Goal: Download file/media

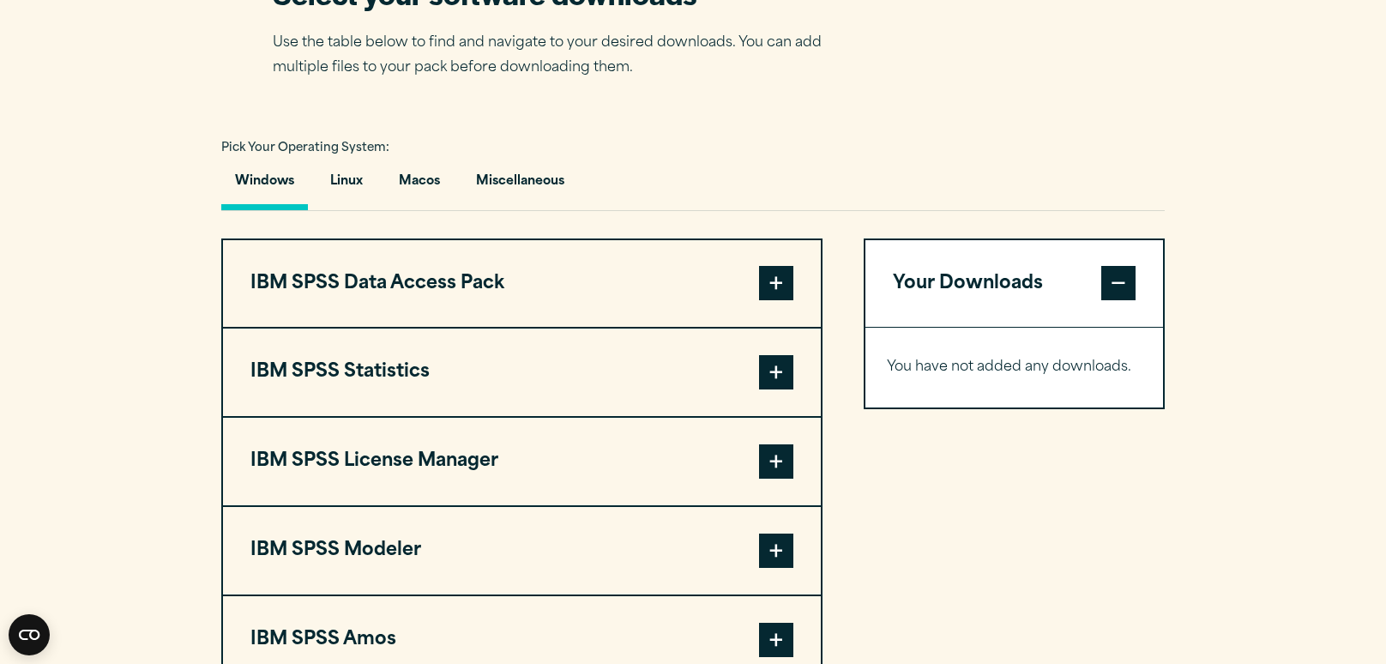
scroll to position [1140, 0]
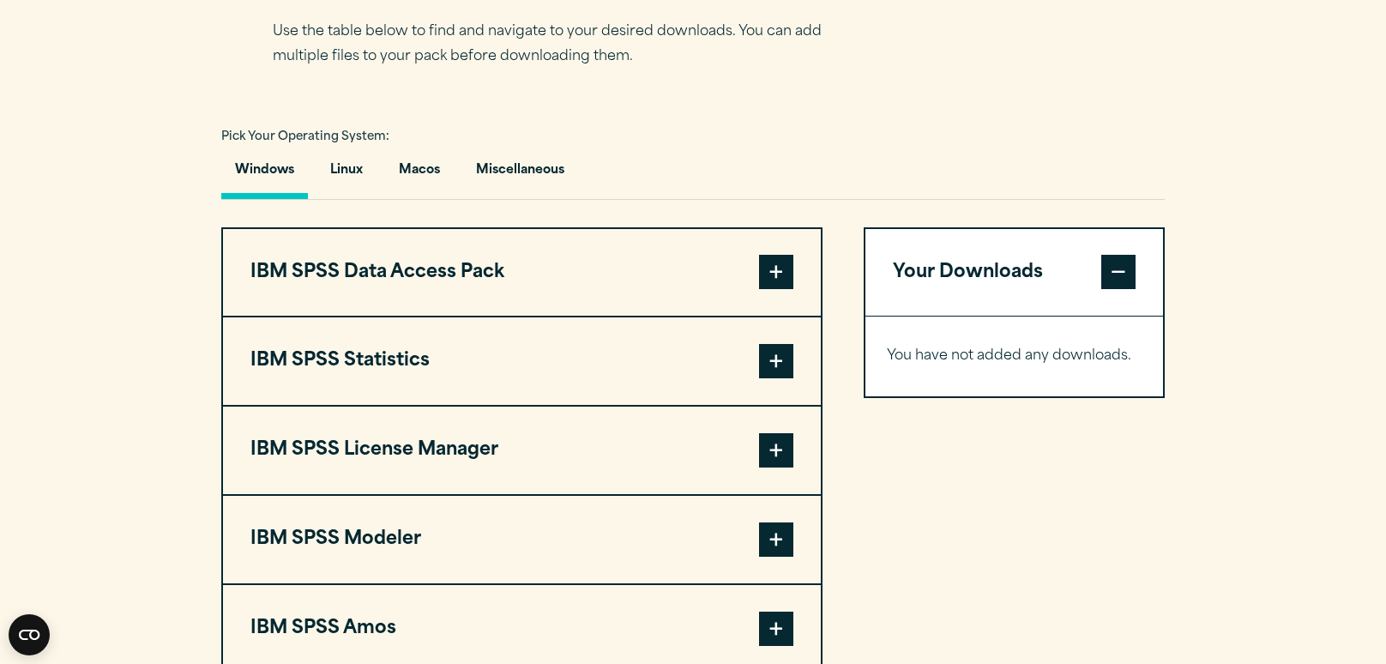
click at [771, 289] on span at bounding box center [776, 272] width 34 height 34
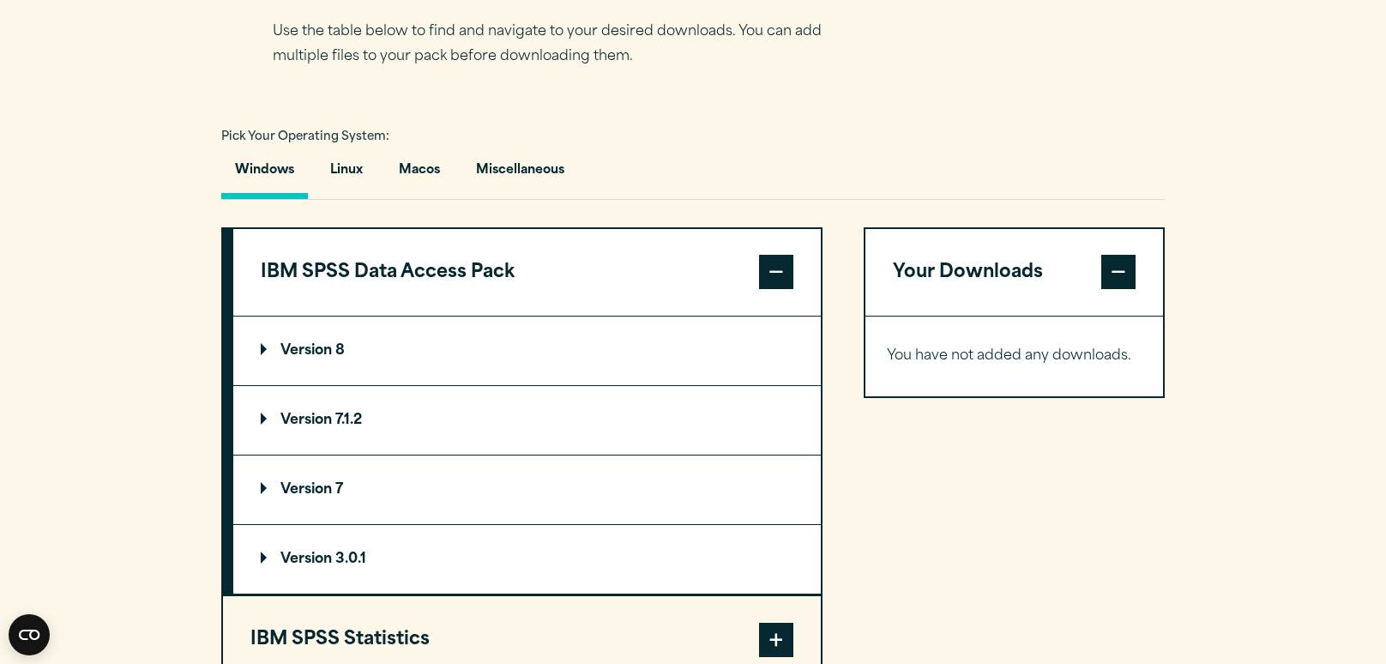
click at [770, 289] on span at bounding box center [776, 272] width 34 height 34
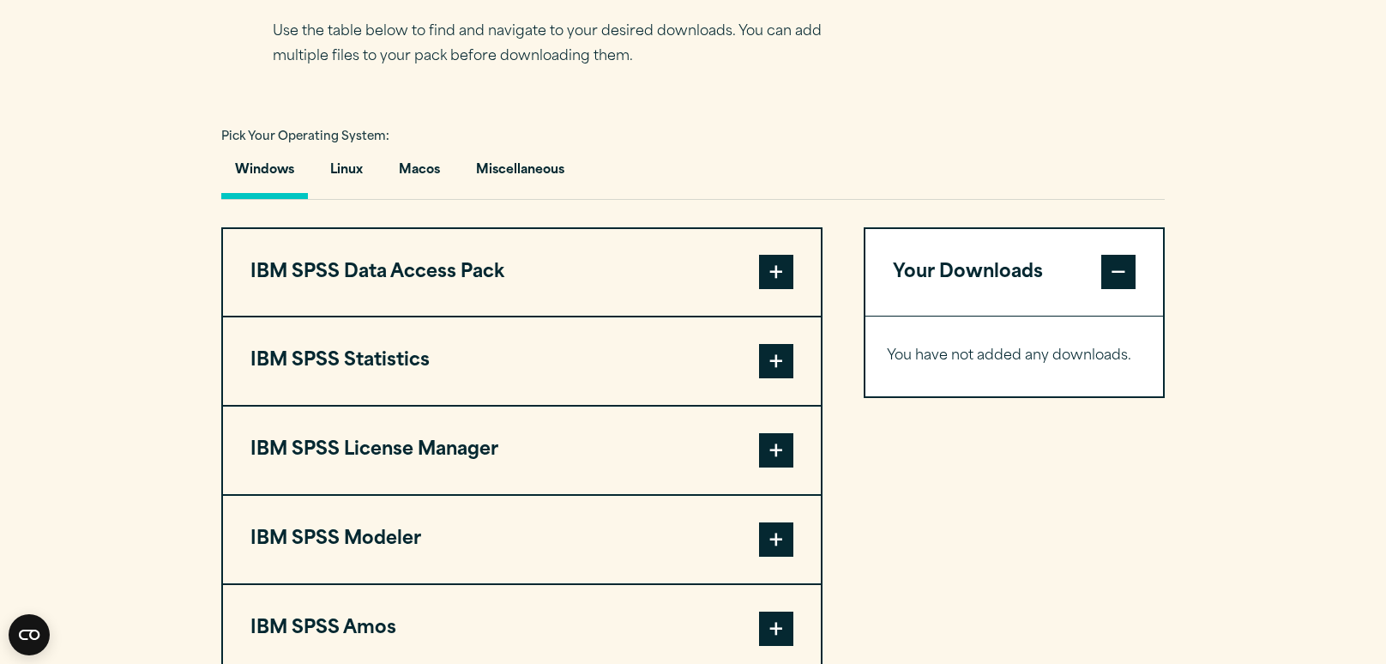
scroll to position [1217, 0]
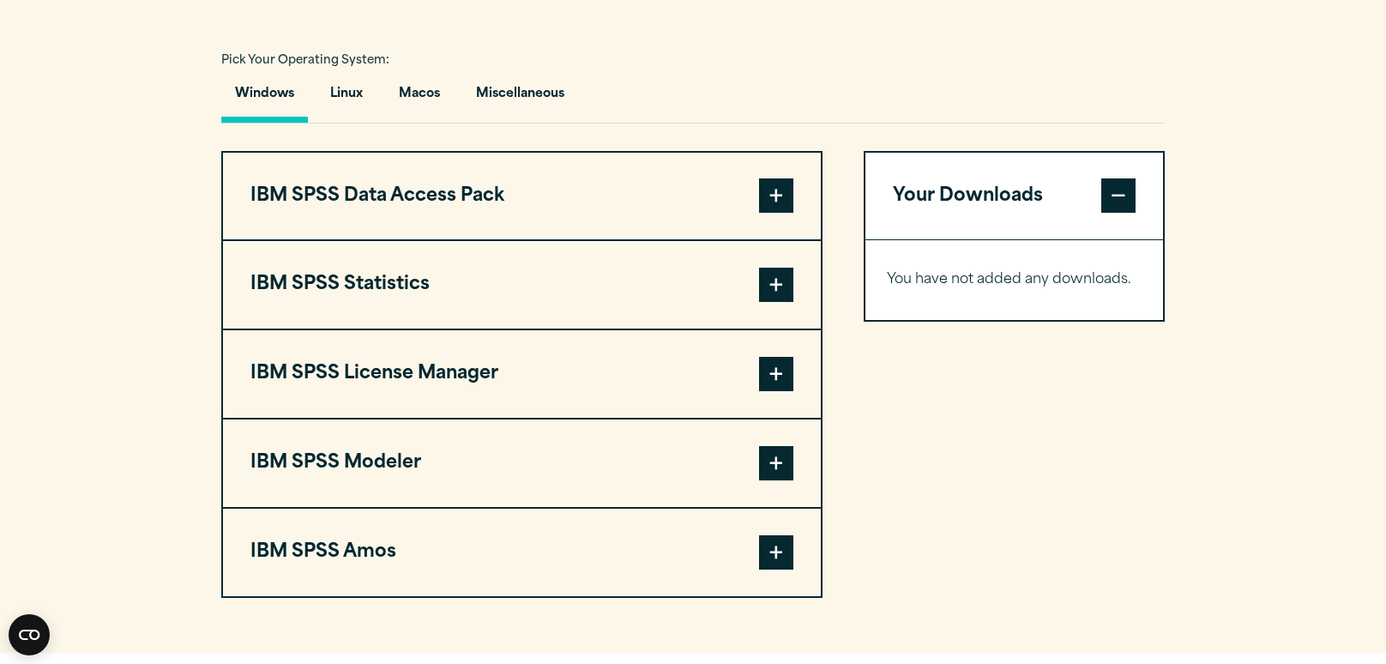
click at [763, 302] on span at bounding box center [776, 285] width 34 height 34
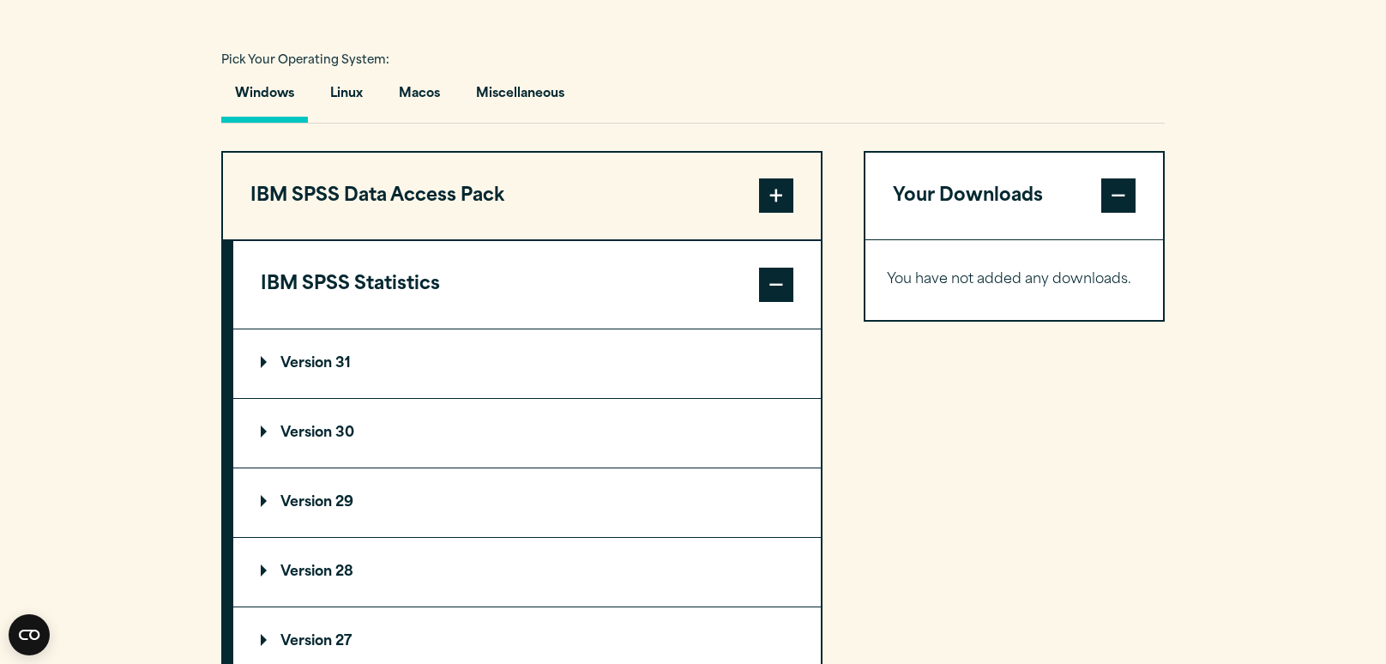
click at [362, 467] on summary "Version 30" at bounding box center [526, 433] width 587 height 69
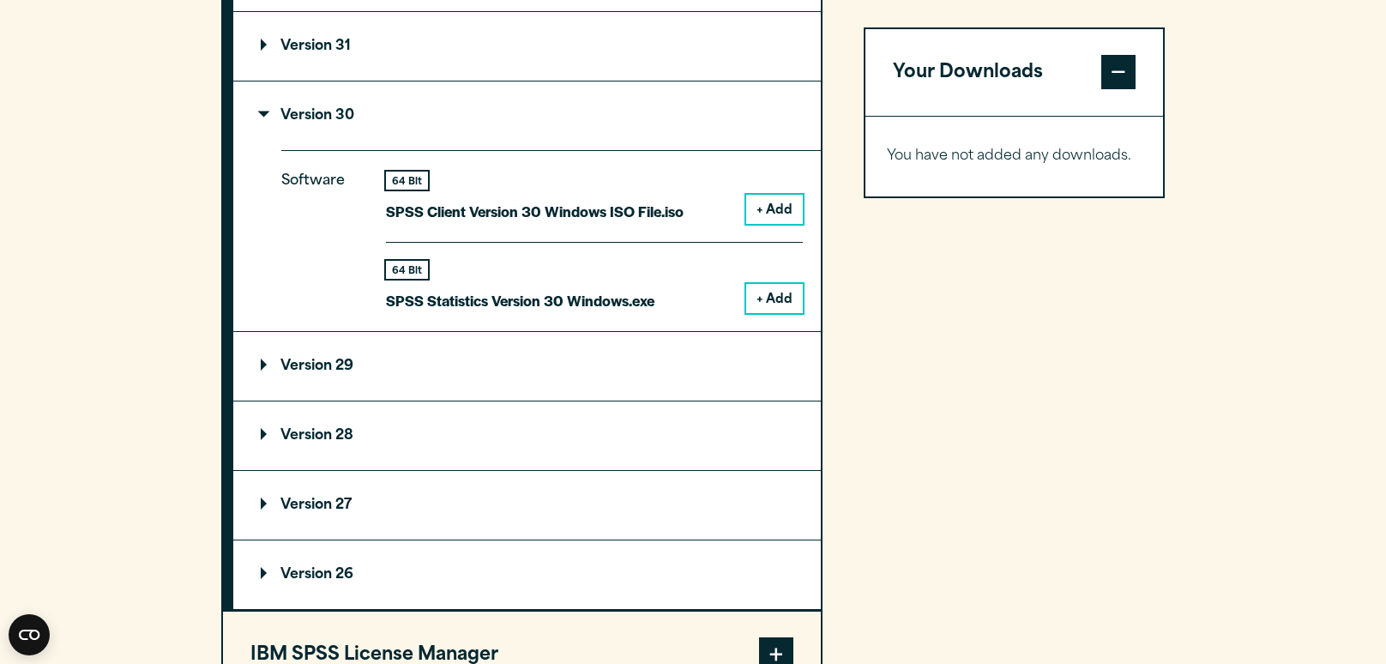
scroll to position [1541, 0]
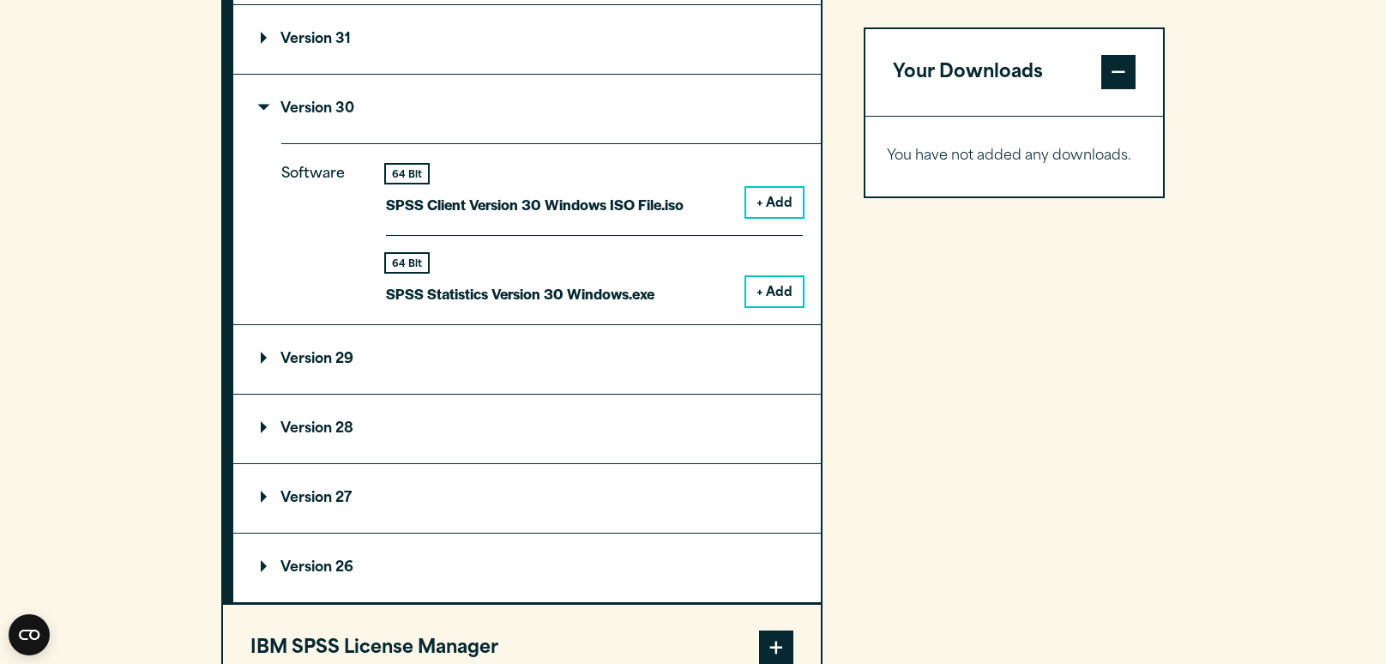
click at [761, 306] on button "+ Add" at bounding box center [774, 291] width 57 height 29
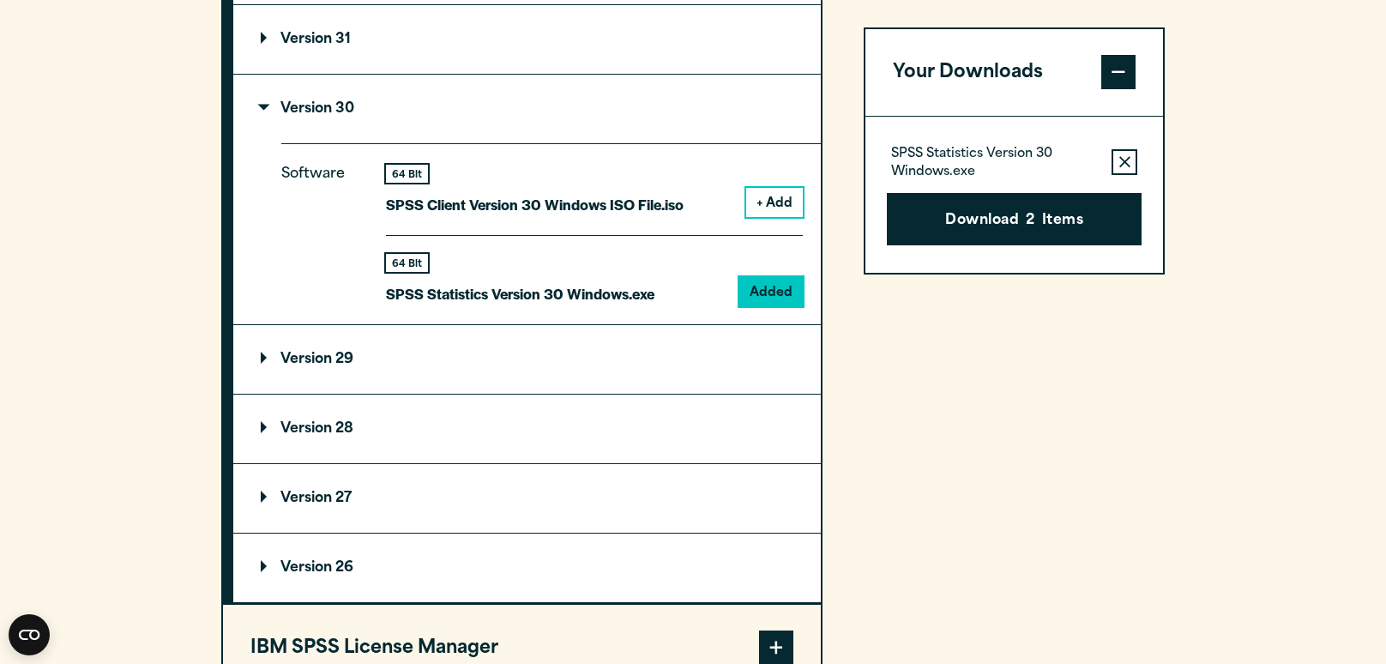
click at [1039, 171] on p "SPSS Statistics Version 30 Windows.exe" at bounding box center [994, 164] width 207 height 34
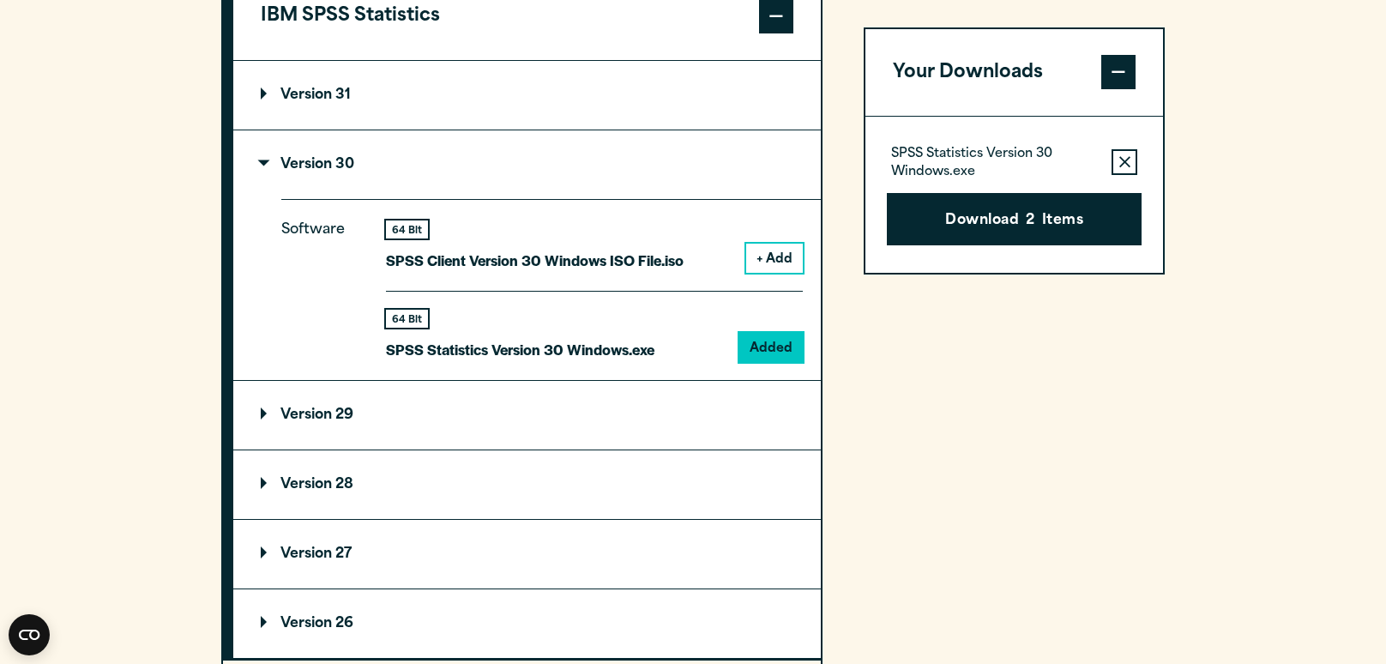
scroll to position [1482, 0]
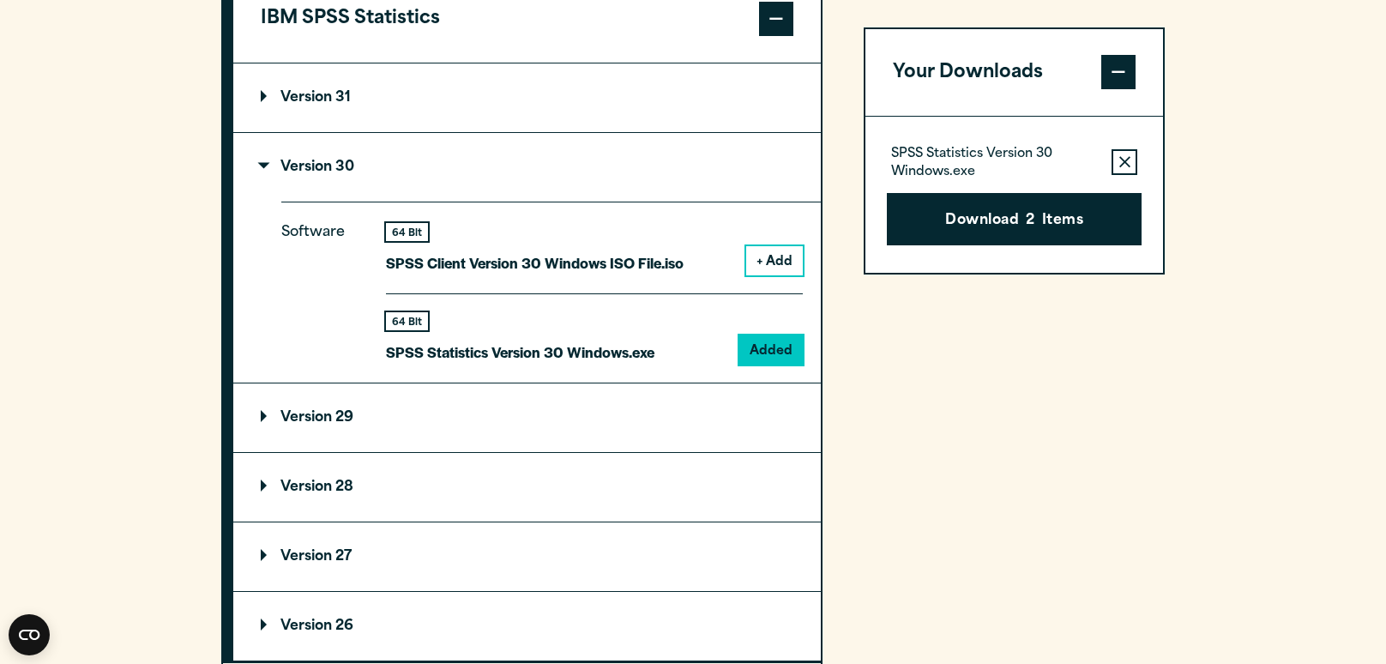
click at [1116, 83] on span at bounding box center [1118, 73] width 34 height 34
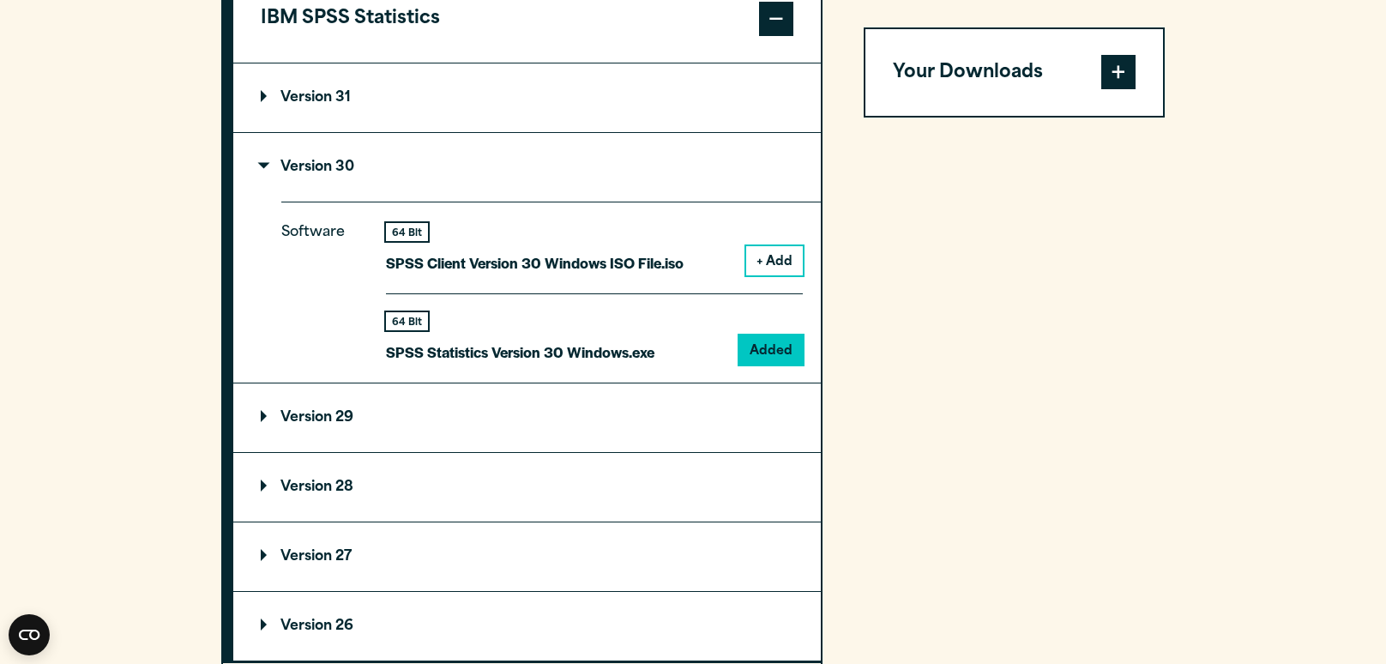
click at [1116, 83] on span at bounding box center [1118, 73] width 34 height 34
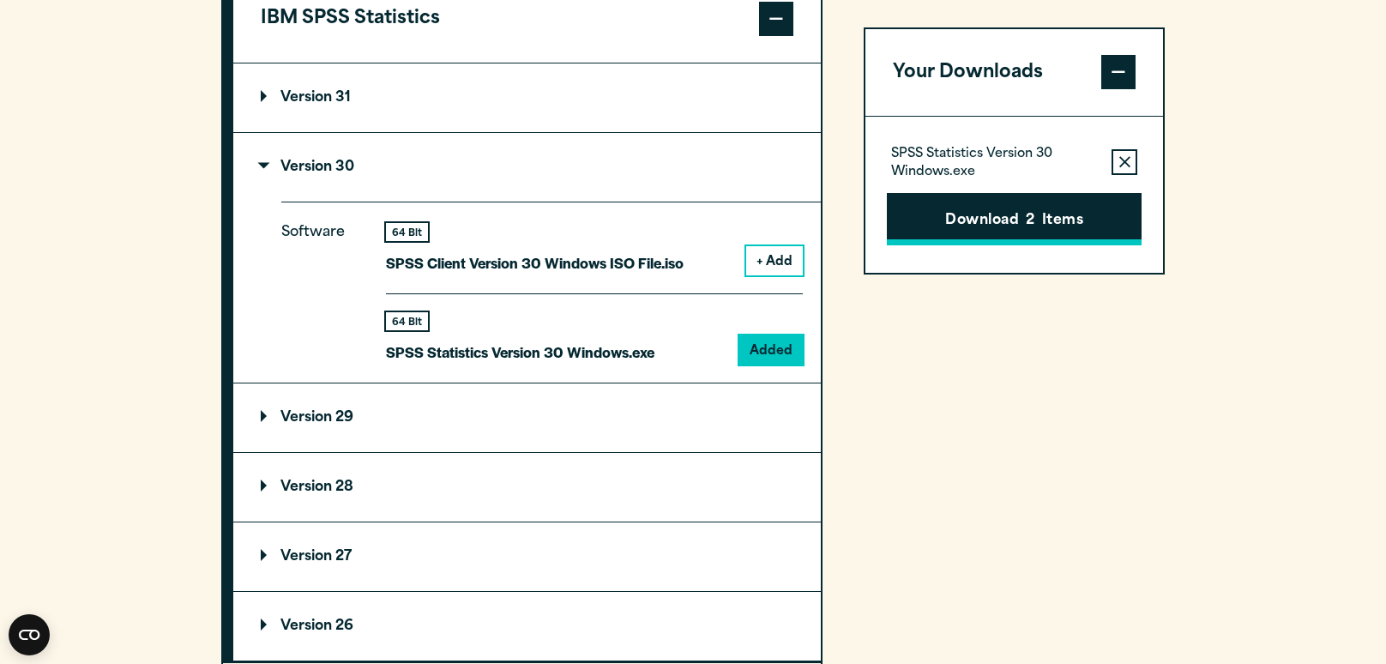
click at [1016, 231] on button "Download 2 Items" at bounding box center [1014, 219] width 255 height 53
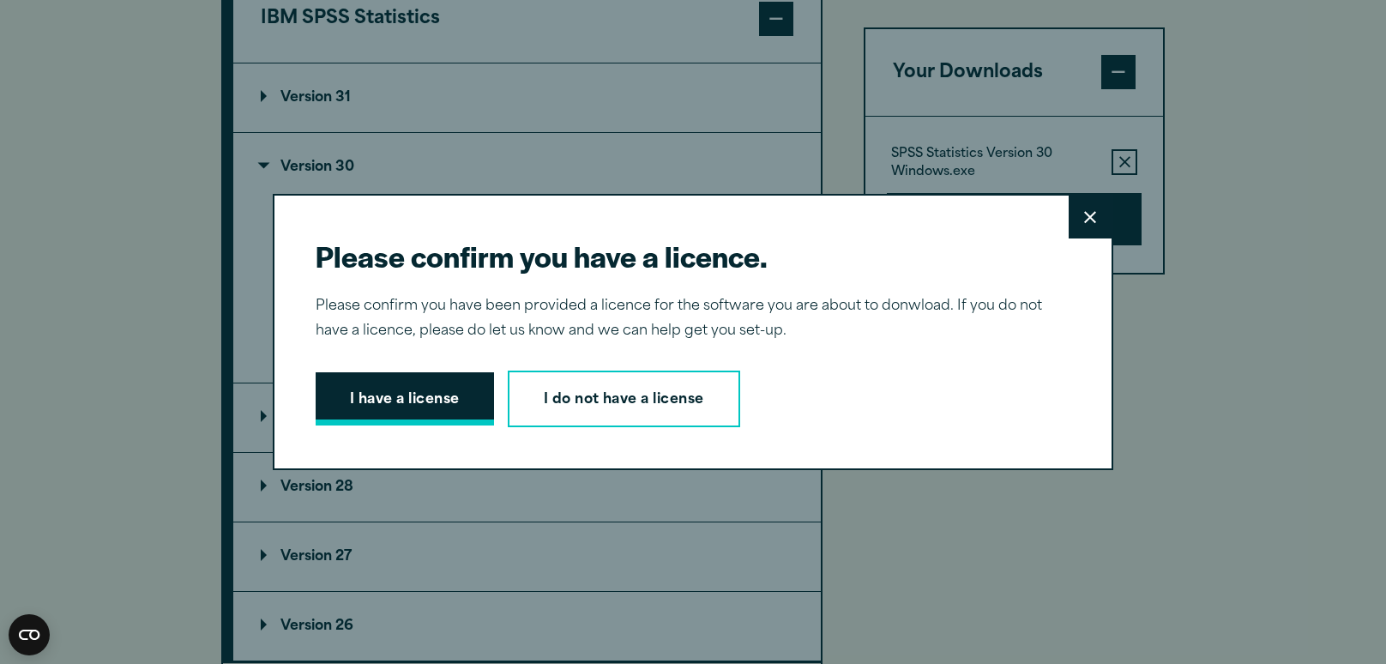
click at [436, 394] on button "I have a license" at bounding box center [405, 398] width 178 height 53
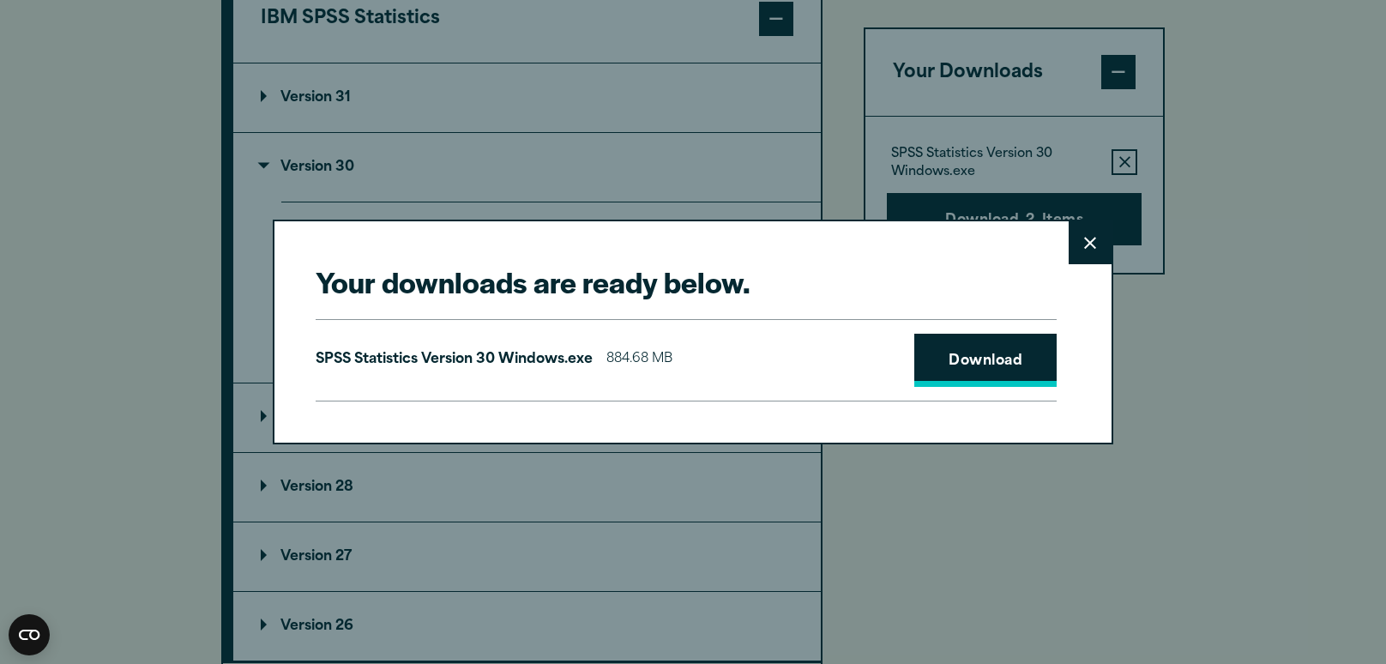
click at [1007, 349] on link "Download" at bounding box center [985, 360] width 142 height 53
click at [1091, 242] on icon at bounding box center [1090, 243] width 12 height 12
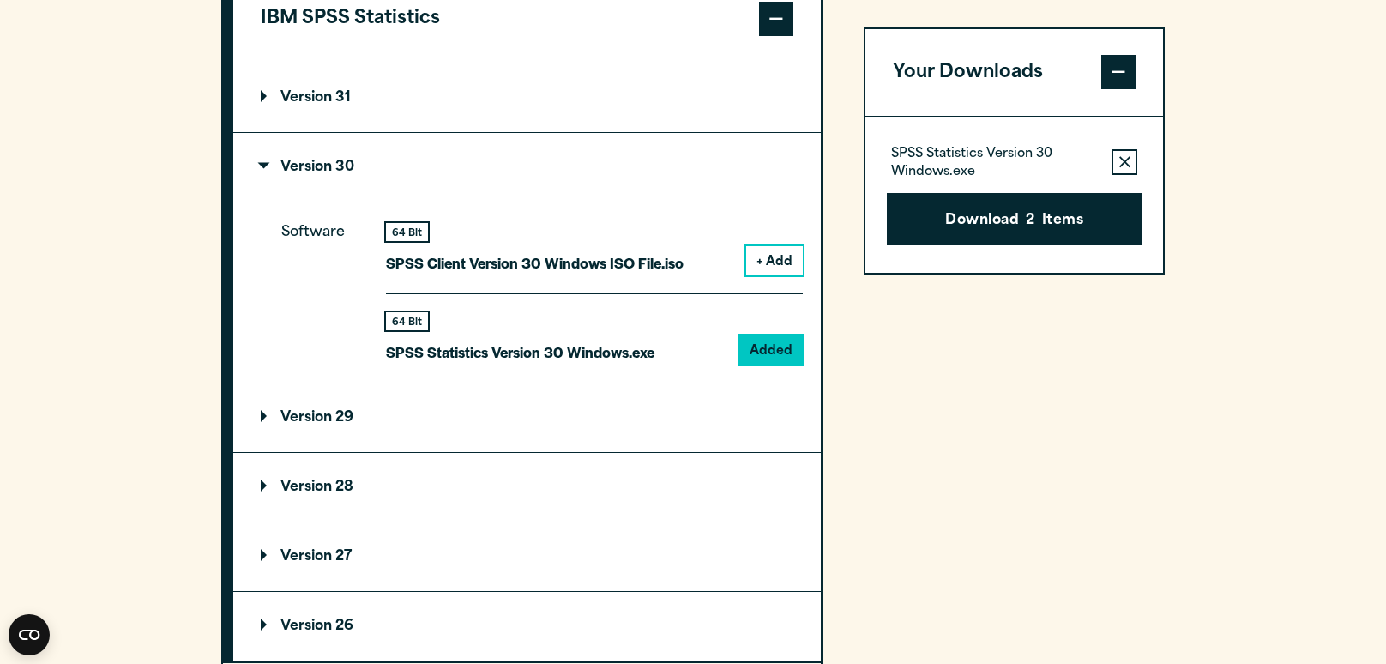
click at [700, 132] on summary "Version 31" at bounding box center [526, 97] width 587 height 69
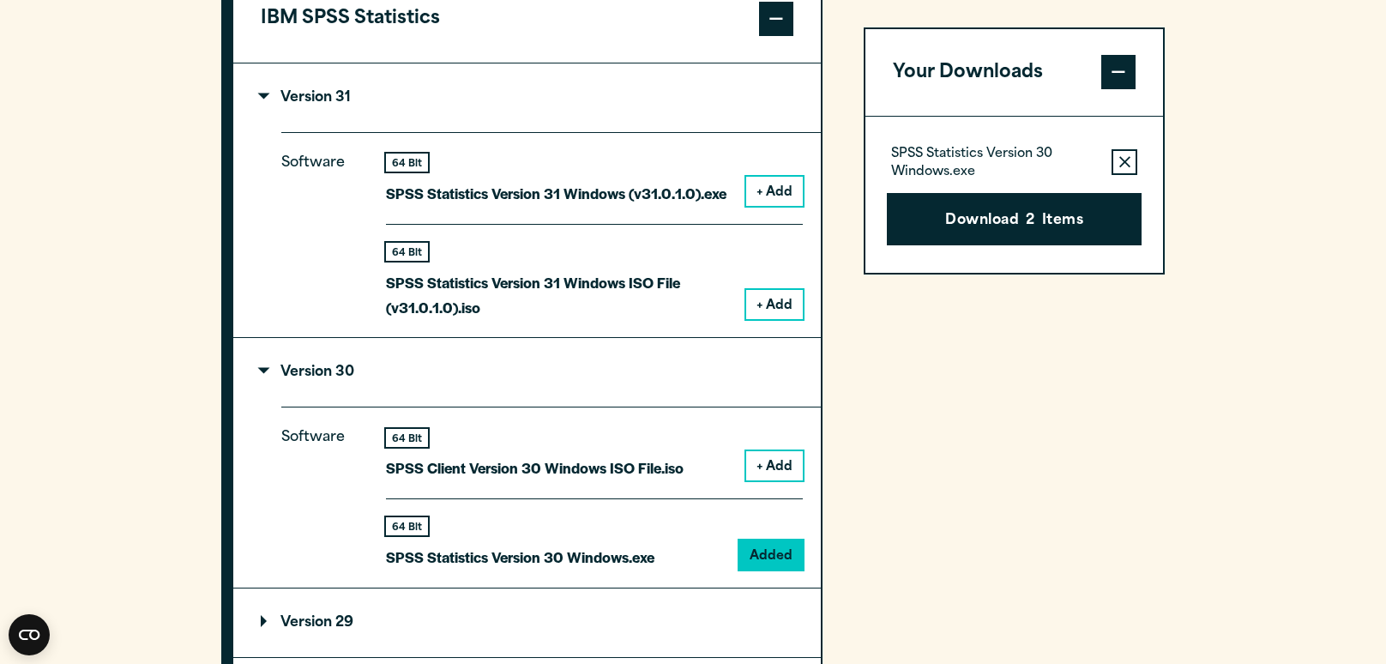
click at [685, 132] on summary "Version 31" at bounding box center [526, 97] width 587 height 69
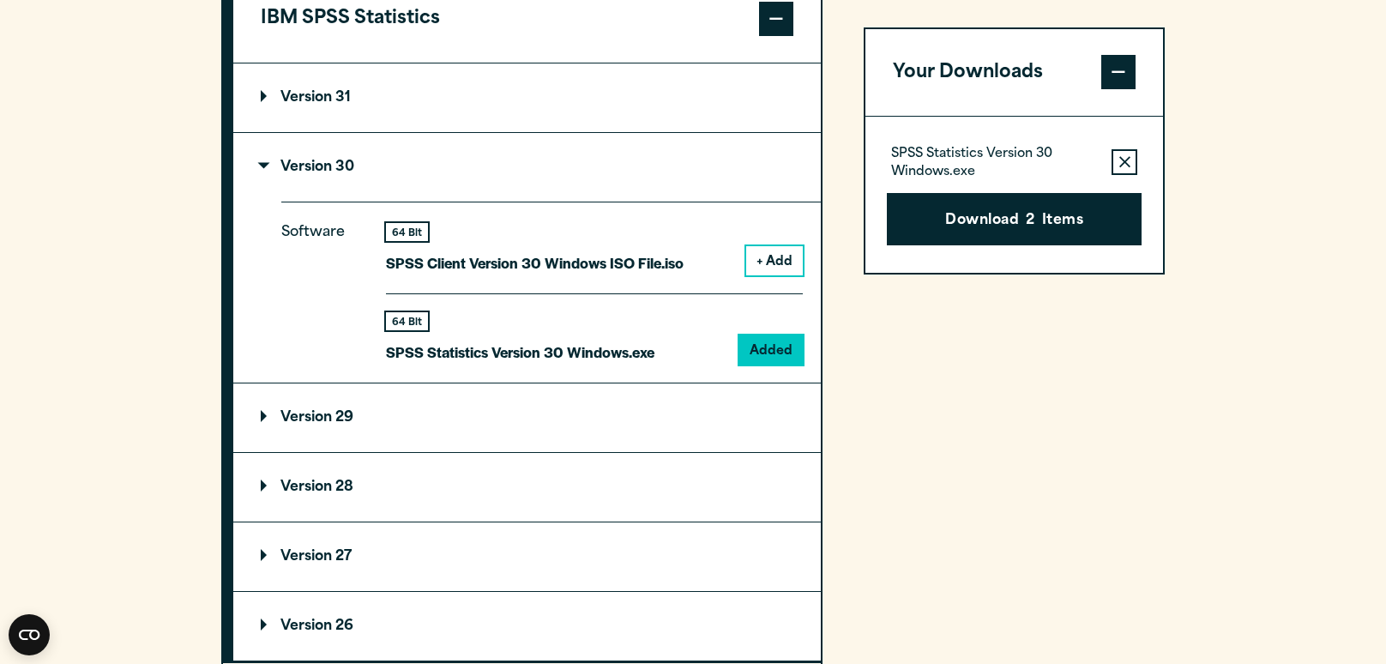
click at [1112, 160] on button "Remove this item from your software download list" at bounding box center [1124, 162] width 26 height 26
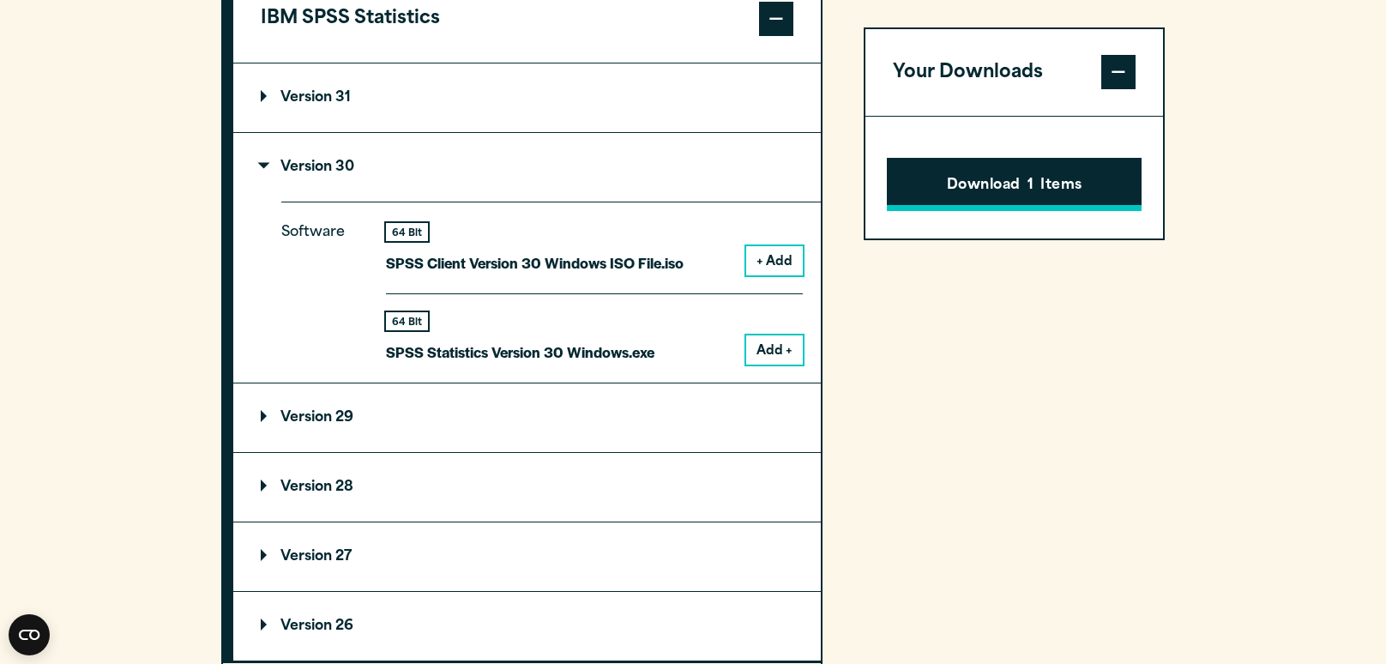
click at [1064, 168] on button "Download 1 Items" at bounding box center [1014, 185] width 255 height 53
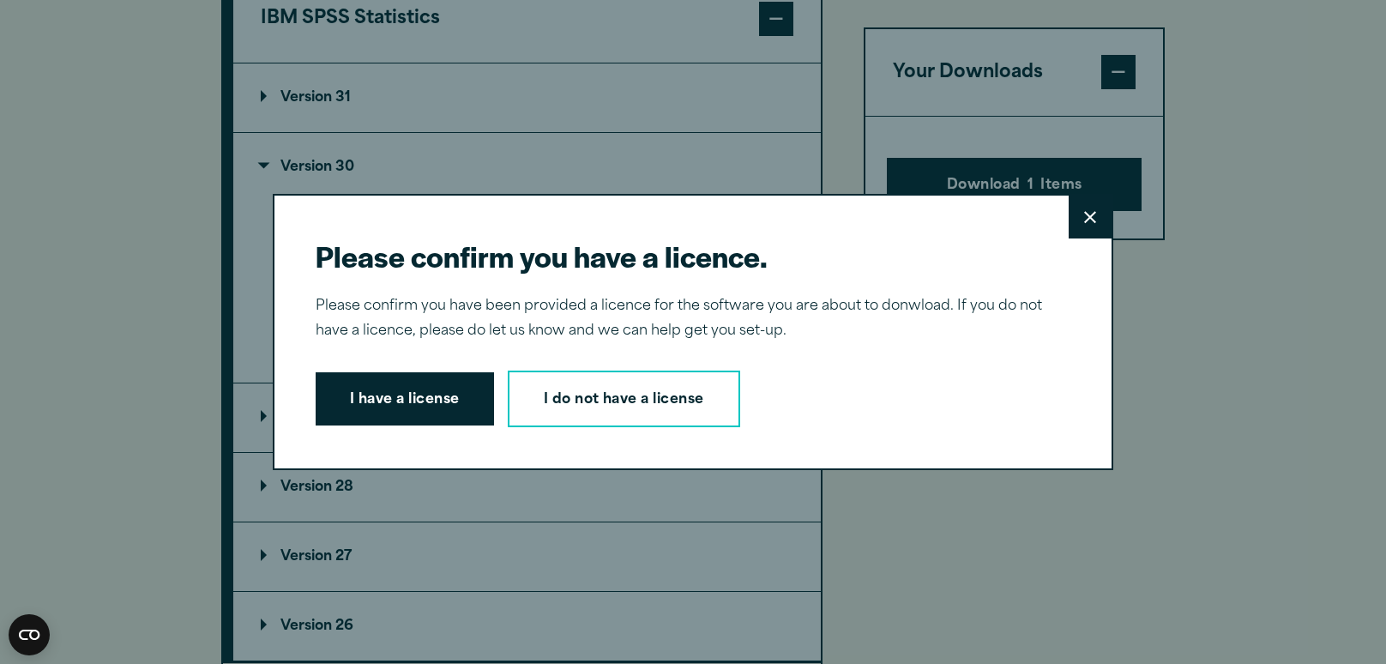
click at [1077, 218] on button "Close" at bounding box center [1089, 216] width 43 height 43
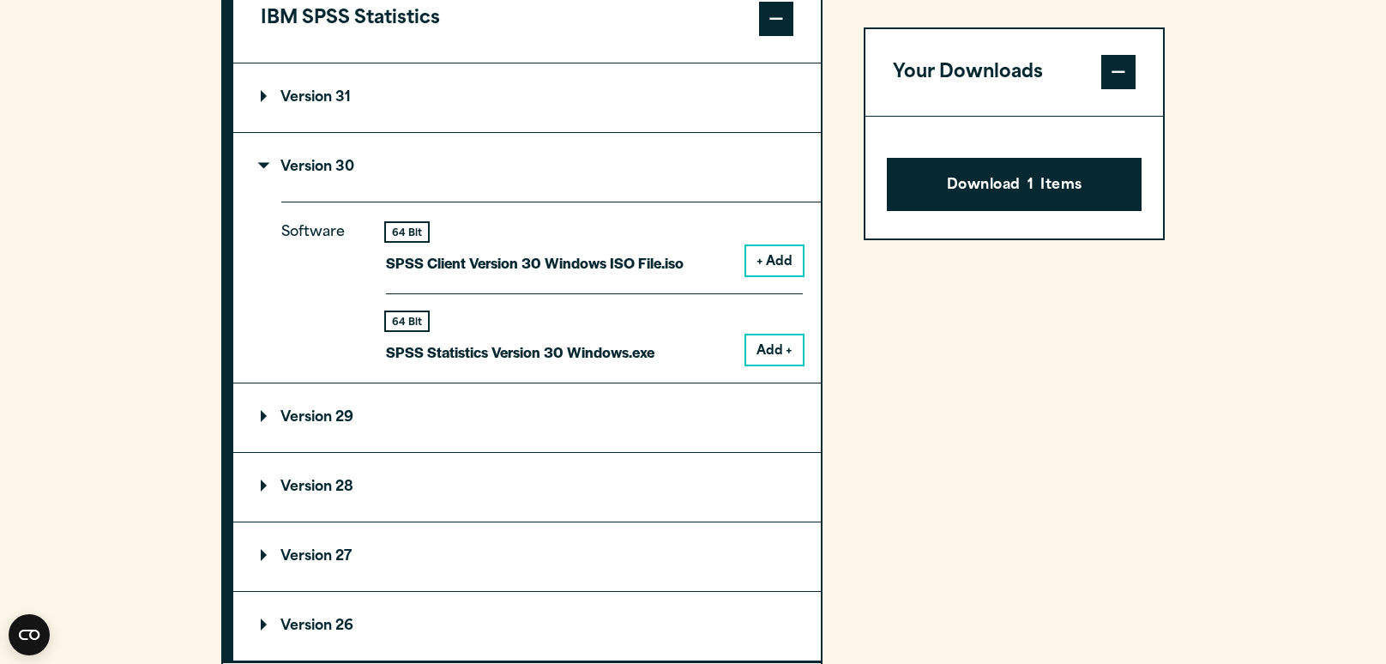
click at [777, 364] on button "Add +" at bounding box center [774, 349] width 57 height 29
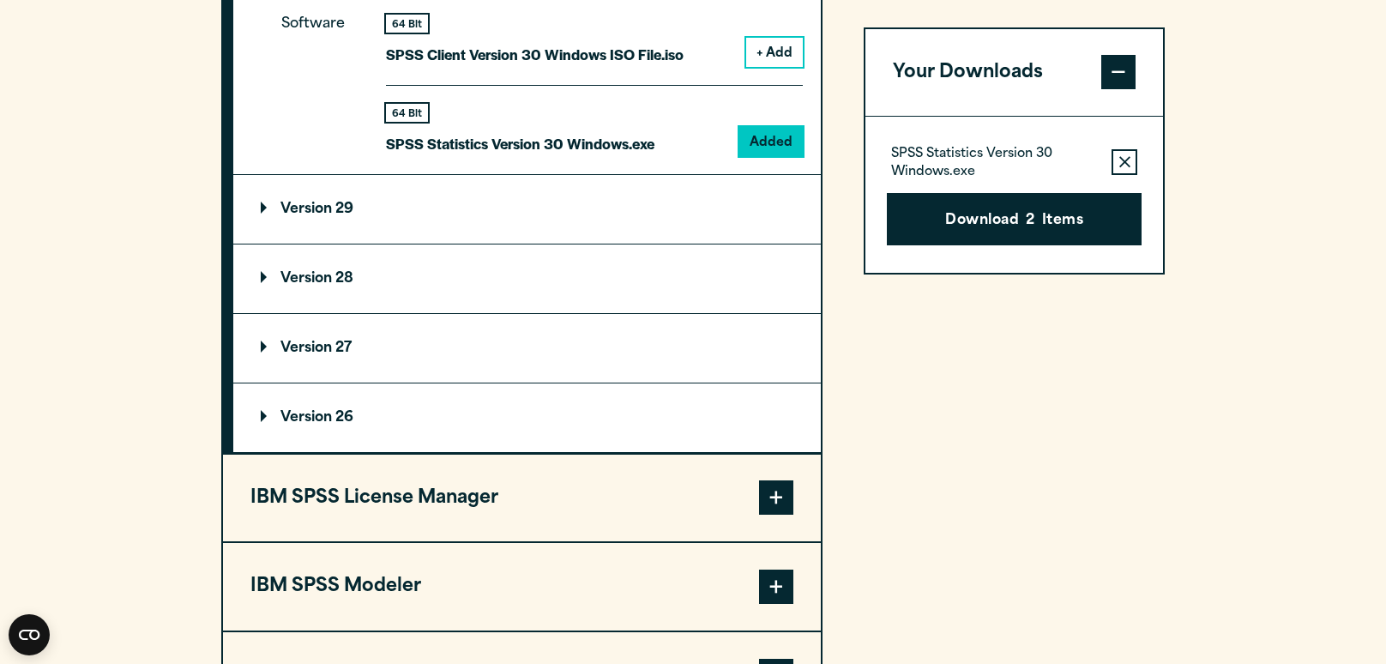
scroll to position [1691, 0]
click at [957, 166] on p "SPSS Statistics Version 30 Windows.exe" at bounding box center [994, 164] width 207 height 34
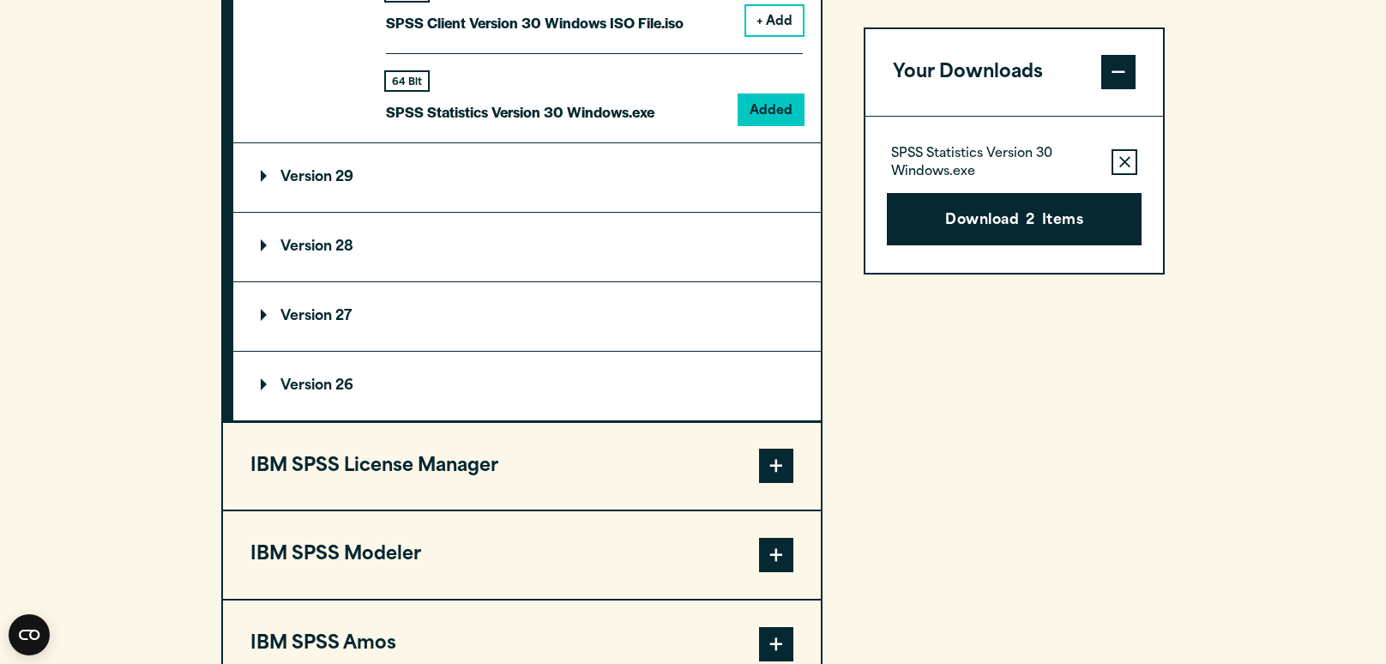
scroll to position [1751, 0]
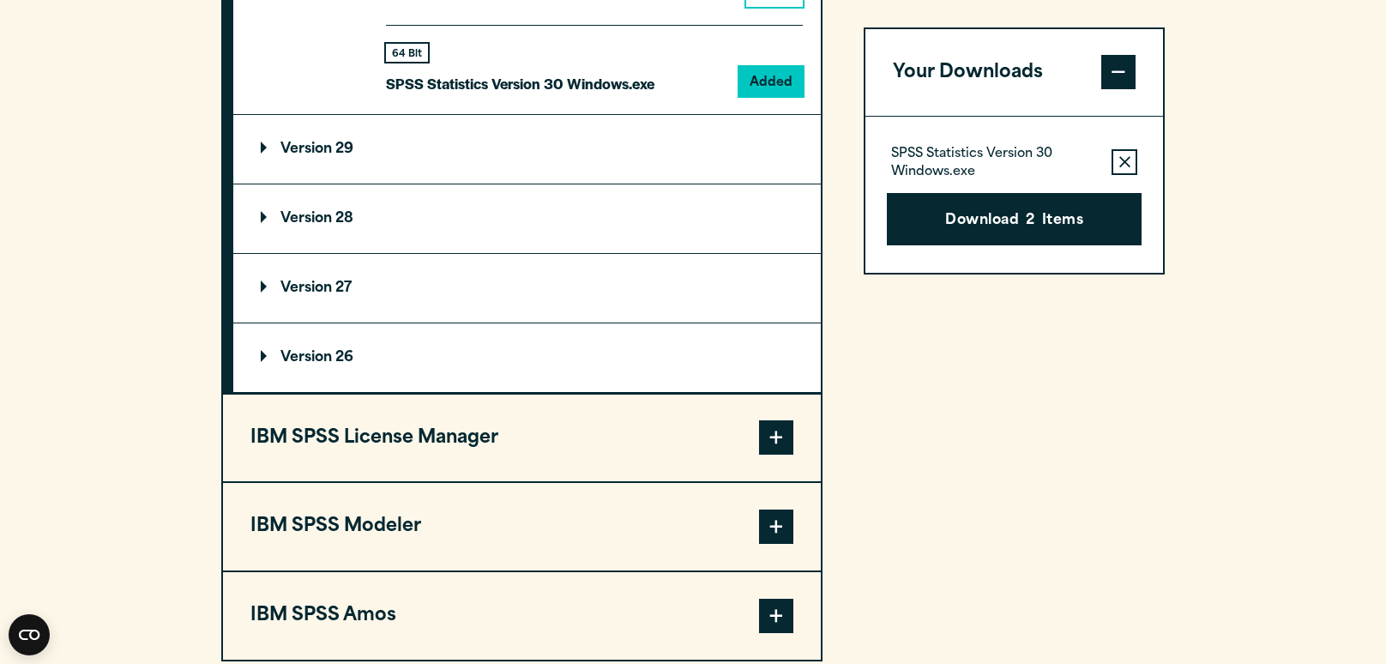
click at [770, 183] on summary "Version 29" at bounding box center [526, 149] width 587 height 69
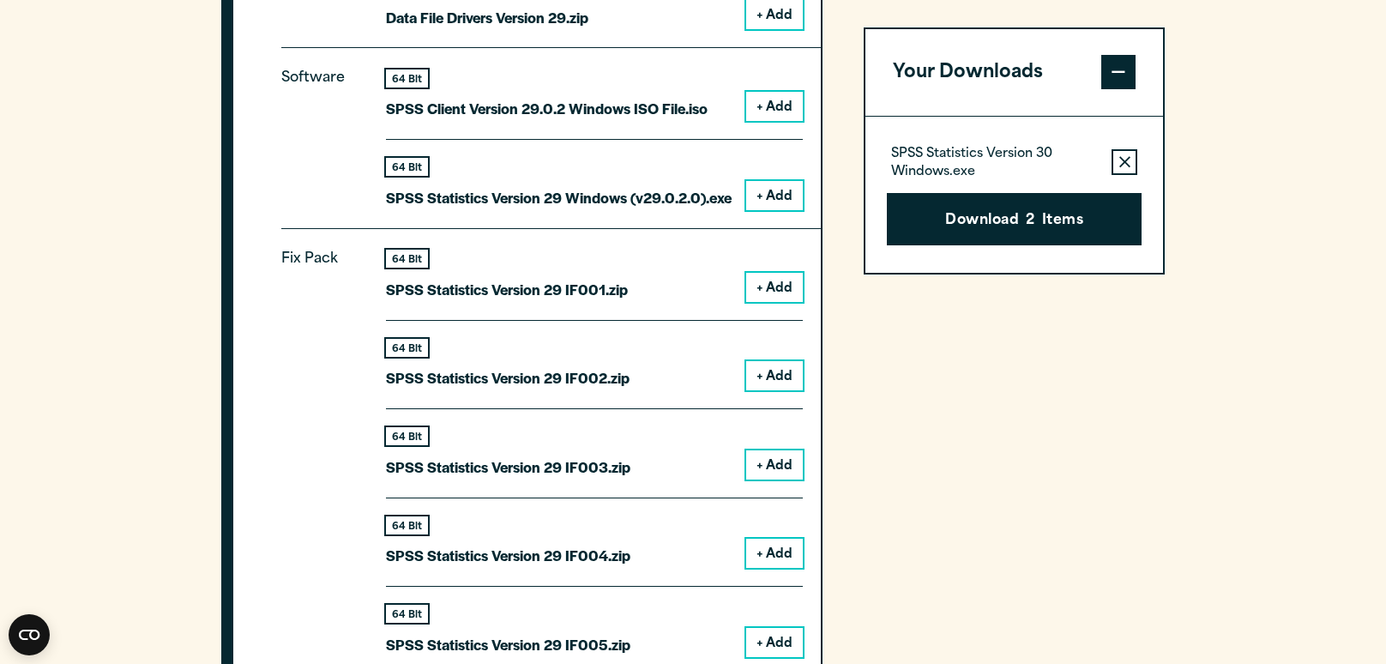
scroll to position [1778, 0]
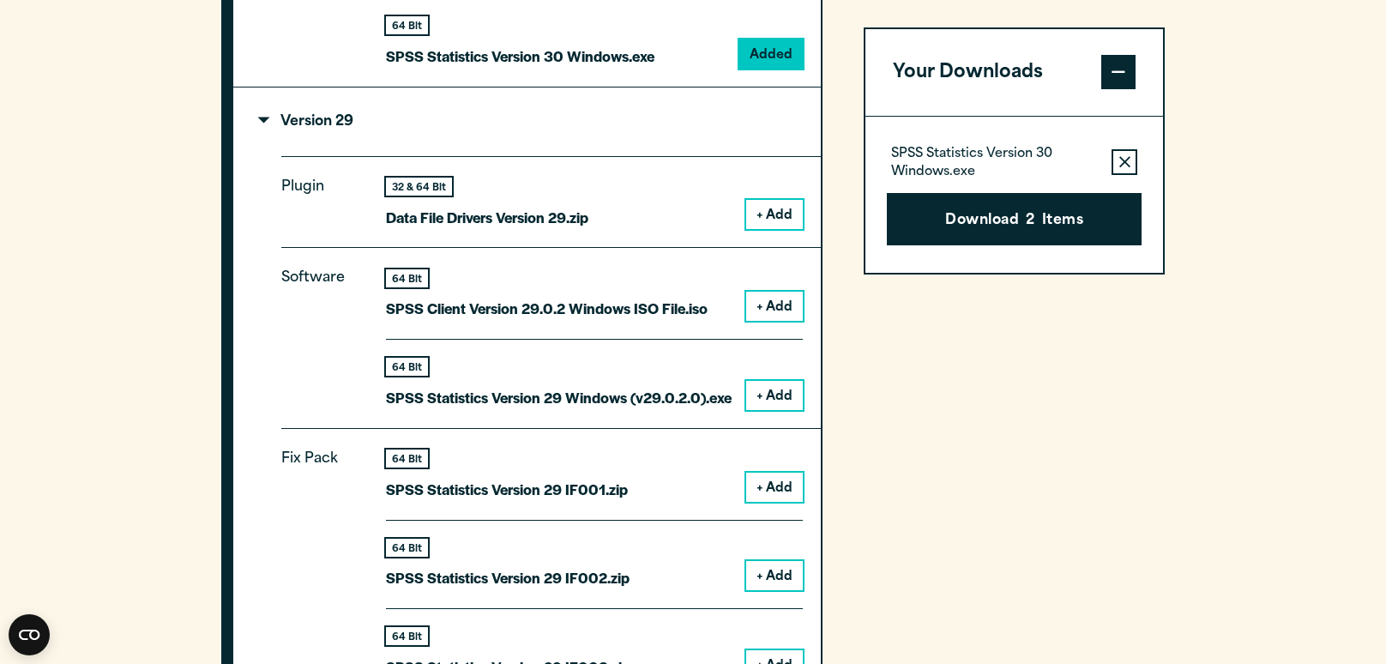
click at [737, 156] on summary "Version 29" at bounding box center [526, 121] width 587 height 69
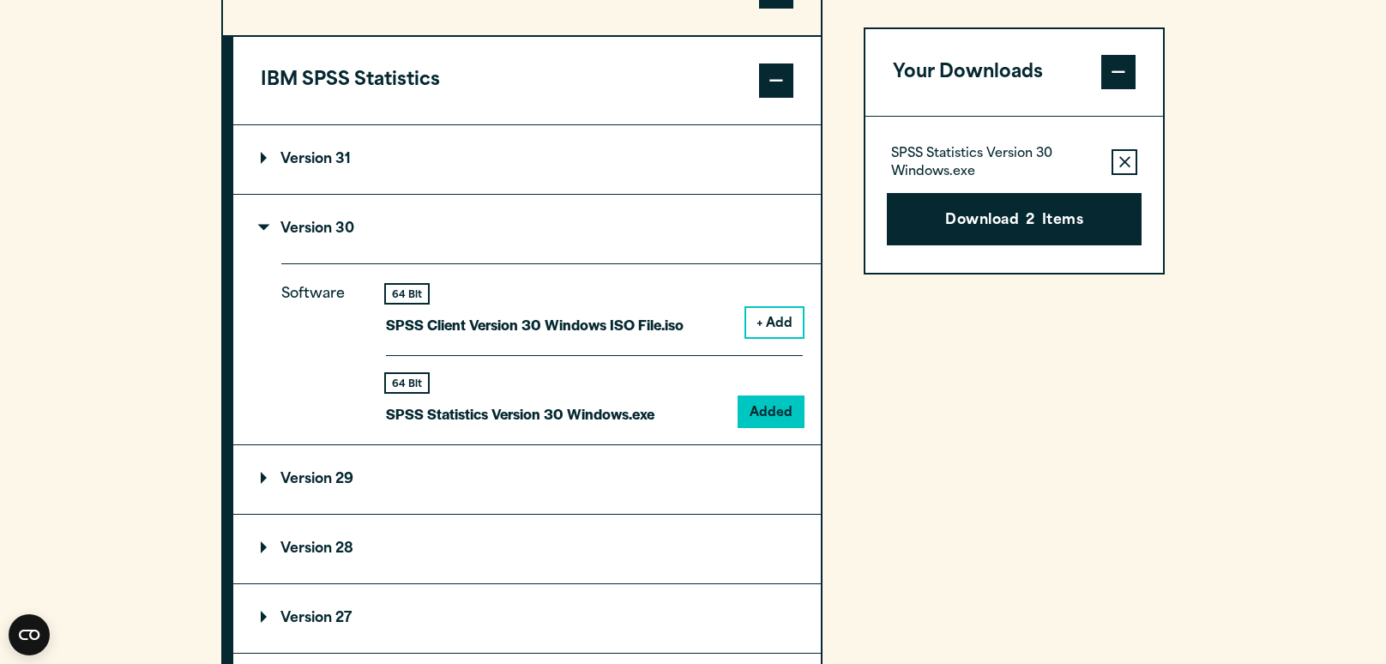
scroll to position [1426, 0]
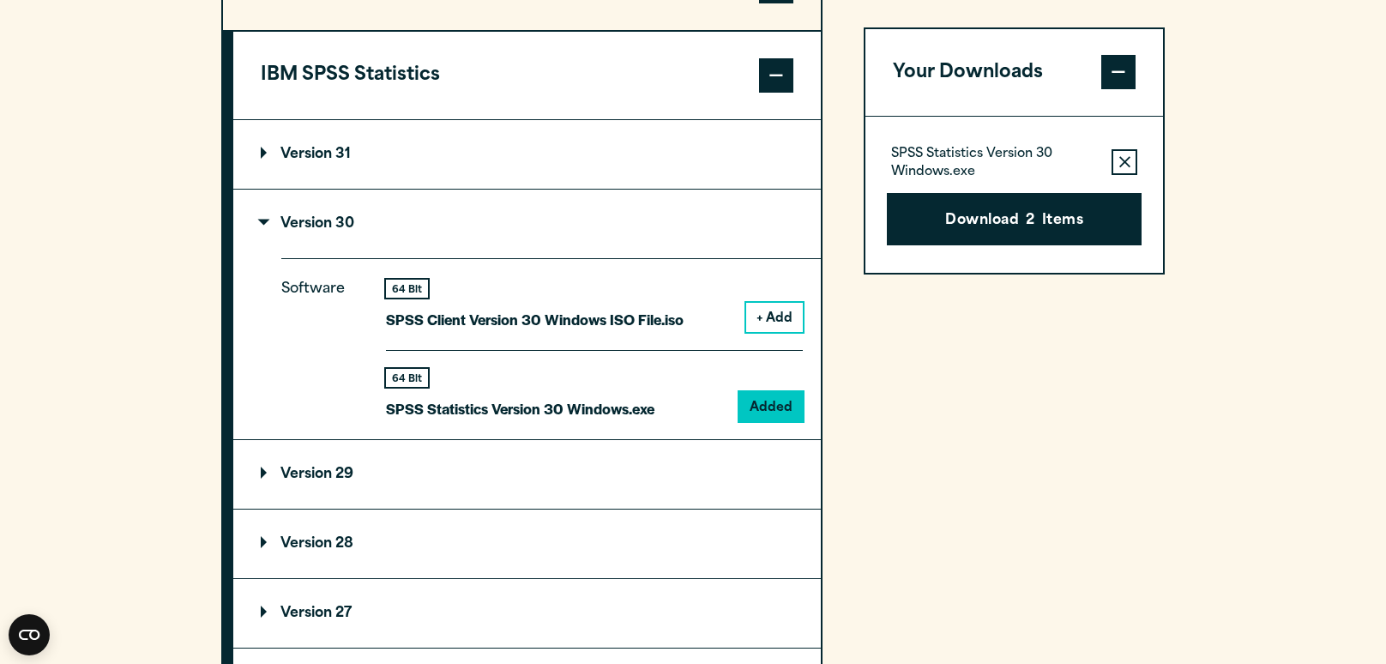
click at [677, 119] on button "IBM SPSS Statistics" at bounding box center [526, 75] width 587 height 87
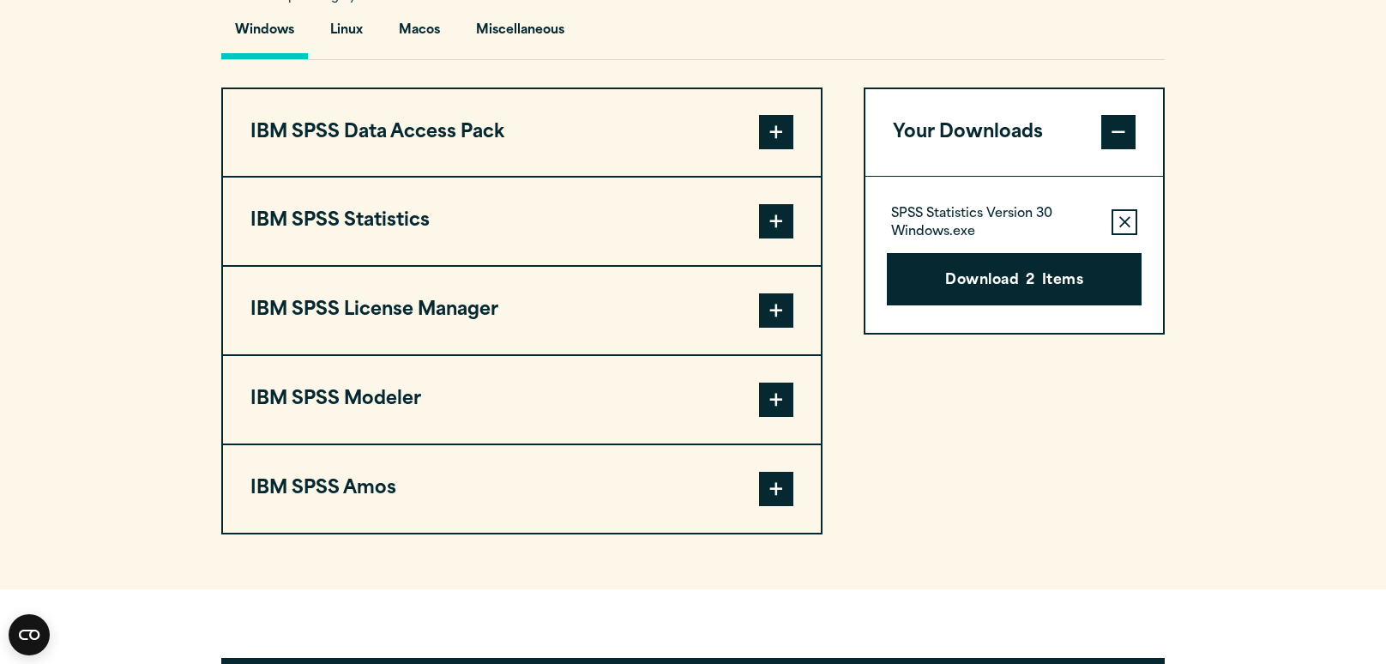
scroll to position [1277, 0]
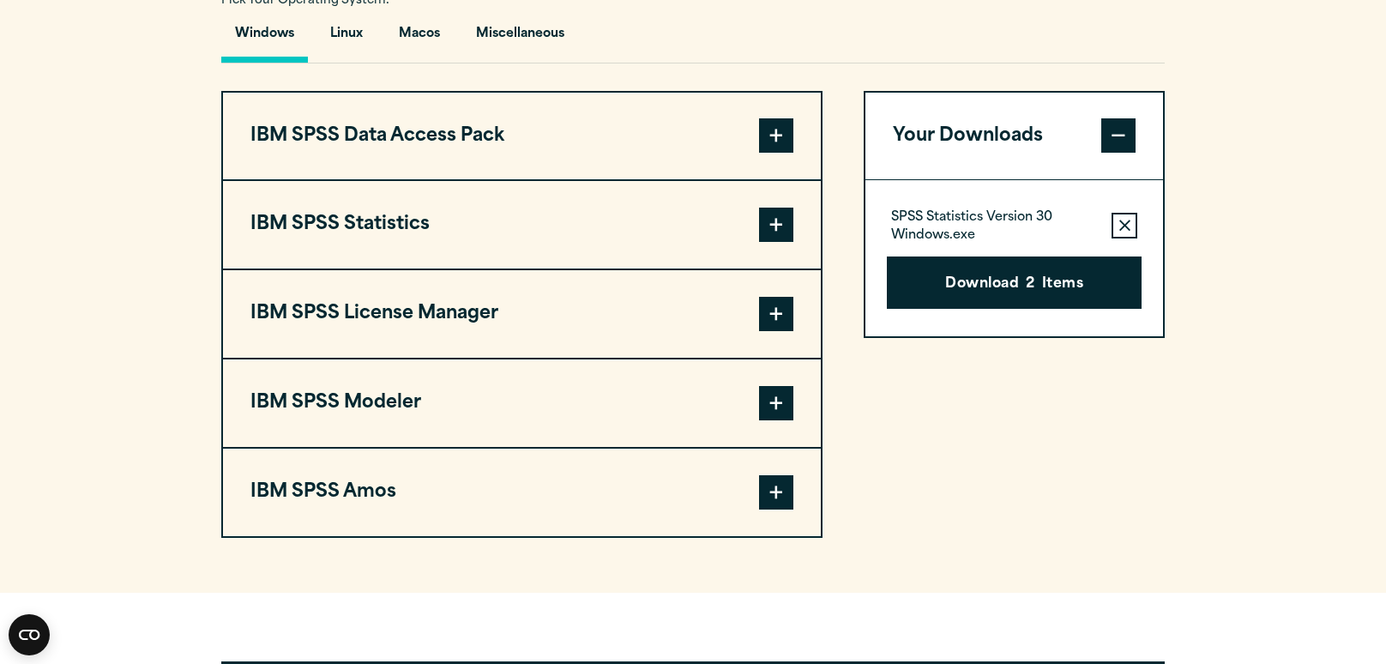
click at [677, 134] on button "IBM SPSS Data Access Pack" at bounding box center [522, 136] width 598 height 87
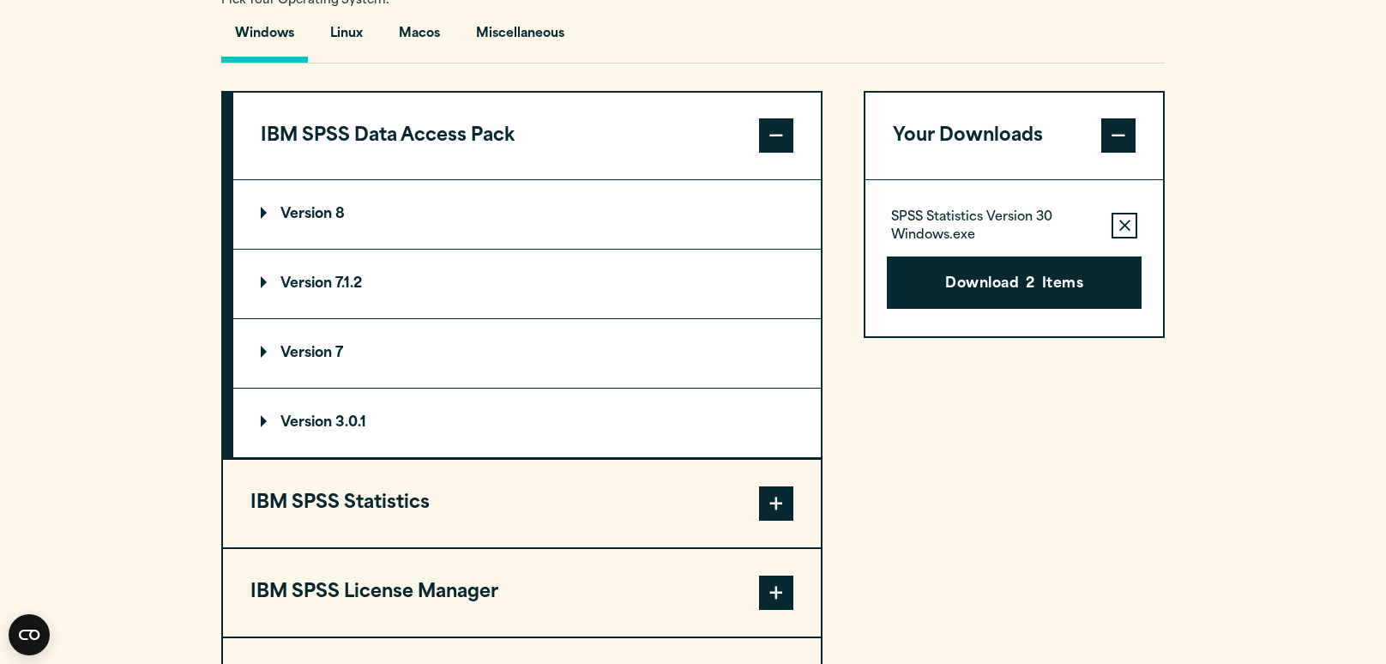
click at [679, 159] on button "IBM SPSS Data Access Pack" at bounding box center [526, 136] width 587 height 87
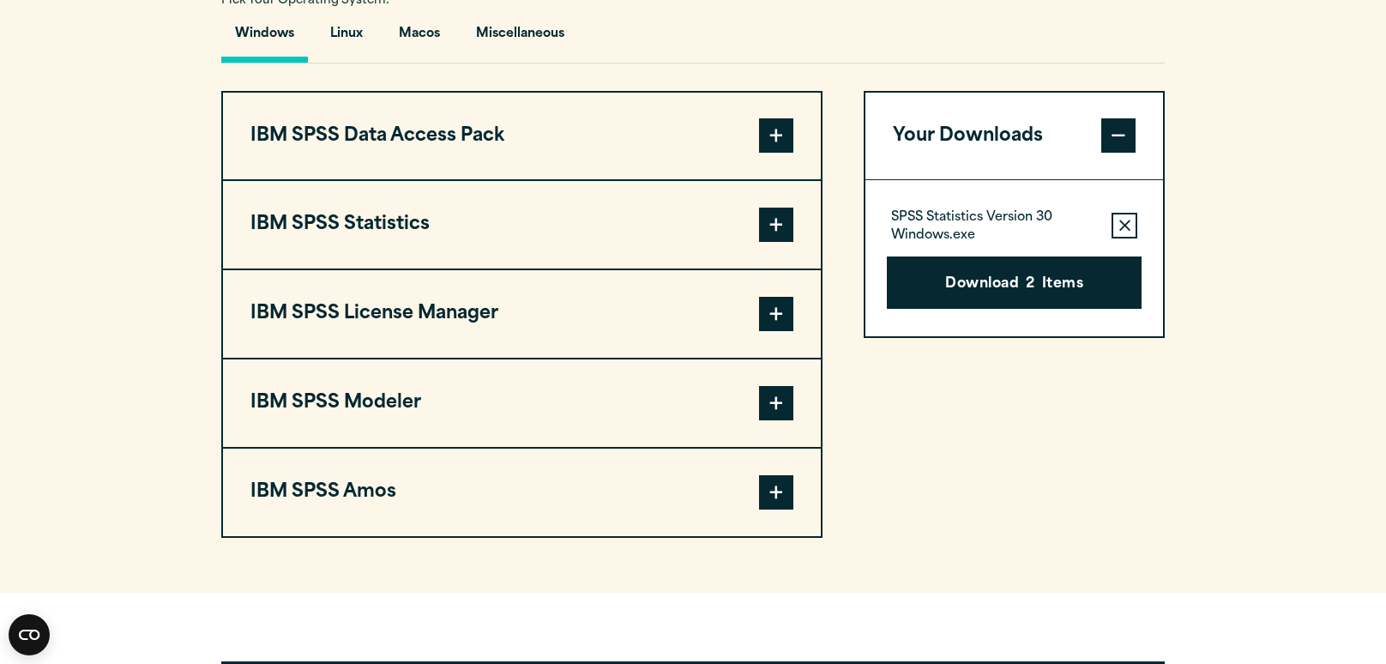
click at [639, 435] on button "IBM SPSS Modeler" at bounding box center [522, 402] width 598 height 87
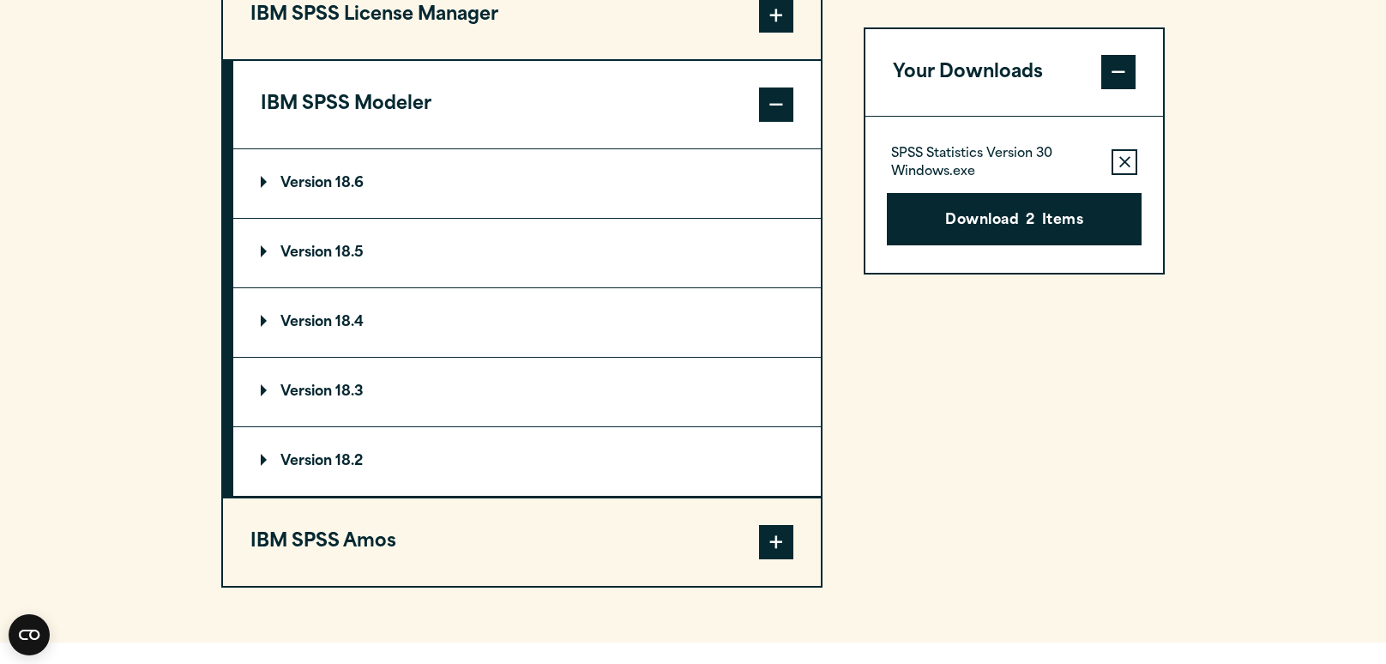
scroll to position [1574, 0]
click at [701, 53] on button "IBM SPSS License Manager" at bounding box center [522, 16] width 598 height 87
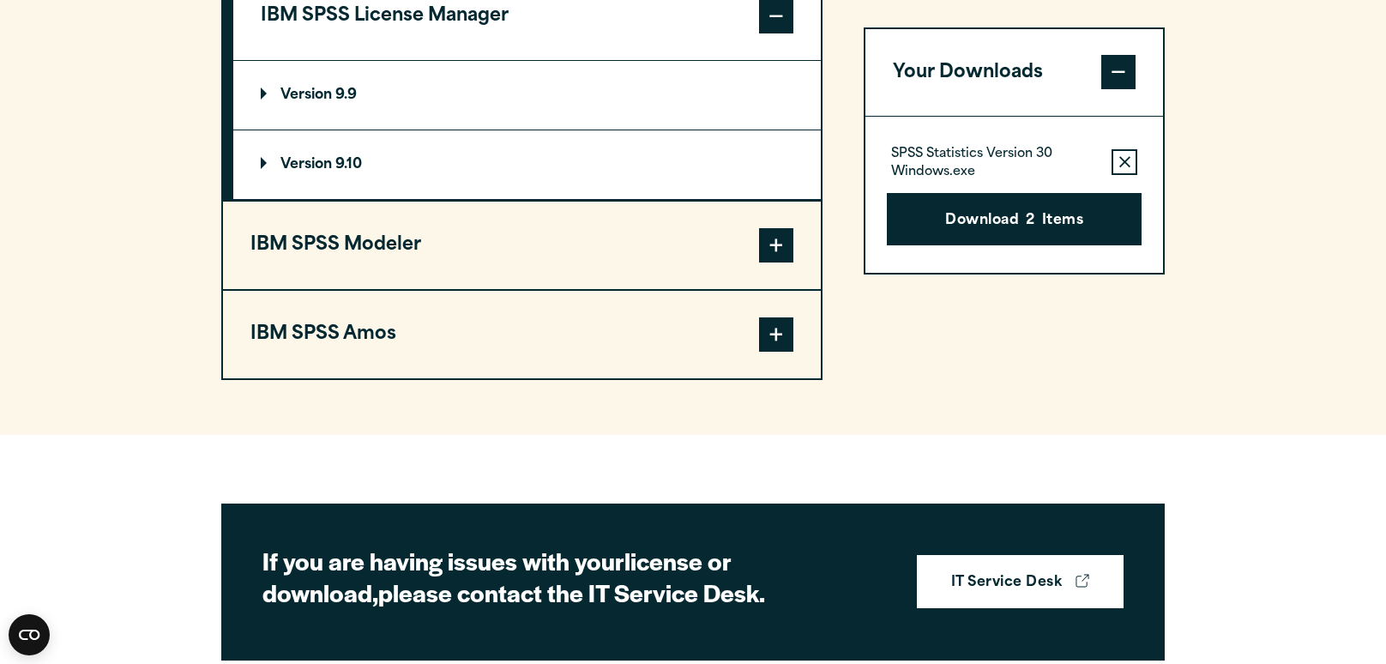
click at [676, 348] on button "IBM SPSS Amos" at bounding box center [522, 334] width 598 height 87
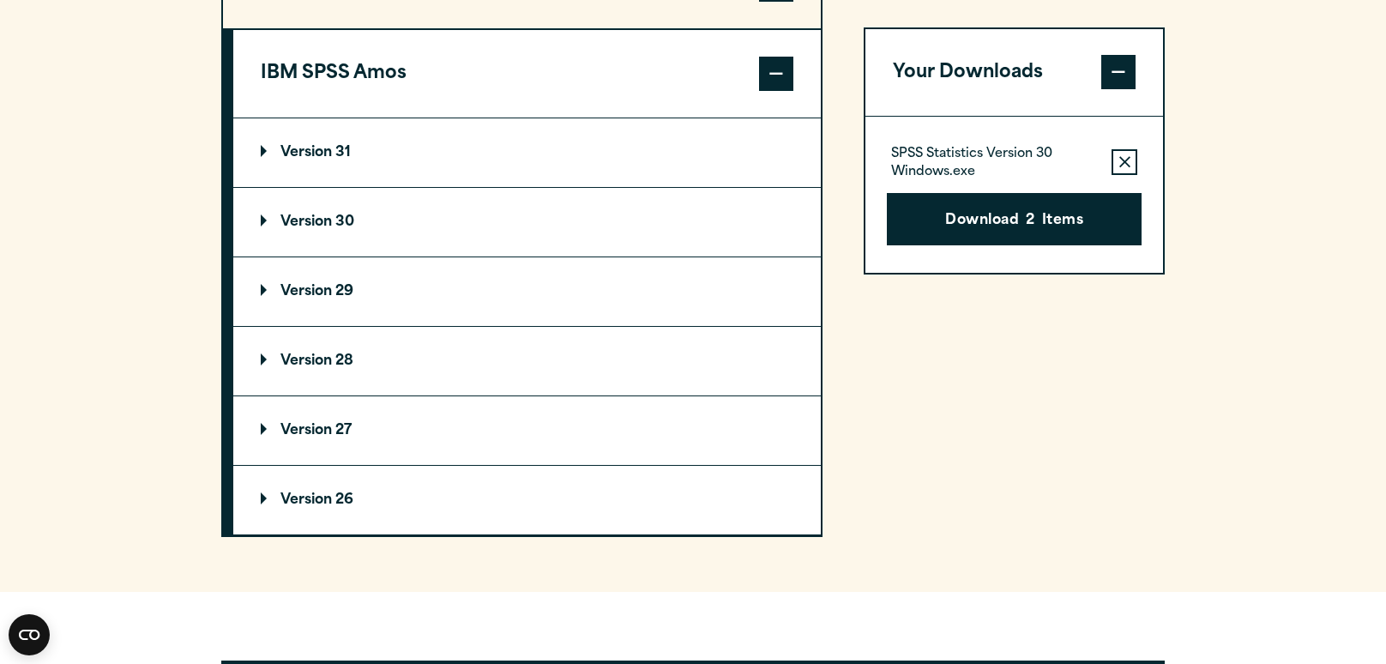
scroll to position [1694, 0]
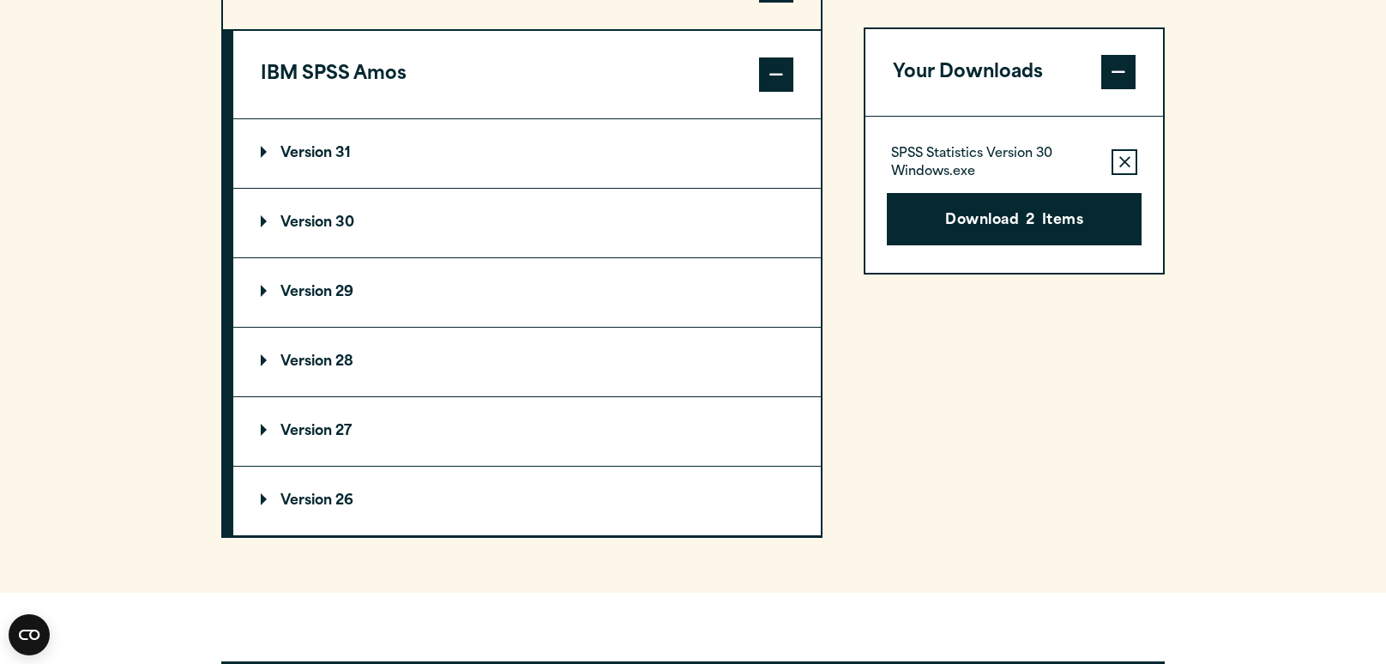
click at [704, 114] on button "IBM SPSS Amos" at bounding box center [526, 74] width 587 height 87
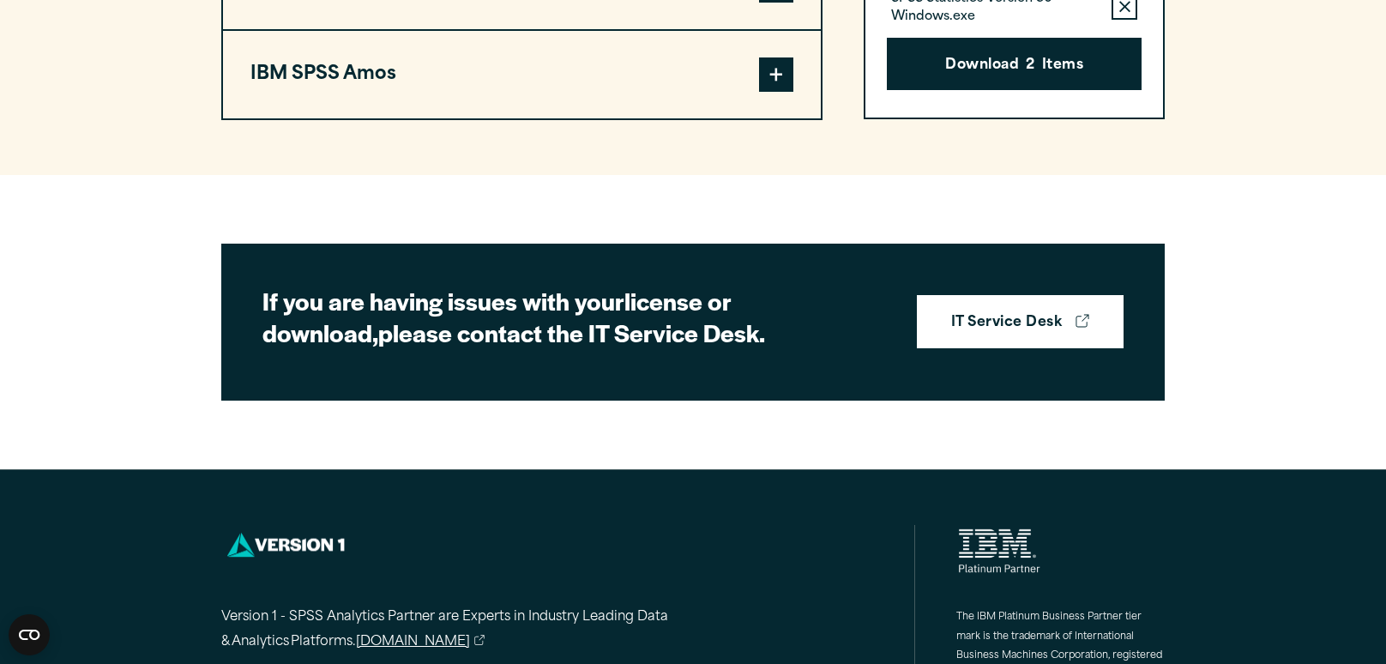
scroll to position [1628, 0]
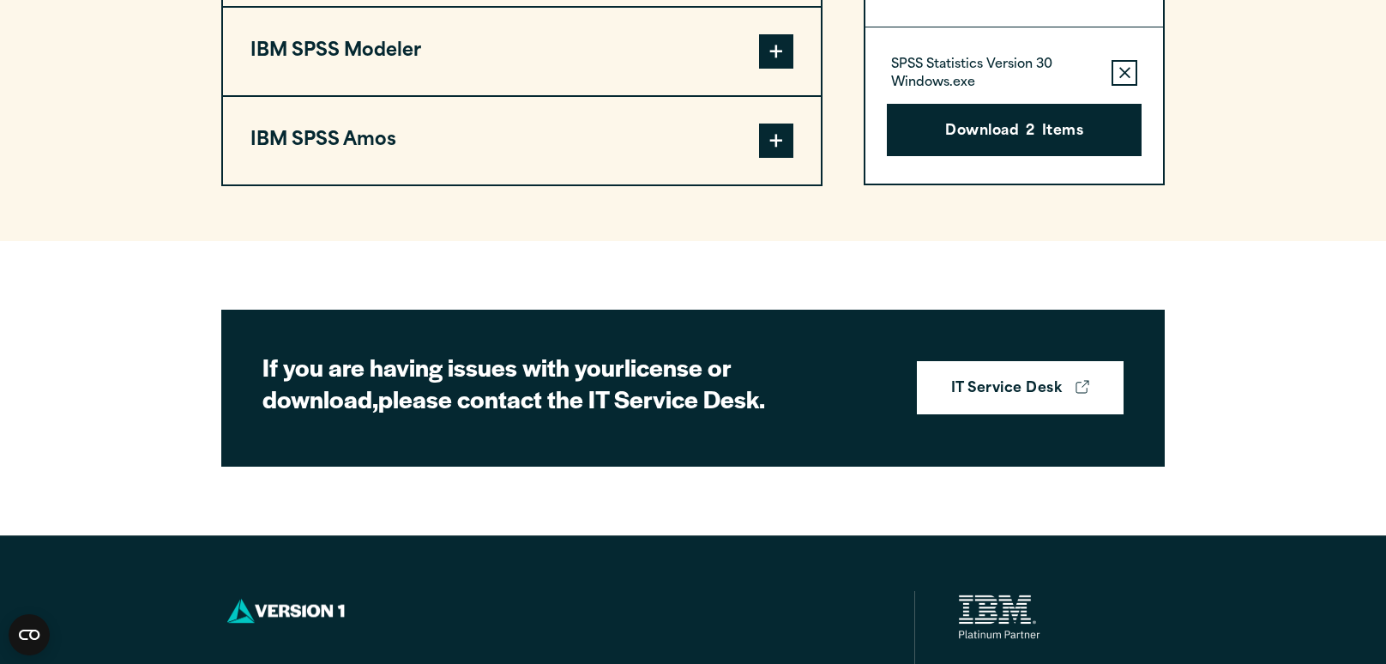
click at [717, 95] on button "IBM SPSS Modeler" at bounding box center [522, 51] width 598 height 87
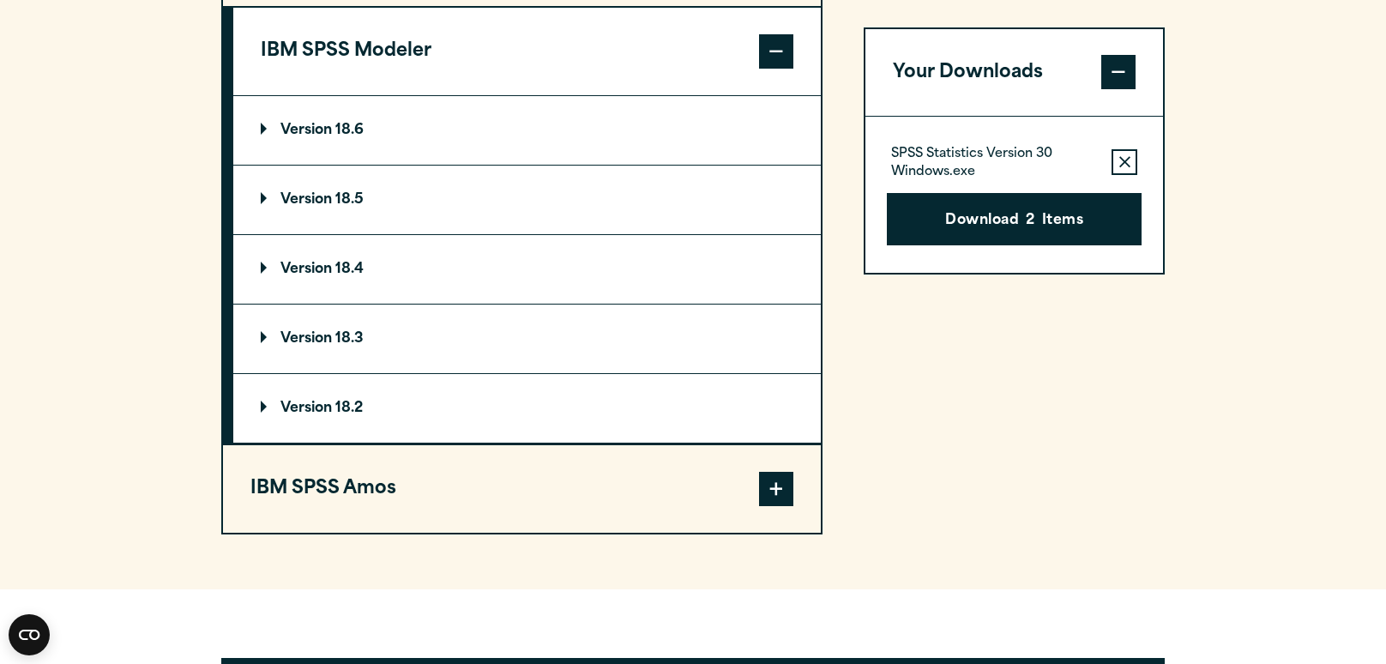
click at [717, 95] on button "IBM SPSS Modeler" at bounding box center [526, 51] width 587 height 87
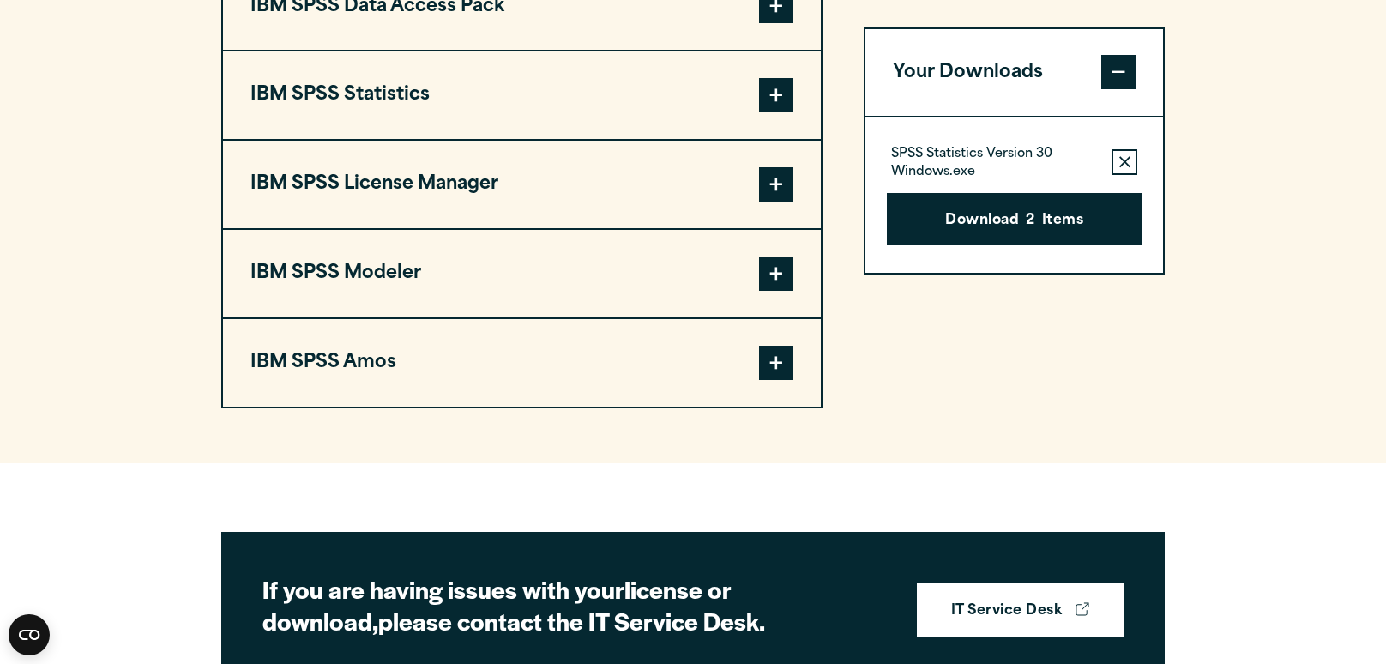
scroll to position [1404, 0]
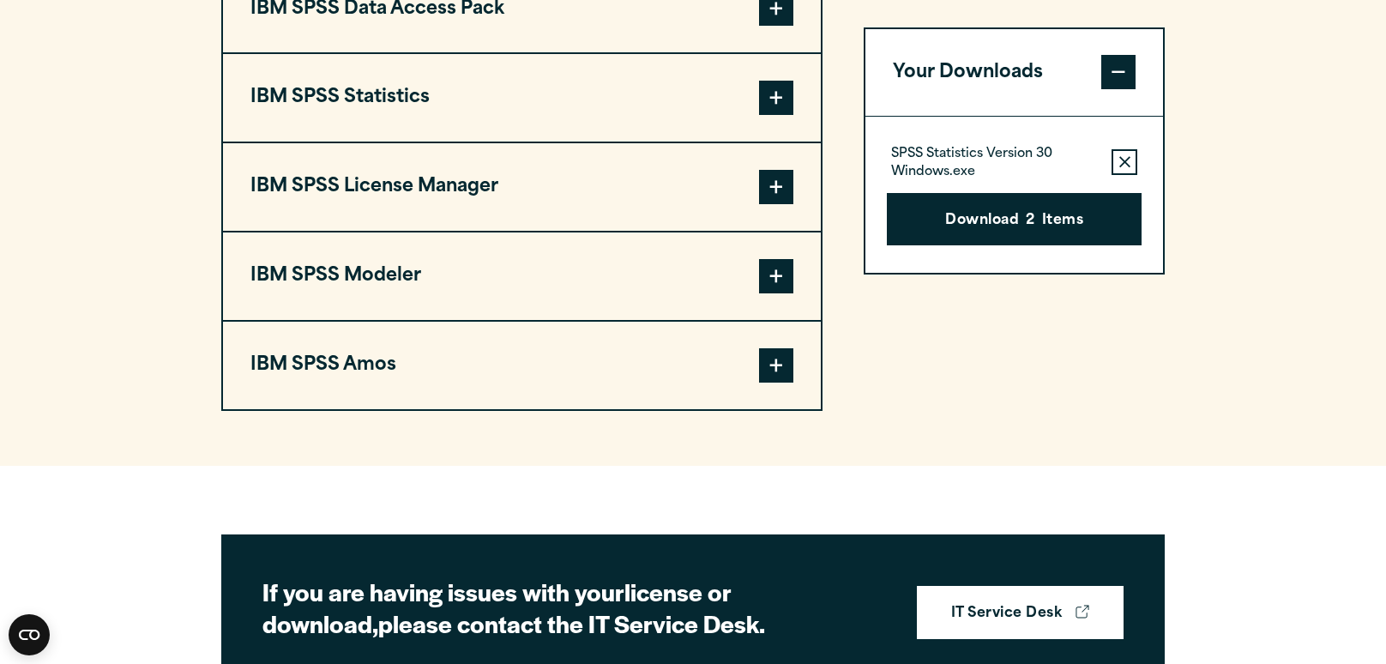
click at [715, 122] on button "IBM SPSS Statistics" at bounding box center [522, 97] width 598 height 87
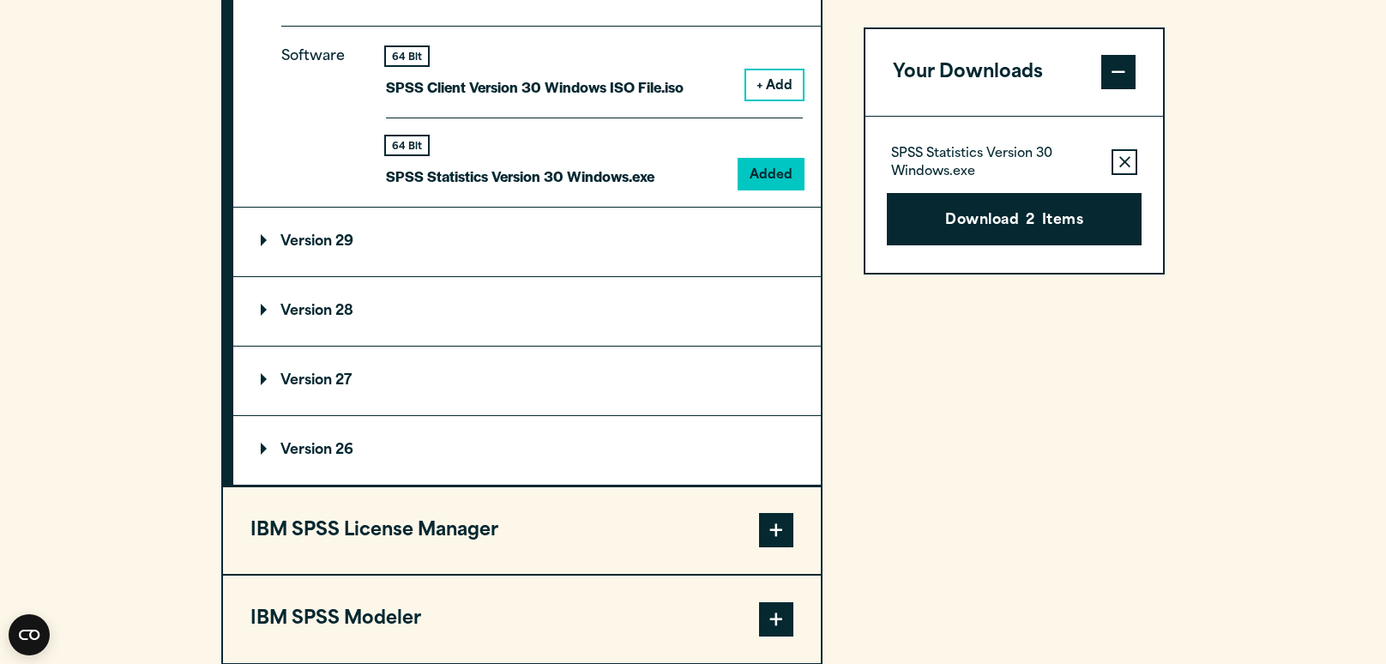
scroll to position [1652, 0]
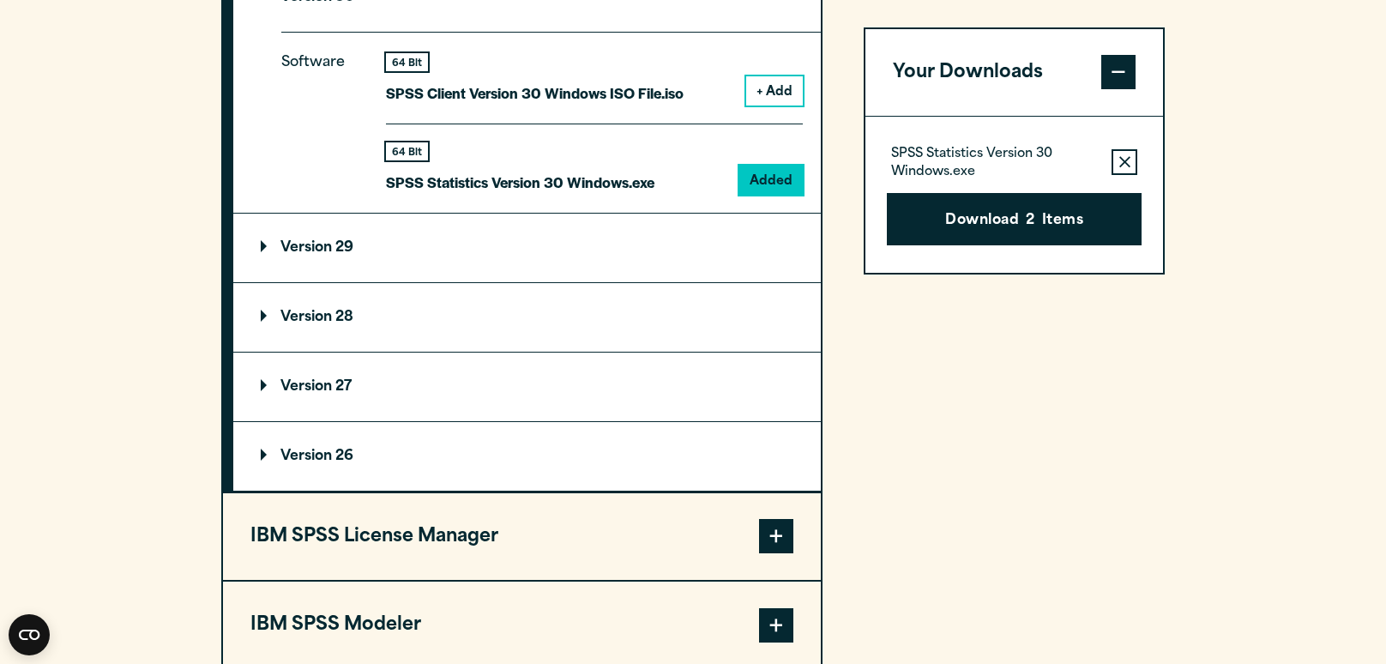
click at [622, 282] on summary "Version 29" at bounding box center [526, 247] width 587 height 69
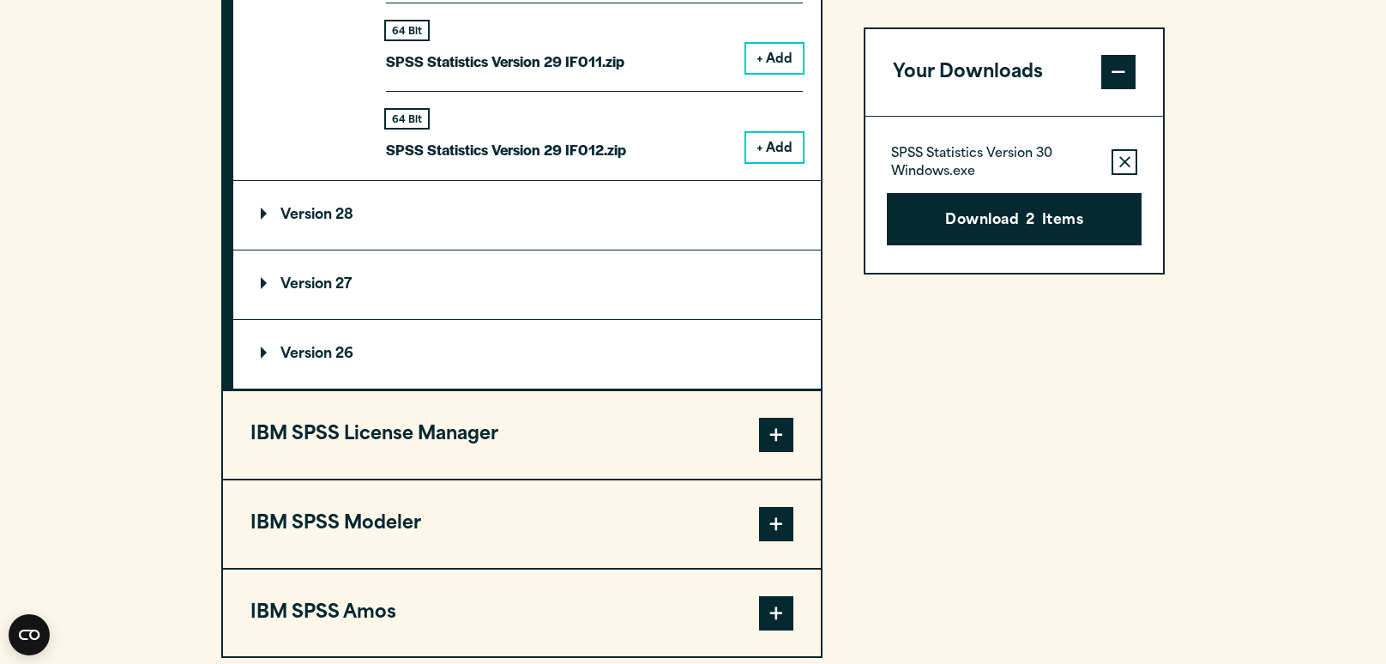
scroll to position [3094, 0]
click at [636, 249] on summary "Version 28" at bounding box center [526, 215] width 587 height 69
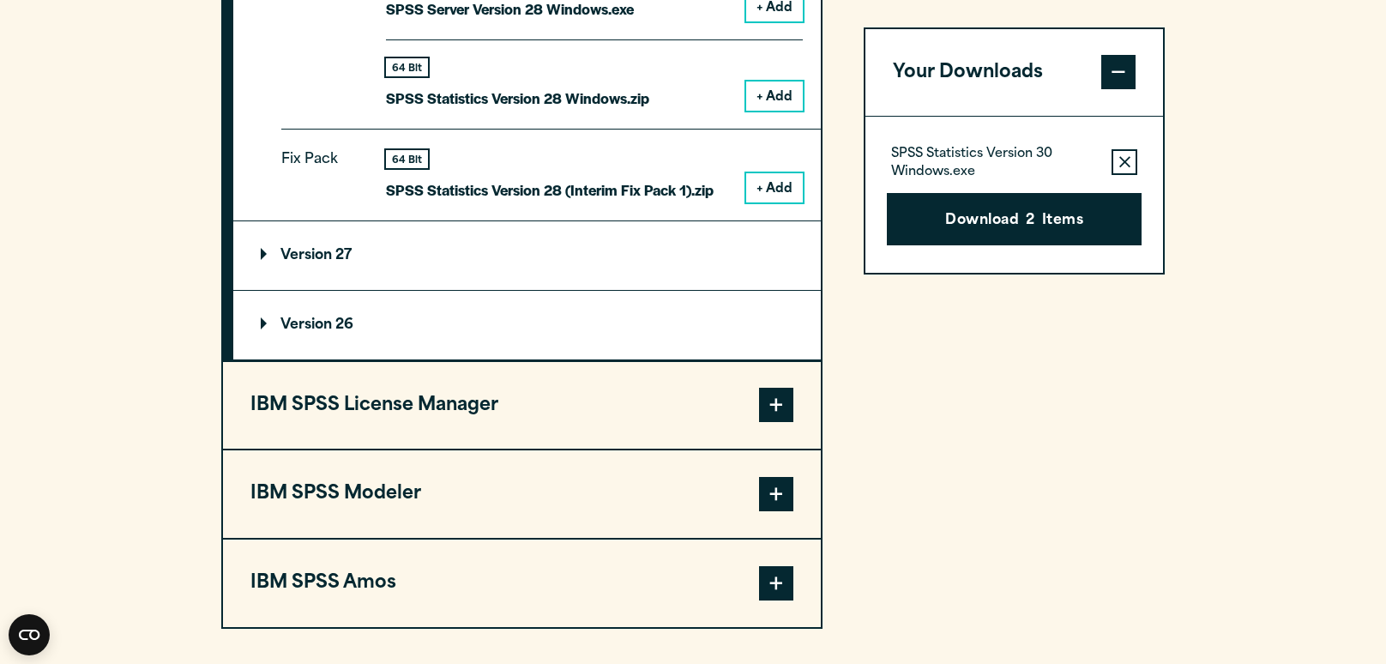
scroll to position [3578, 0]
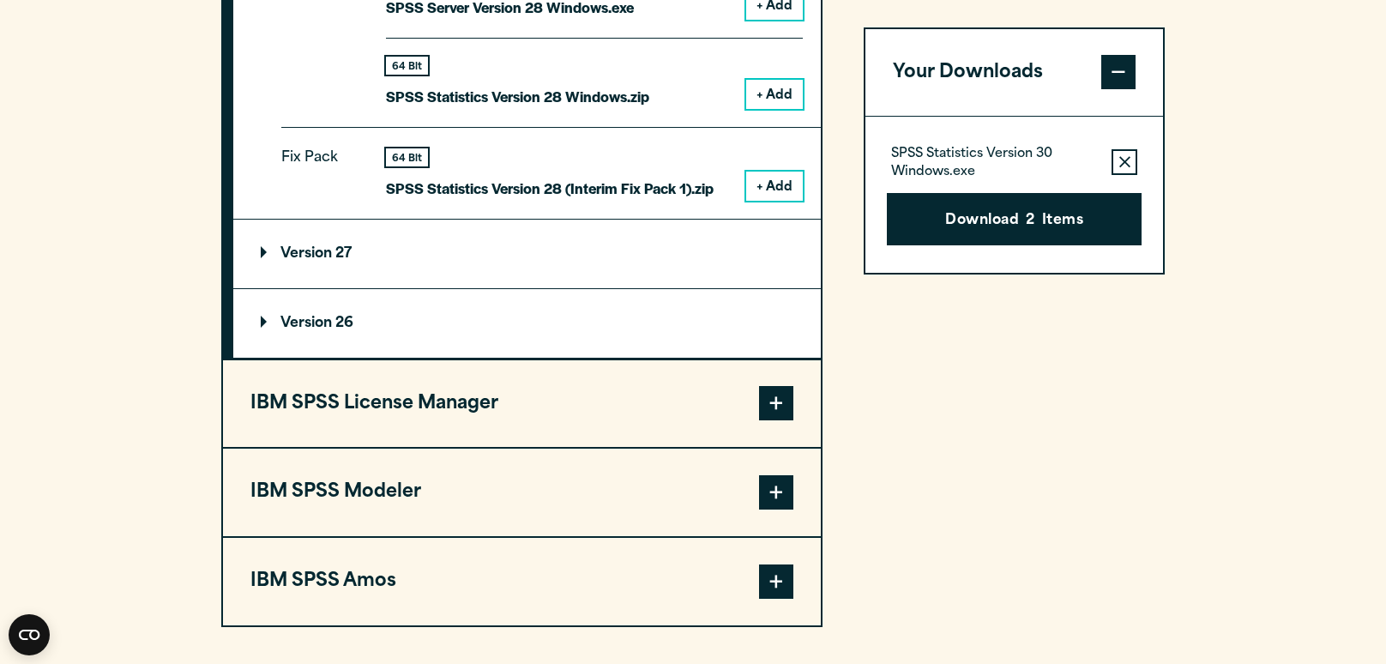
click at [616, 288] on summary "Version 27" at bounding box center [526, 253] width 587 height 69
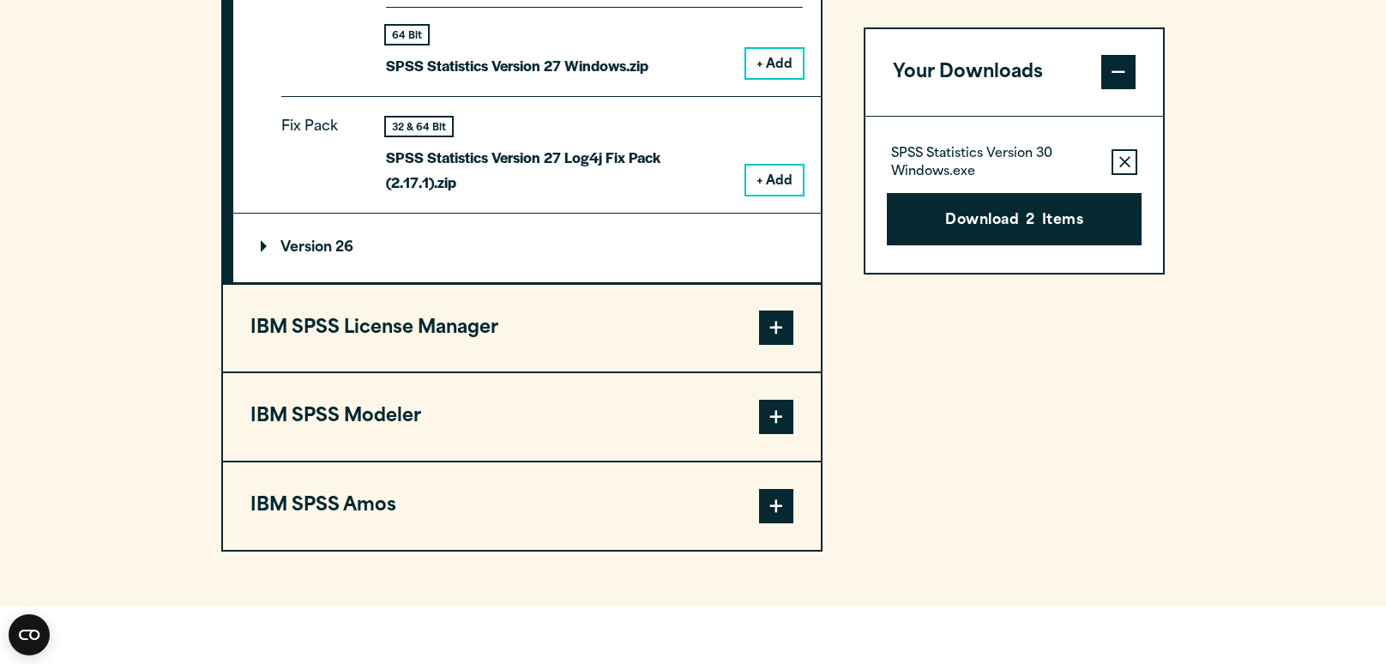
scroll to position [3933, 0]
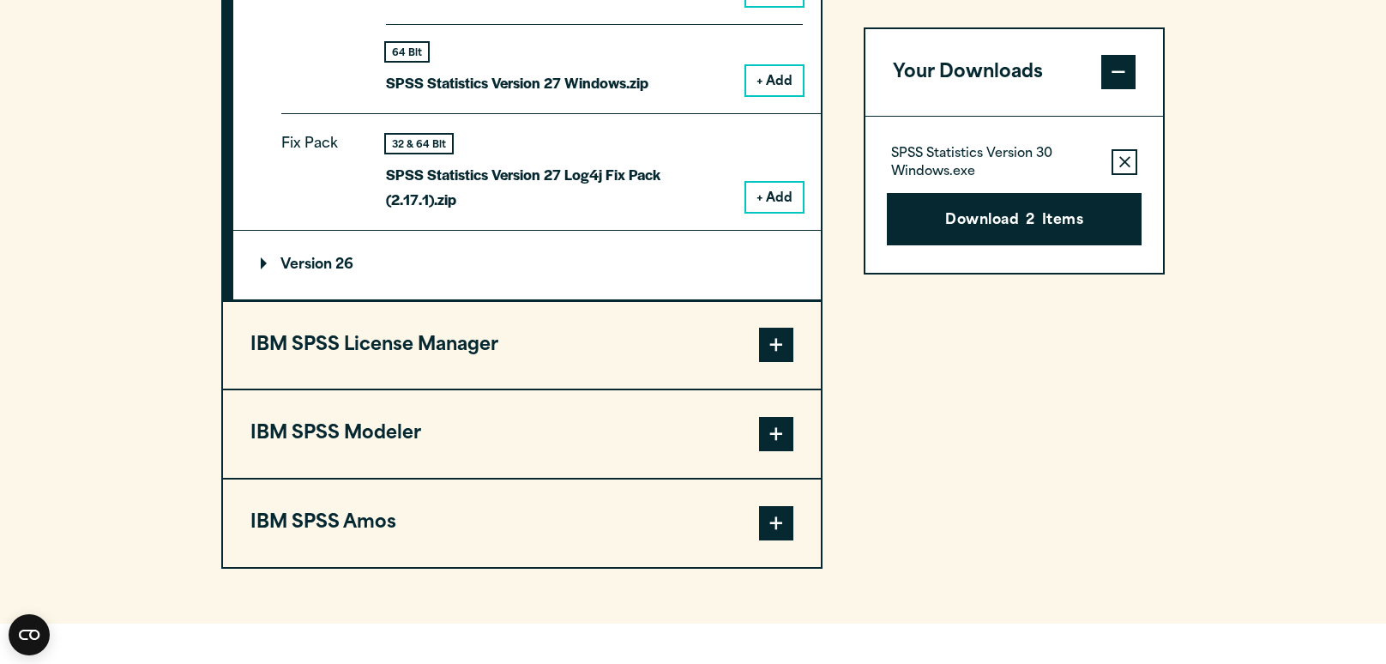
click at [599, 299] on summary "Version 26" at bounding box center [526, 265] width 587 height 69
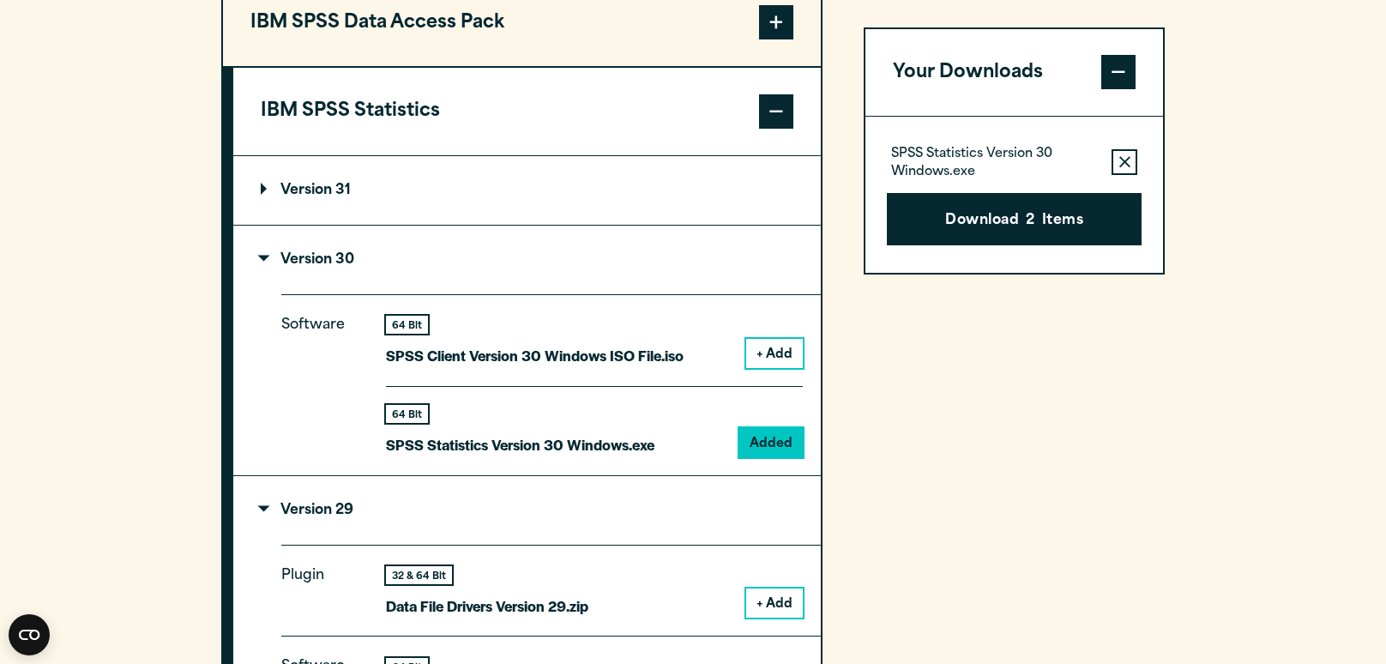
scroll to position [1430, 0]
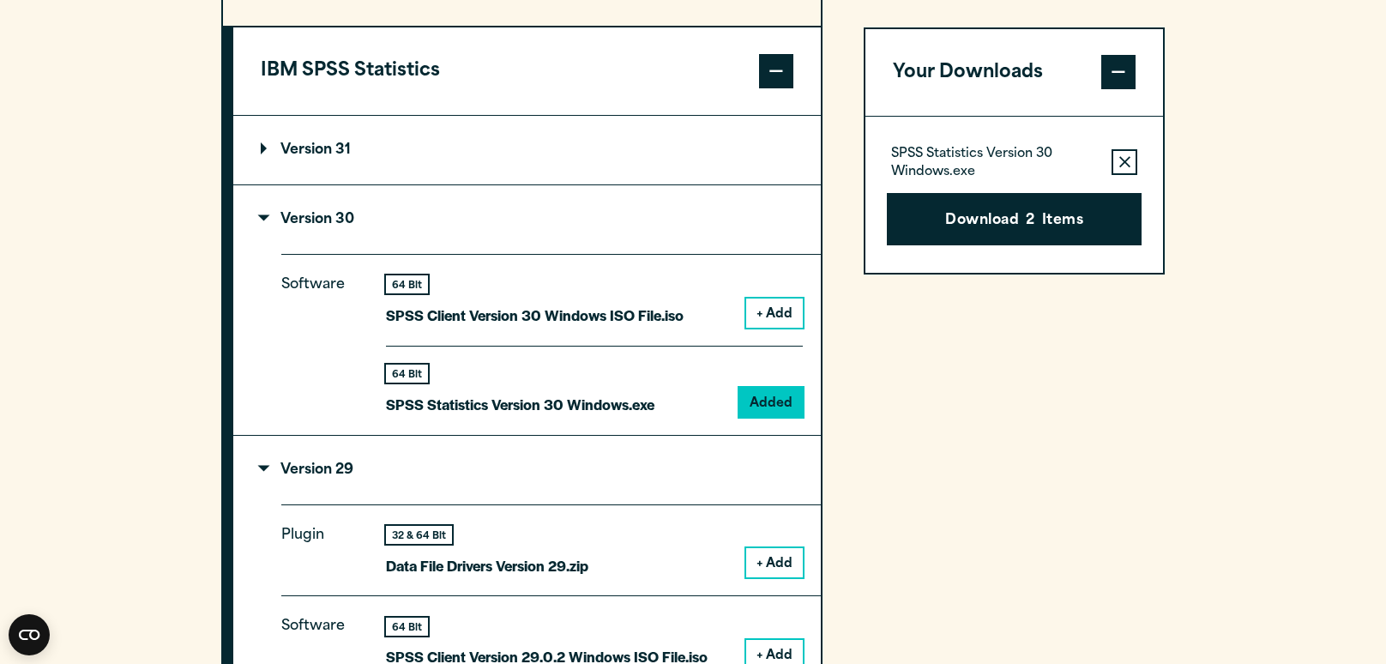
click at [667, 115] on button "IBM SPSS Statistics" at bounding box center [526, 70] width 587 height 87
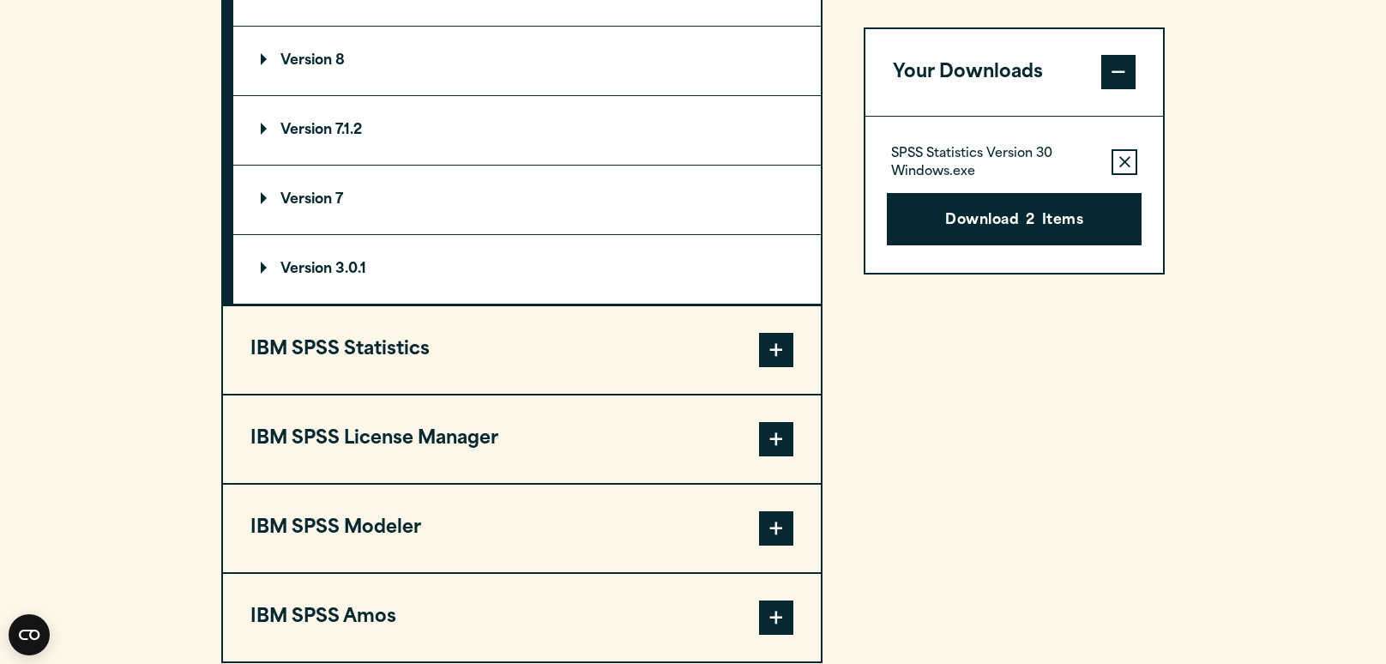
click at [668, 92] on summary "Version 8" at bounding box center [526, 61] width 587 height 69
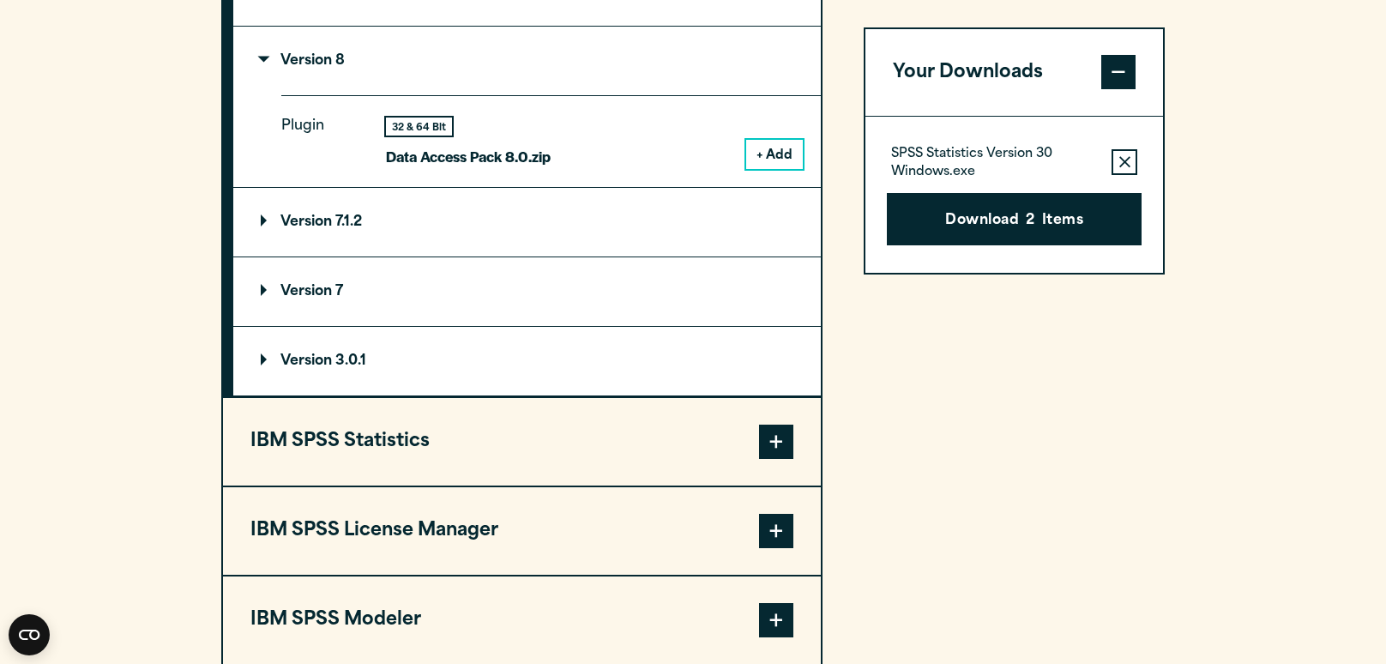
click at [635, 256] on summary "Version 7.1.2" at bounding box center [526, 222] width 587 height 69
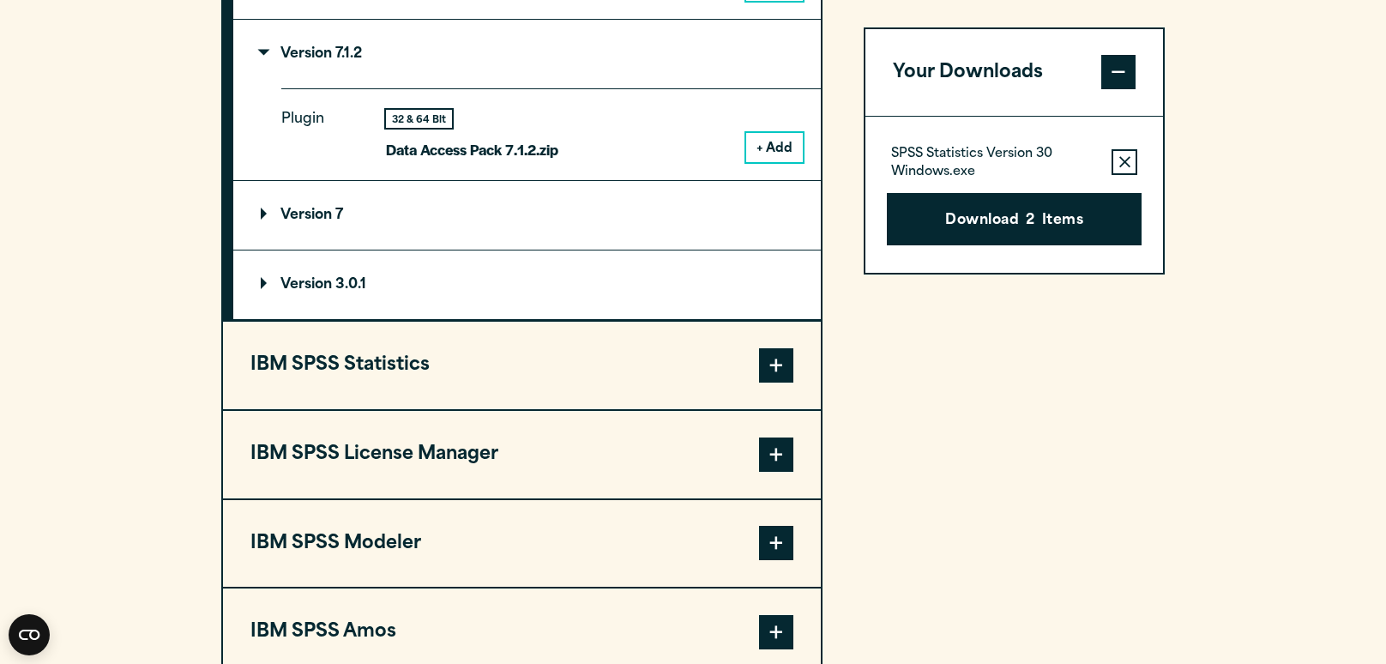
scroll to position [1603, 0]
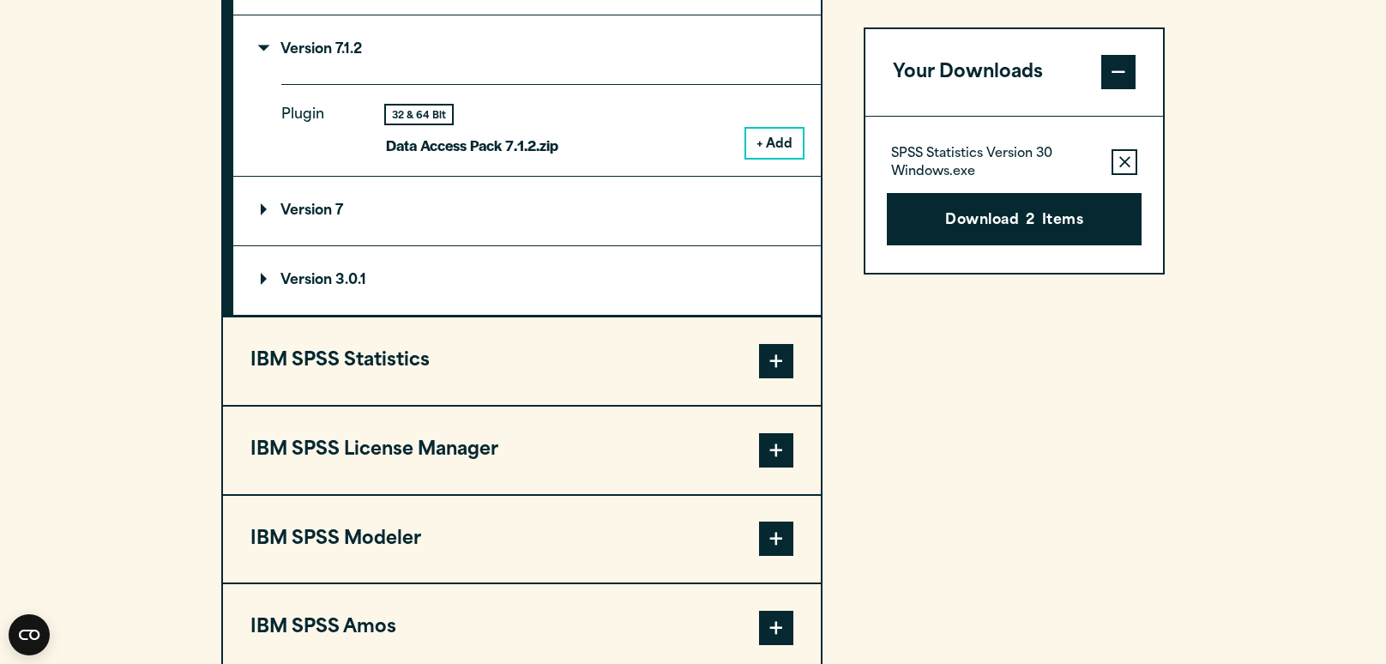
click at [635, 245] on summary "Version 7" at bounding box center [526, 211] width 587 height 69
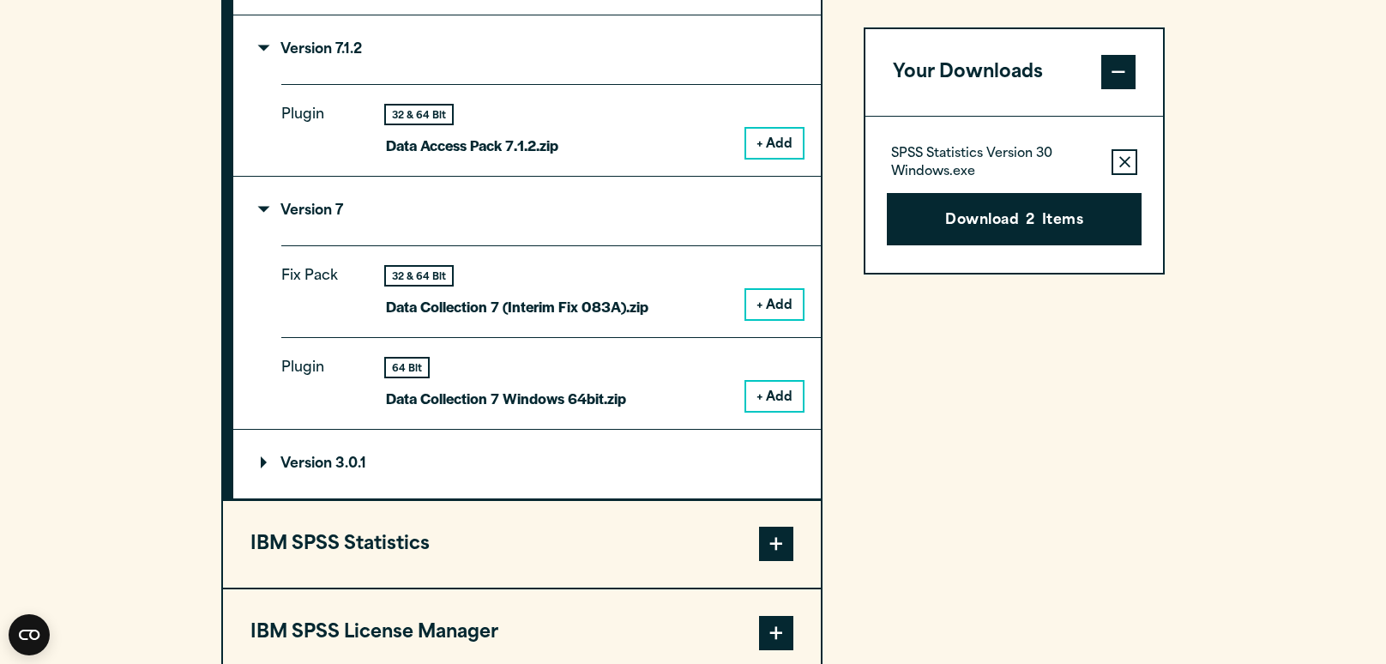
click at [598, 487] on summary "Version 3.0.1" at bounding box center [526, 464] width 587 height 69
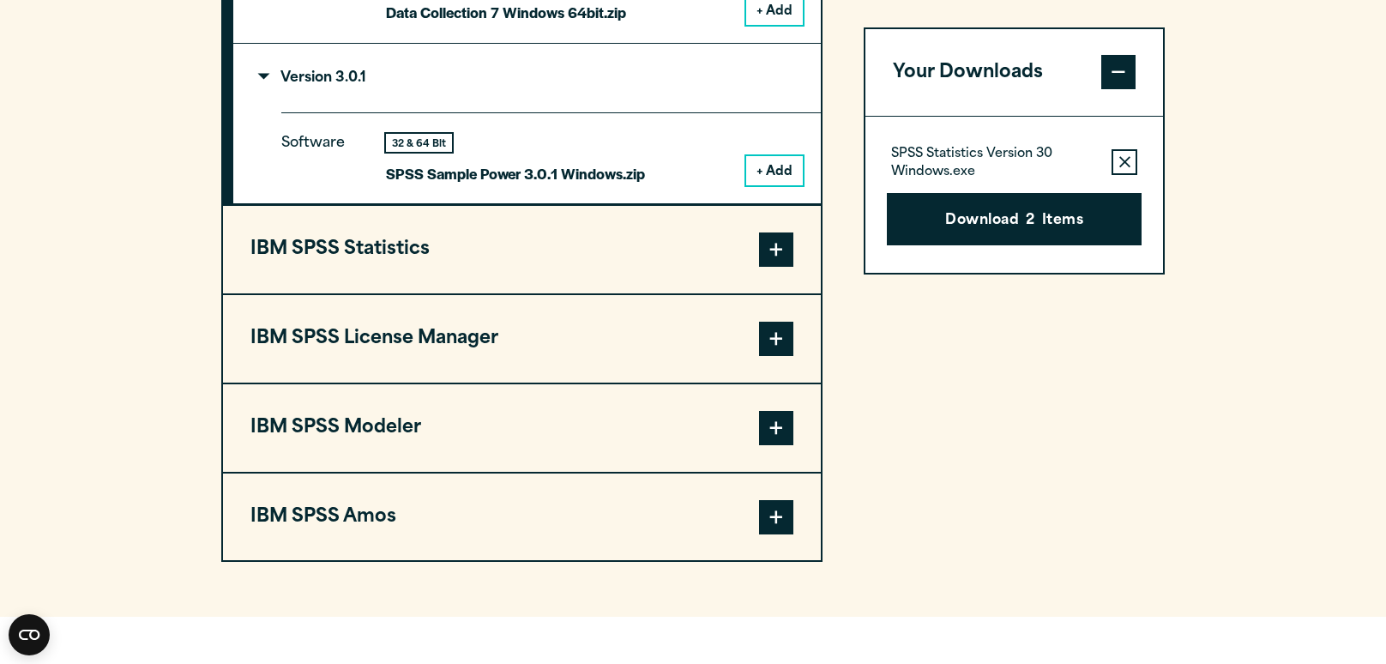
scroll to position [1994, 0]
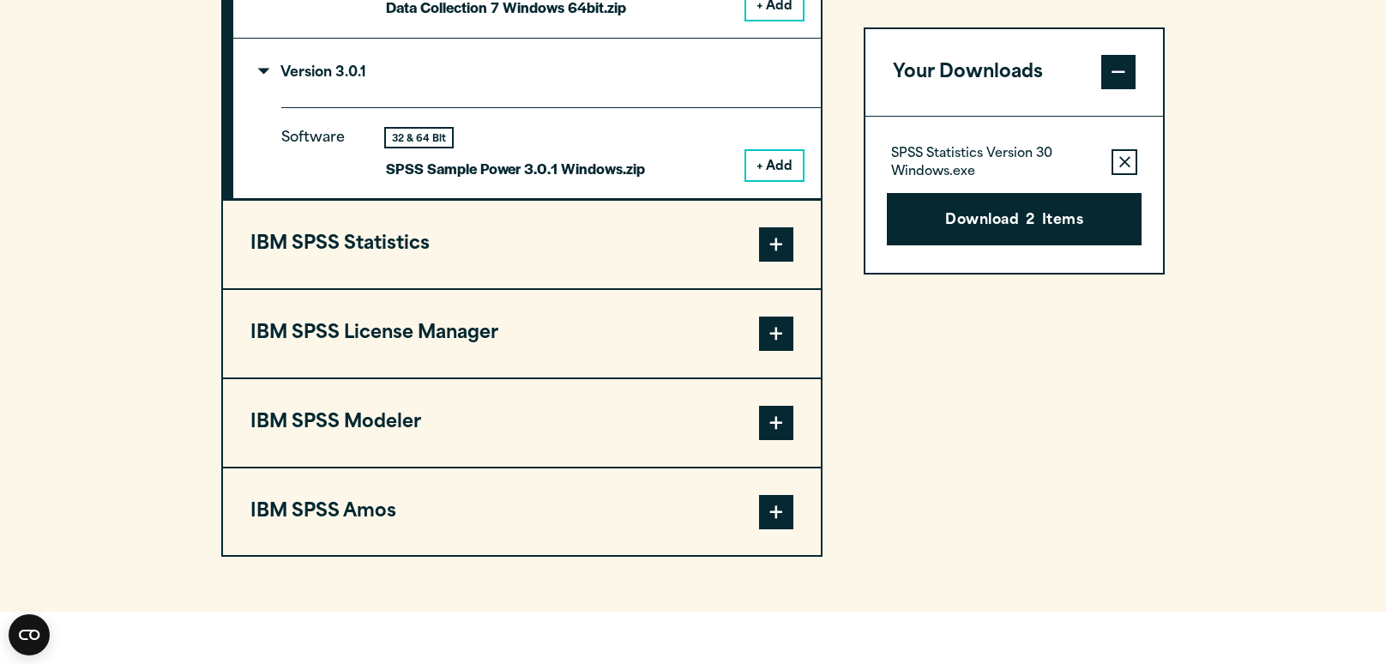
click at [622, 371] on button "IBM SPSS License Manager" at bounding box center [522, 333] width 598 height 87
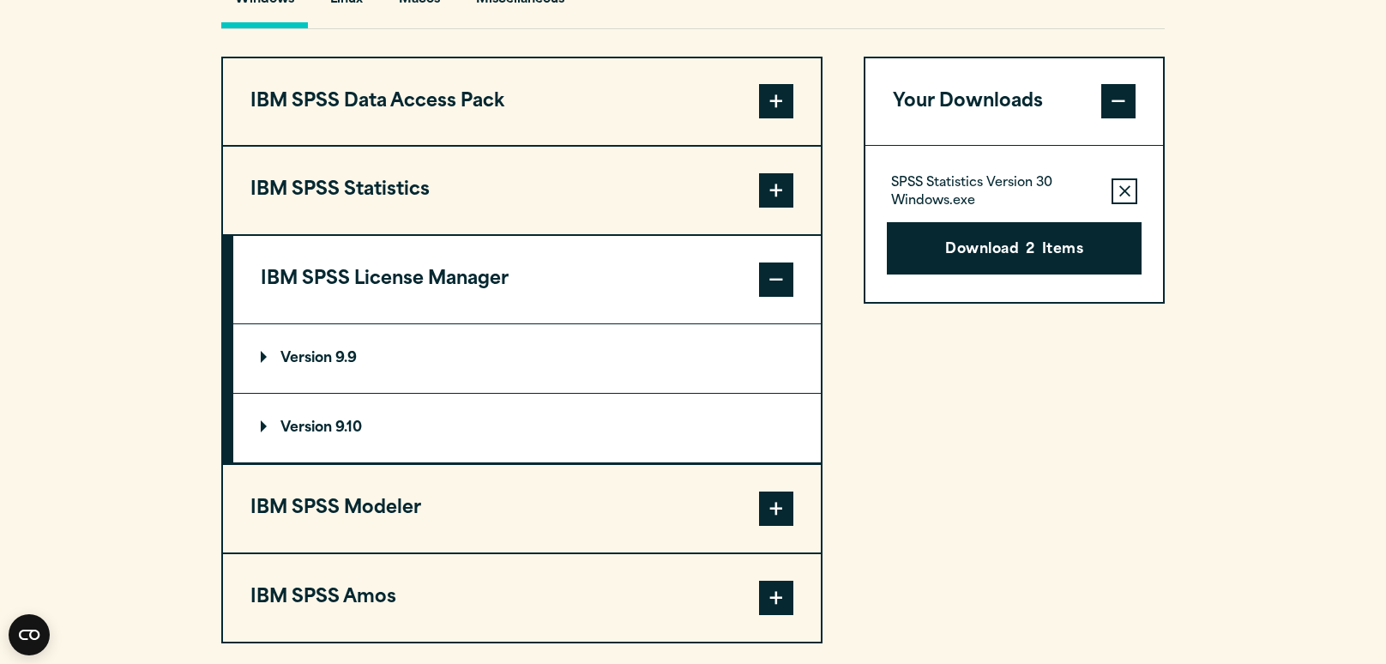
scroll to position [1312, 0]
click at [605, 386] on summary "Version 9.9" at bounding box center [526, 357] width 587 height 69
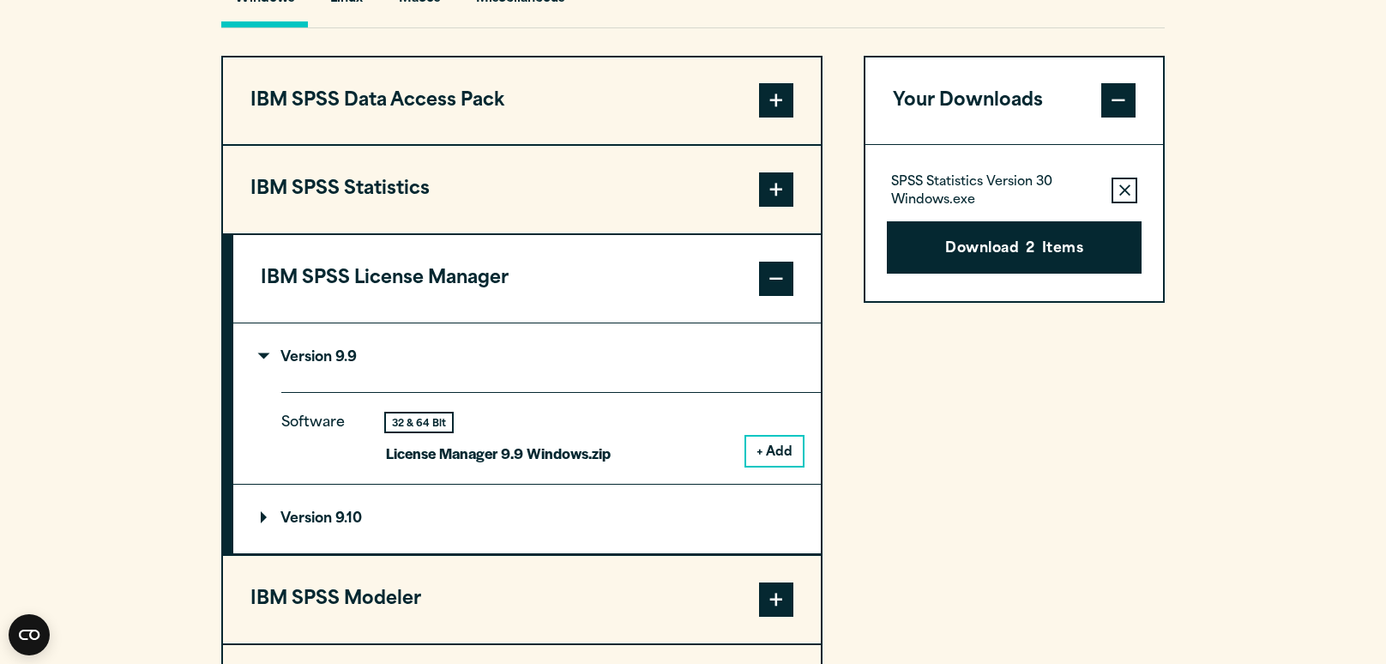
click at [571, 543] on summary "Version 9.10" at bounding box center [526, 518] width 587 height 69
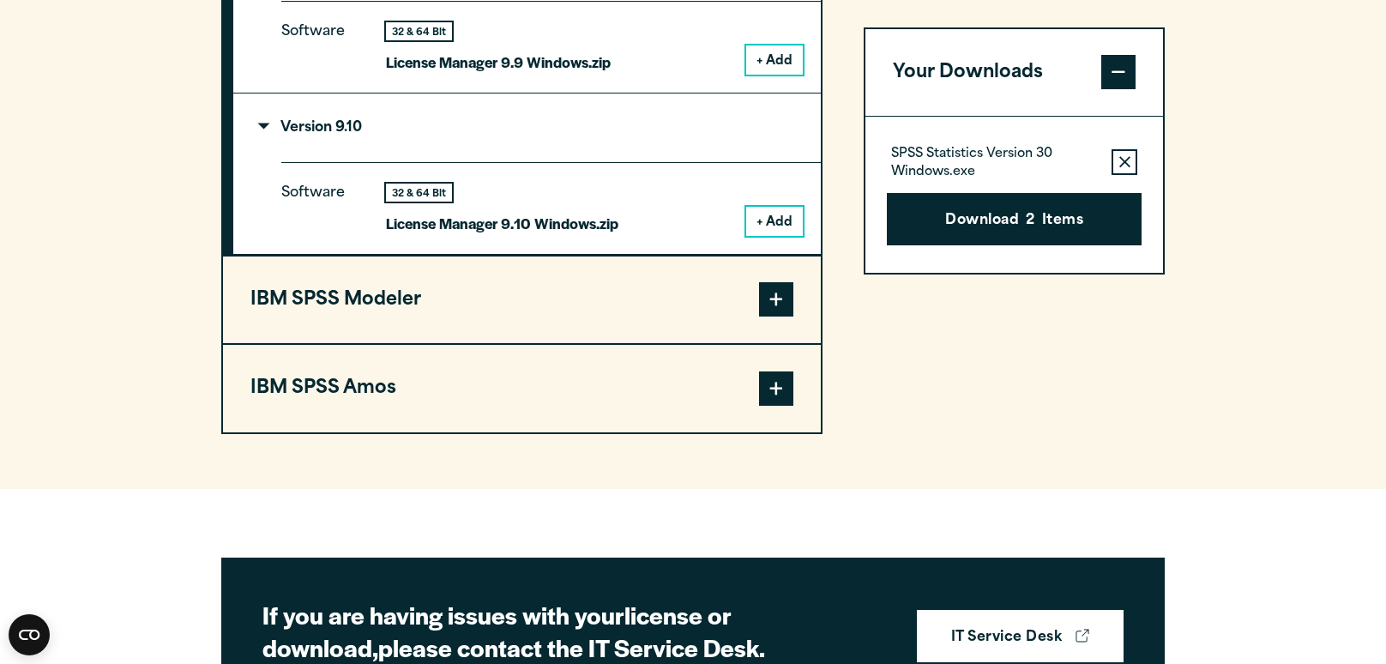
scroll to position [1707, 0]
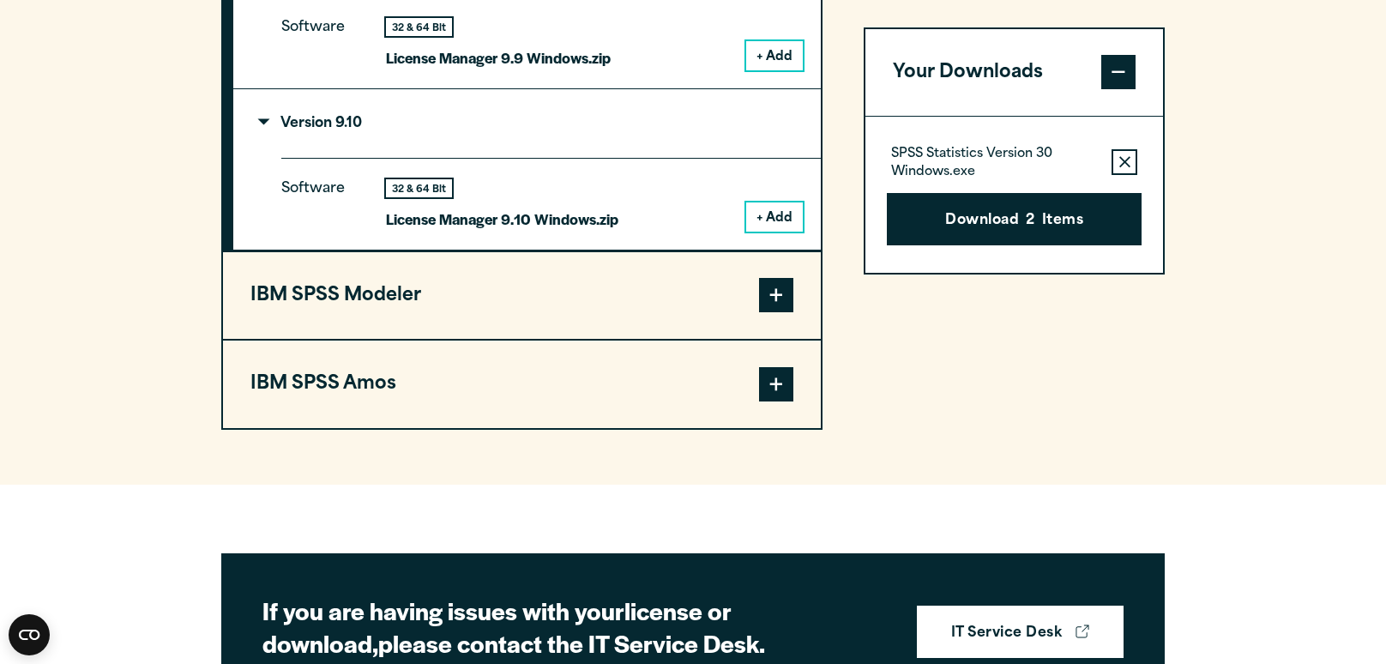
click at [652, 340] on button "IBM SPSS Modeler" at bounding box center [522, 295] width 598 height 87
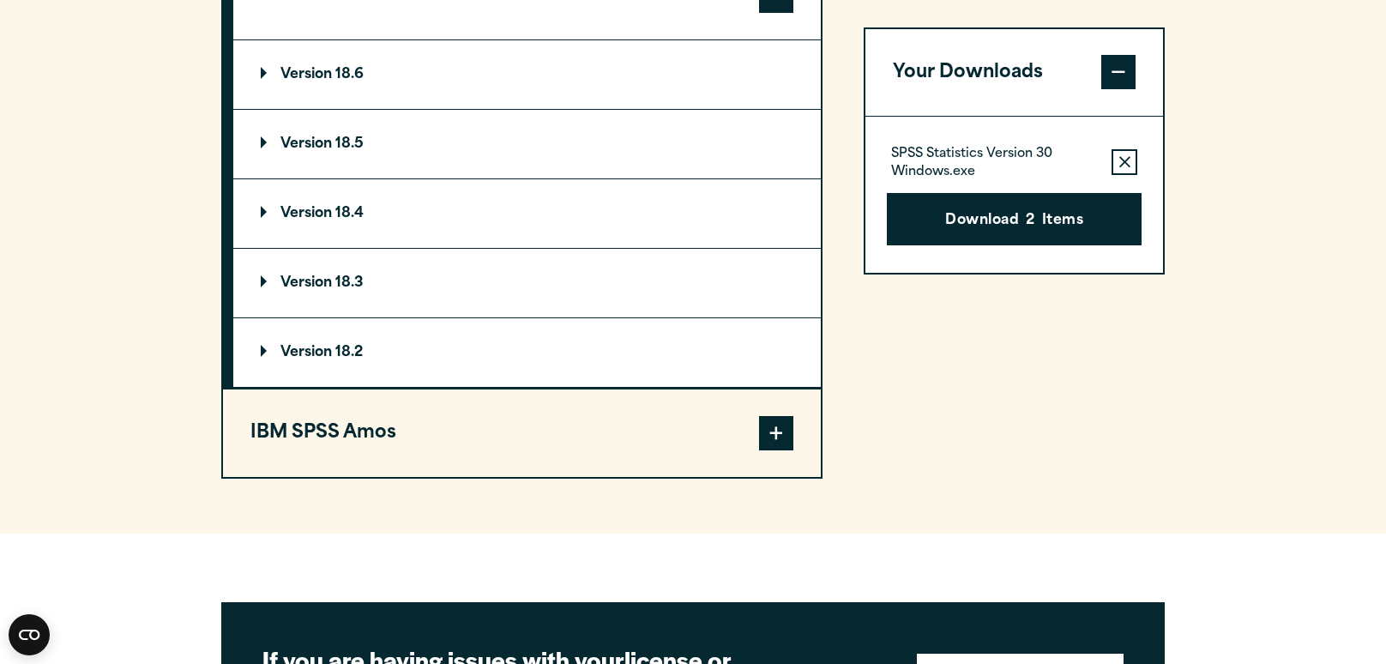
scroll to position [1685, 0]
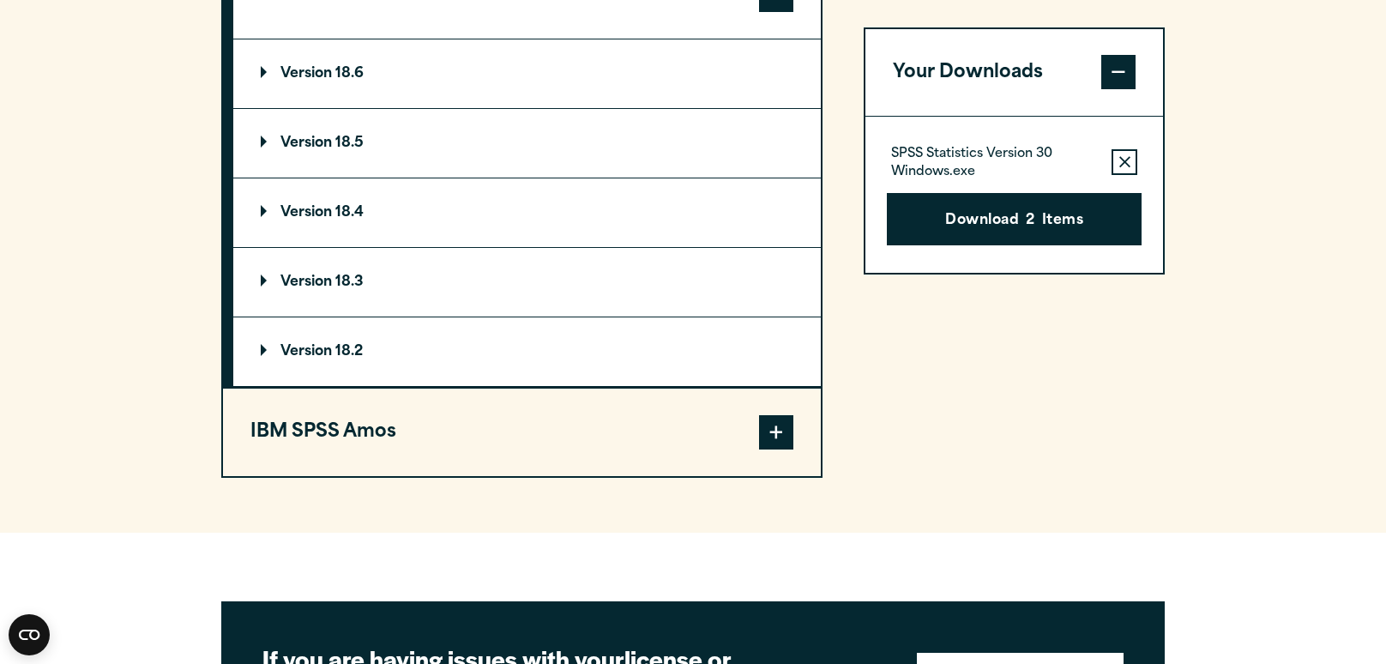
click at [639, 108] on summary "Version 18.6" at bounding box center [526, 73] width 587 height 69
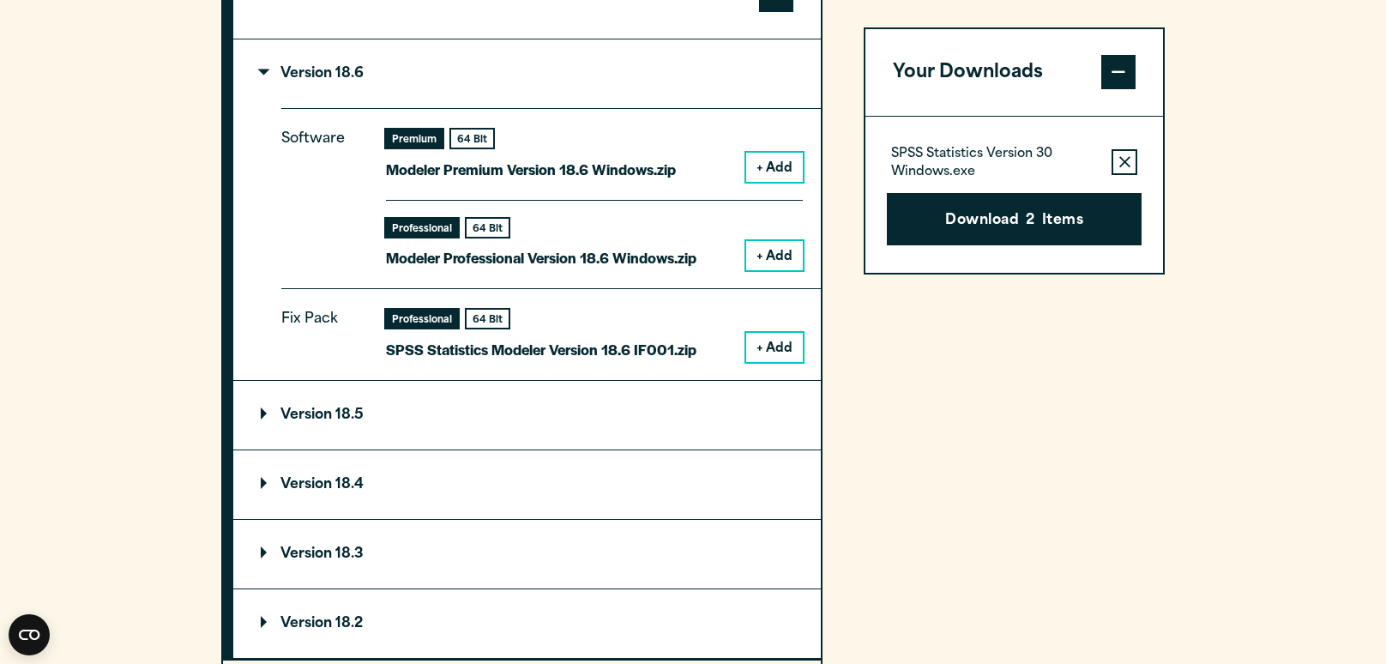
click at [544, 449] on summary "Version 18.5" at bounding box center [526, 415] width 587 height 69
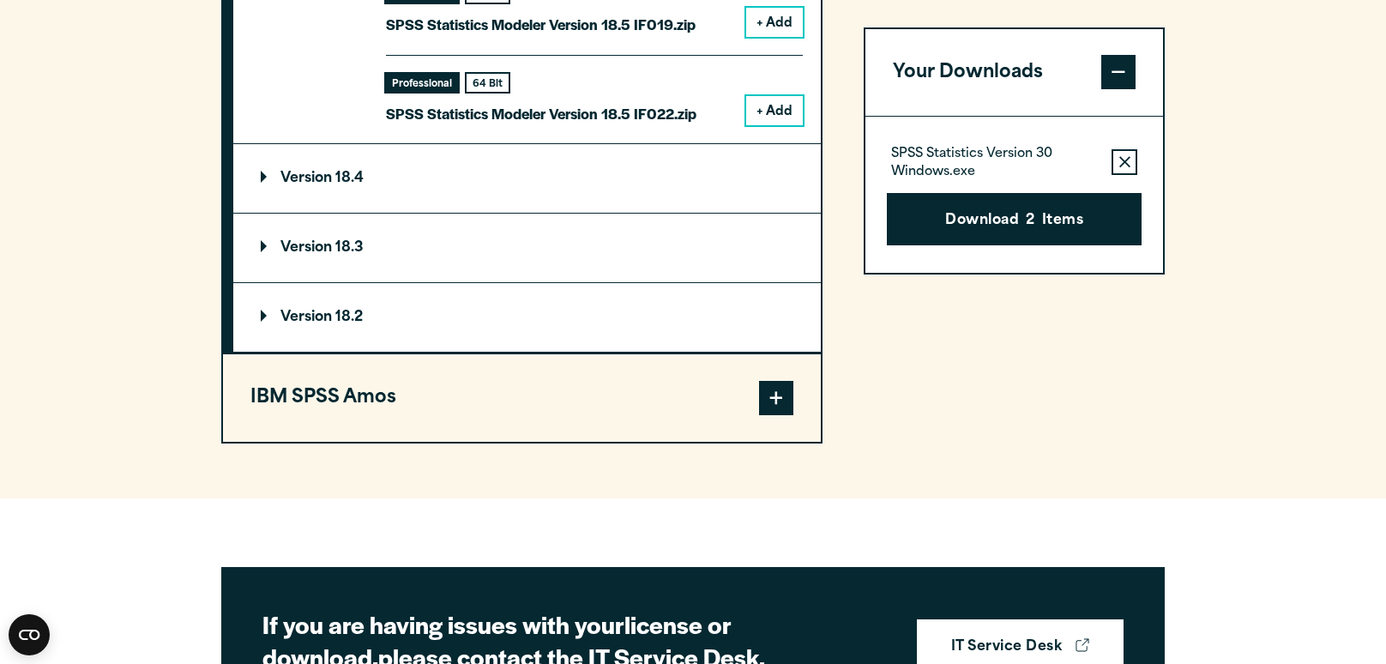
scroll to position [3498, 0]
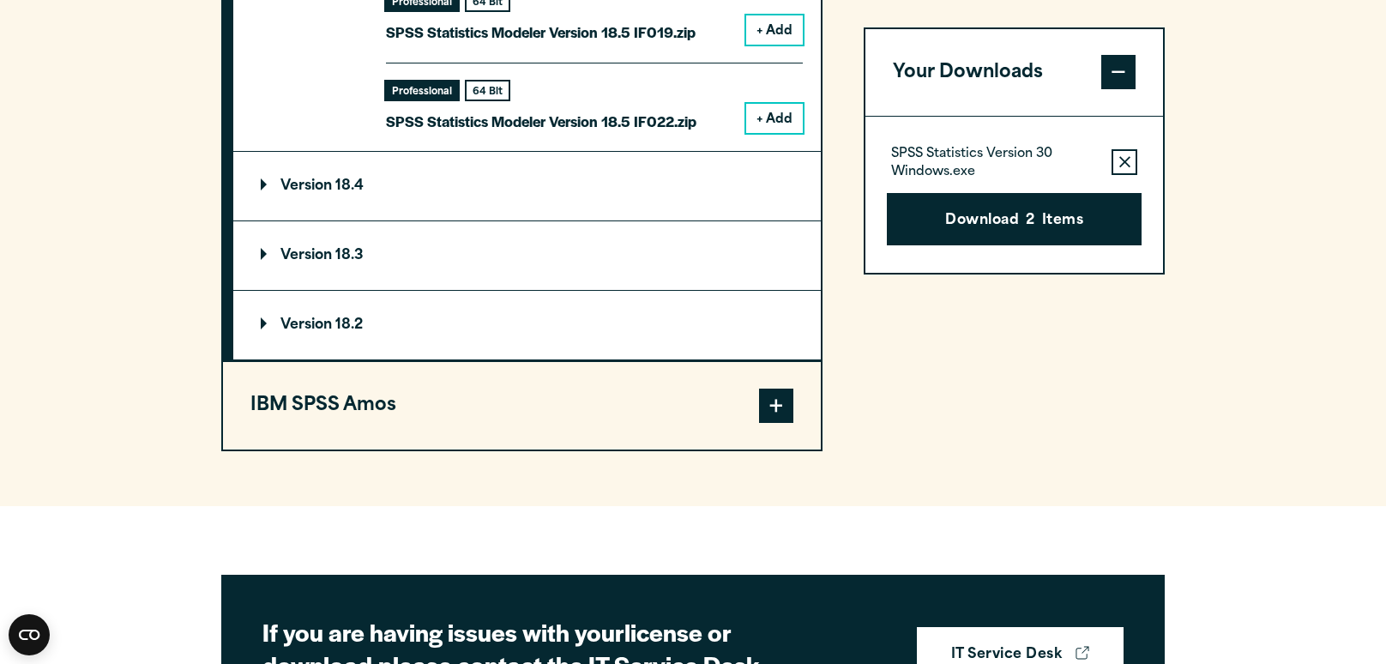
click at [574, 359] on summary "Version 18.2" at bounding box center [526, 325] width 587 height 69
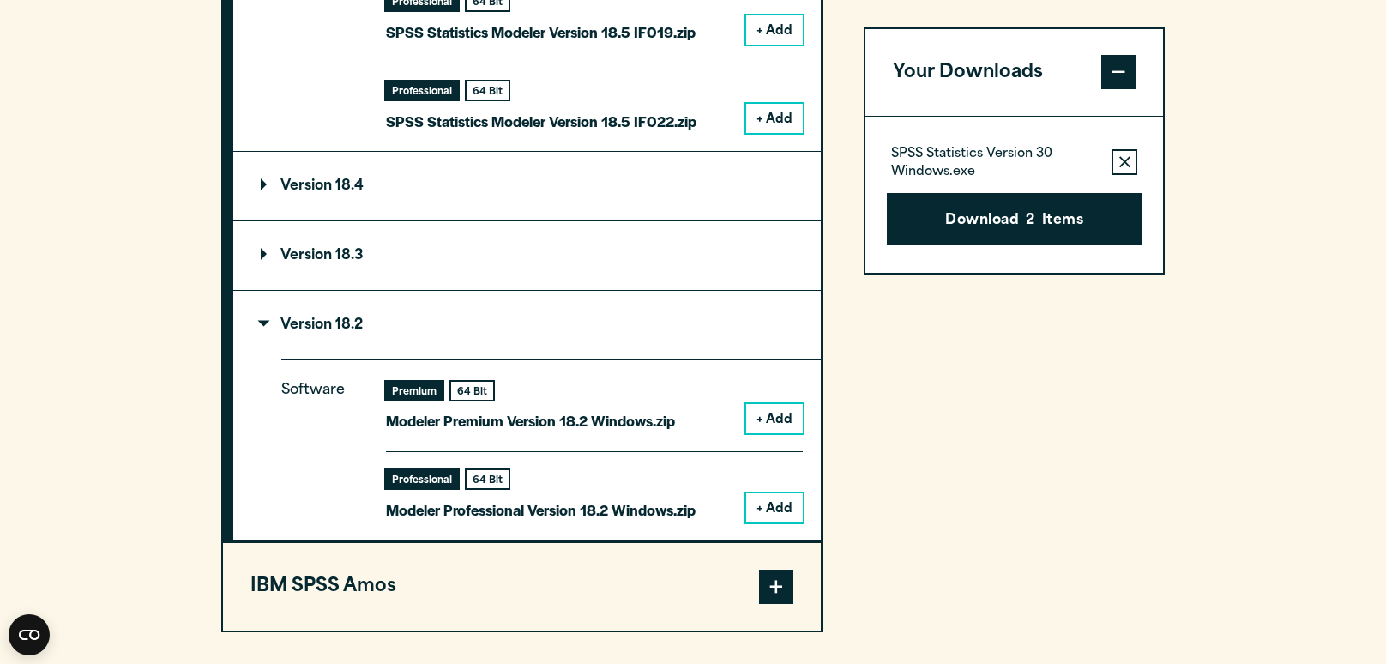
click at [600, 290] on summary "Version 18.3" at bounding box center [526, 255] width 587 height 69
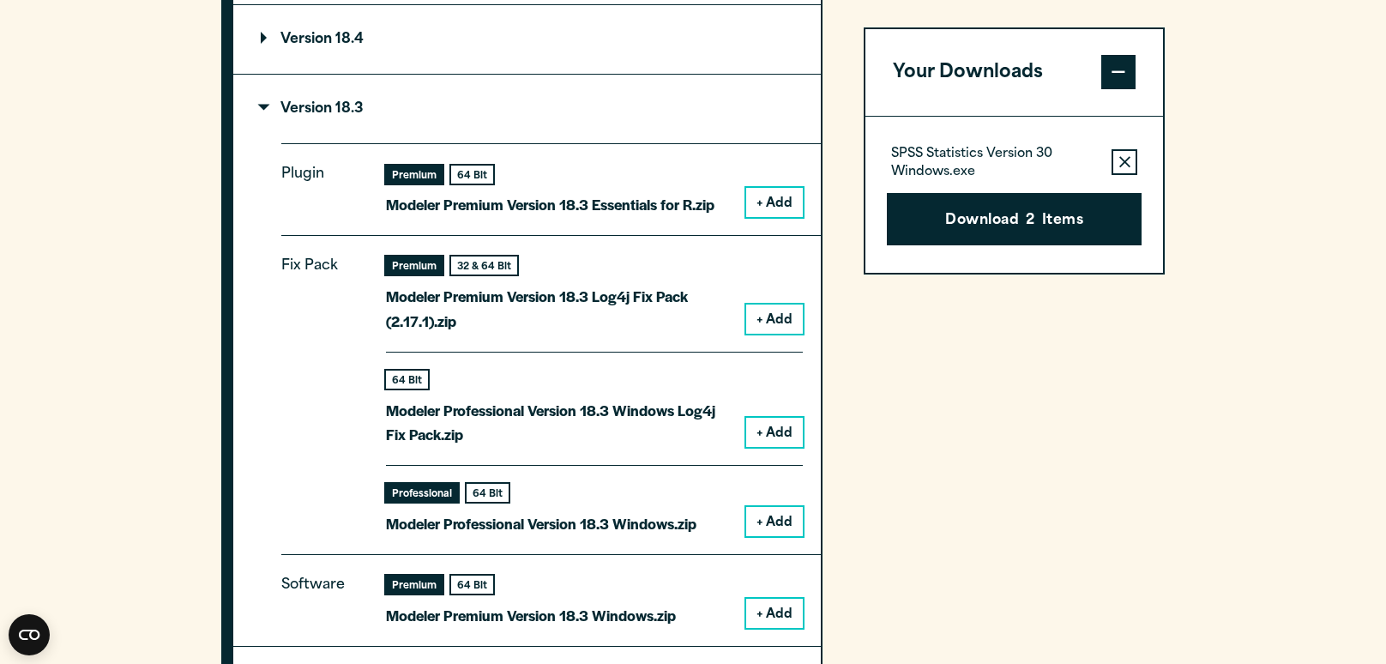
scroll to position [3642, 0]
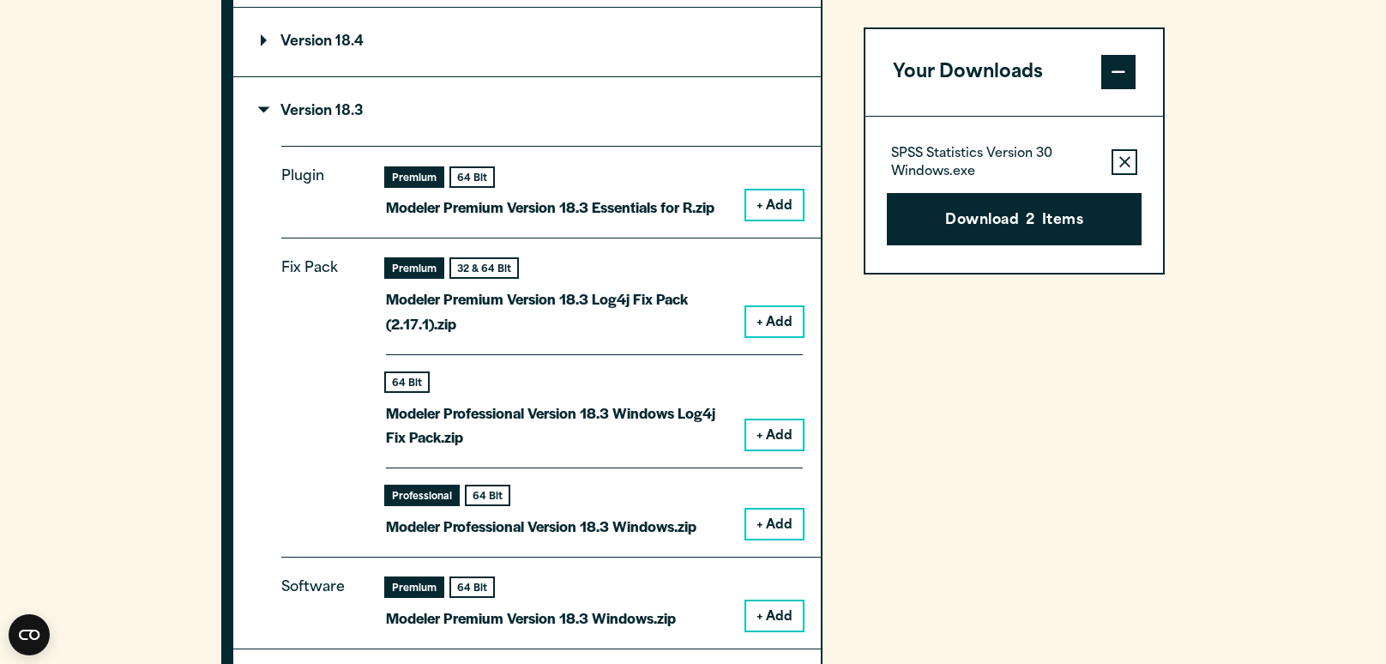
click at [589, 146] on summary "Version 18.3" at bounding box center [526, 111] width 587 height 69
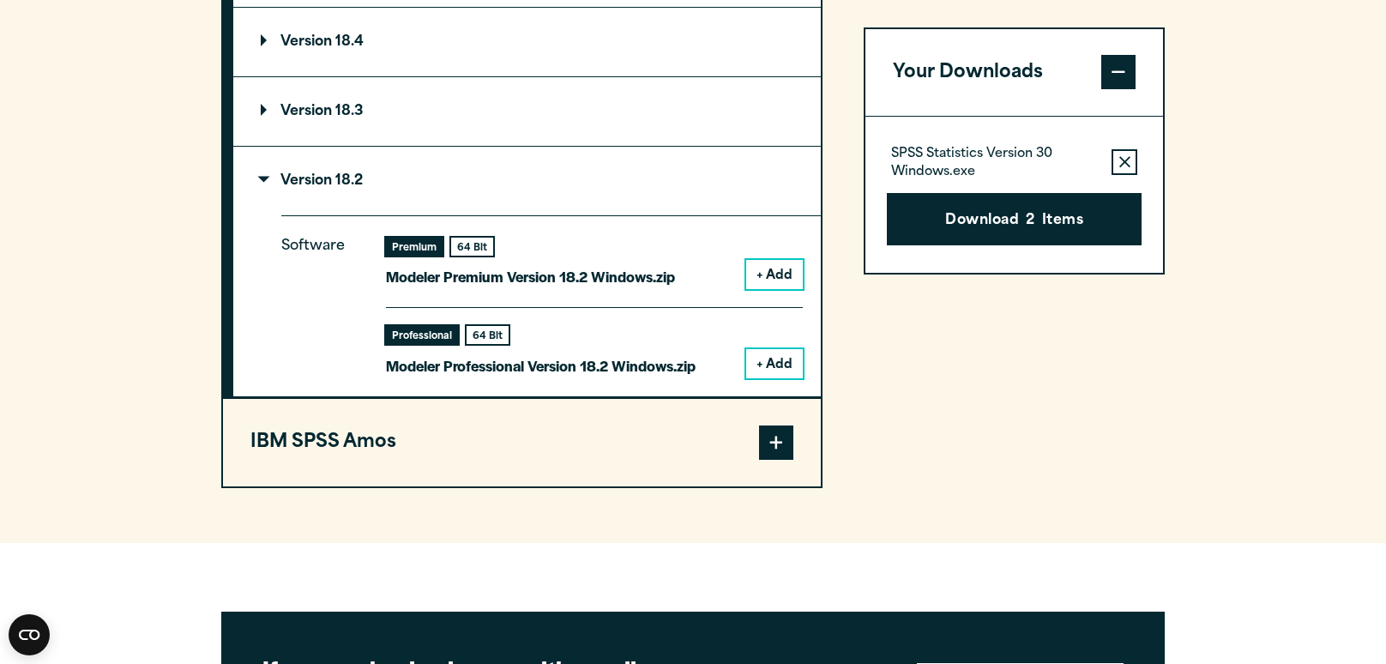
click at [605, 76] on summary "Version 18.4" at bounding box center [526, 42] width 587 height 69
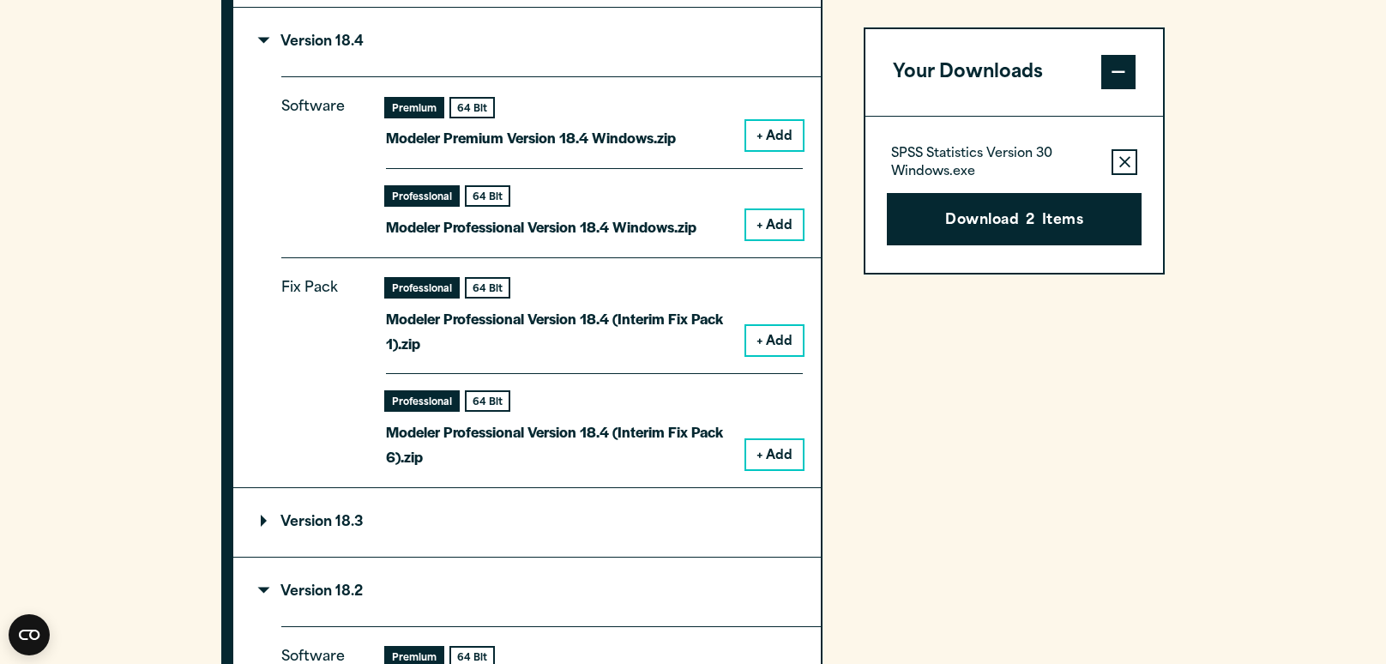
click at [605, 76] on summary "Version 18.4" at bounding box center [526, 42] width 587 height 69
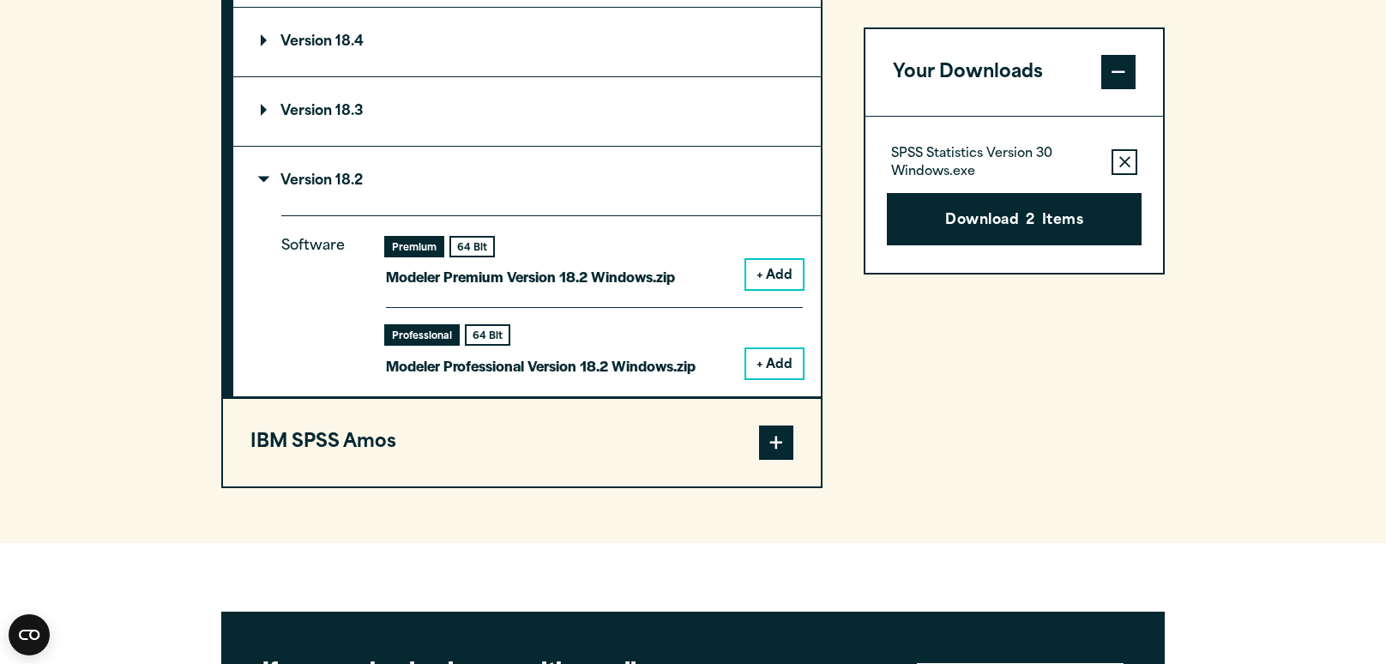
click at [535, 215] on summary "Version 18.2" at bounding box center [526, 181] width 587 height 69
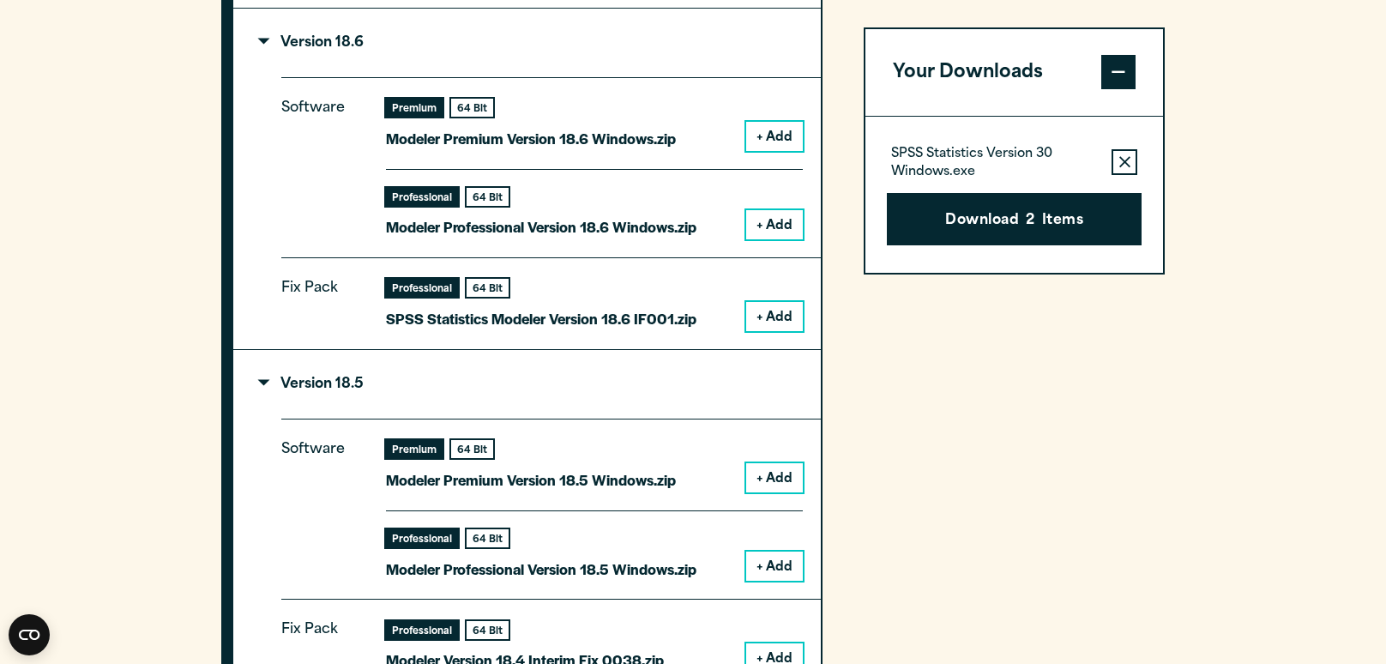
scroll to position [1693, 0]
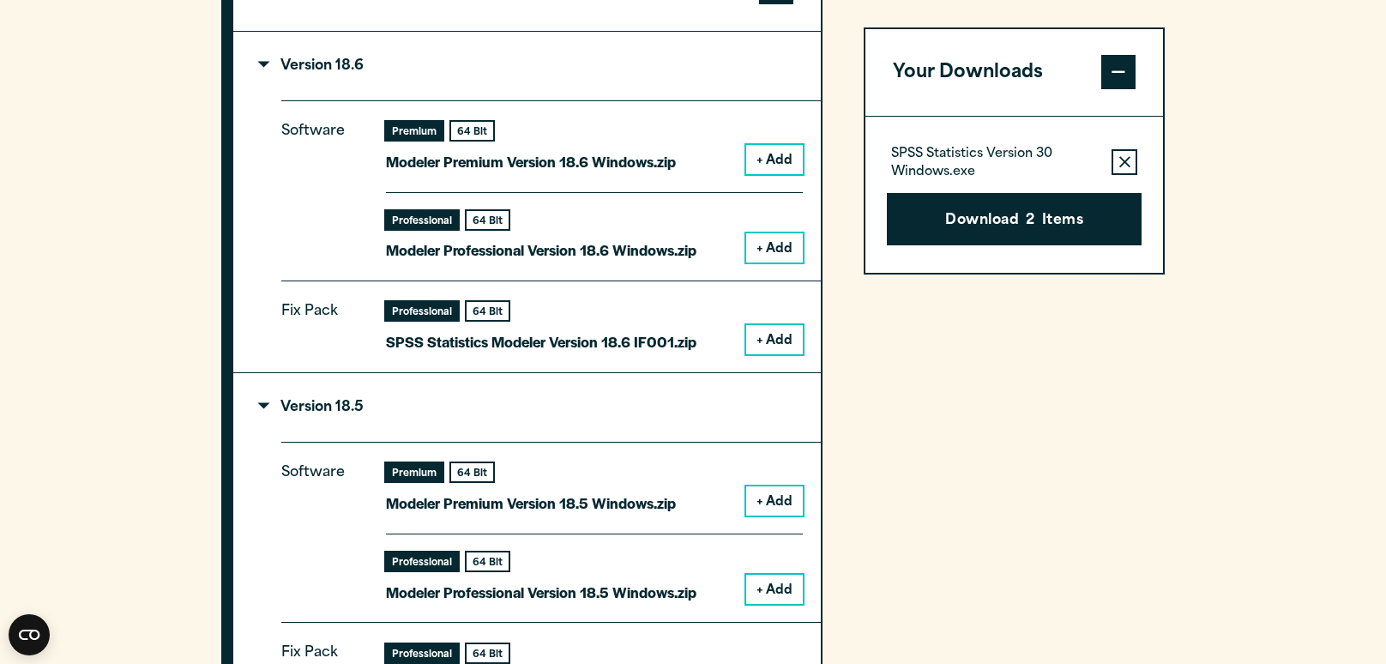
click at [448, 429] on summary "Version 18.5" at bounding box center [526, 407] width 587 height 69
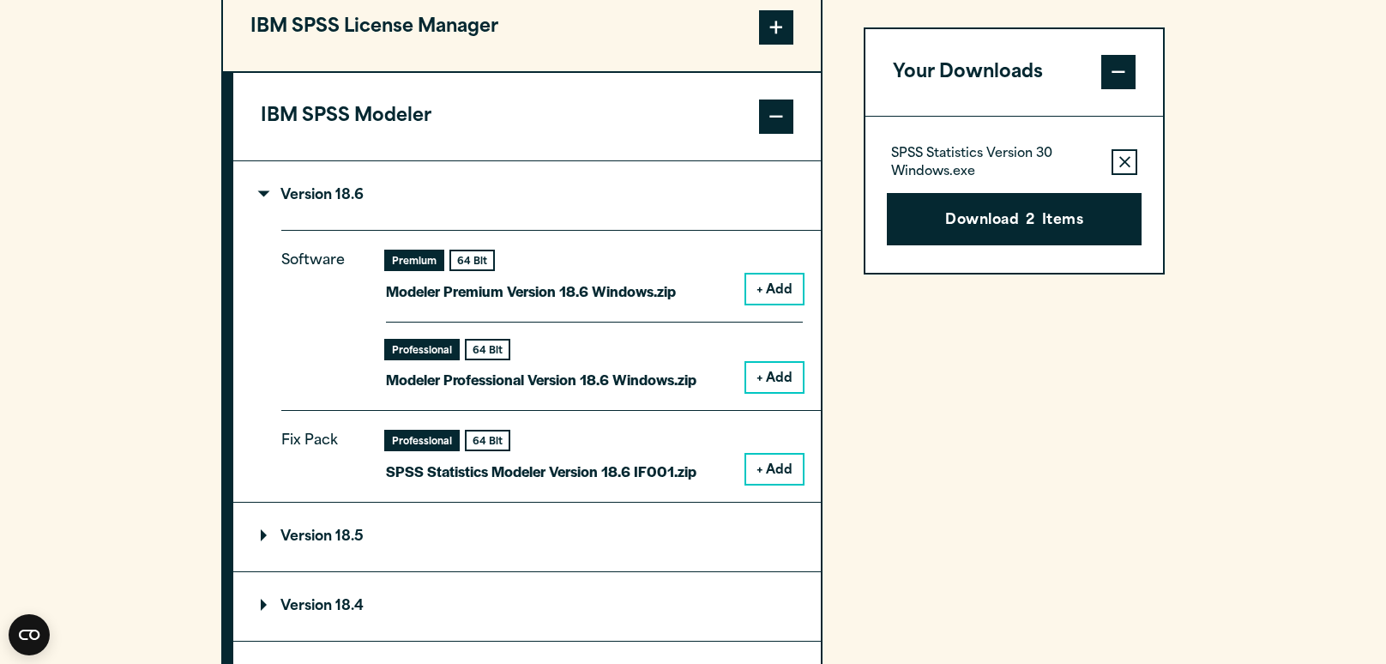
scroll to position [1548, 0]
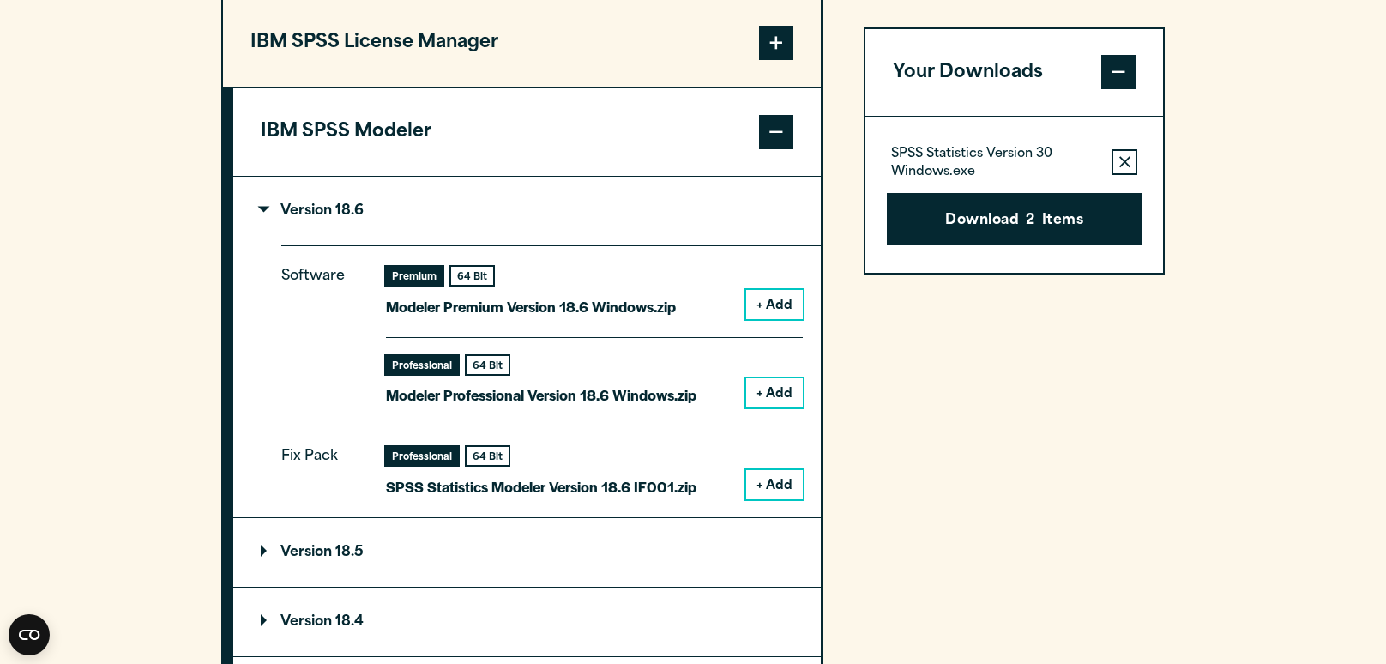
click at [534, 176] on button "IBM SPSS Modeler" at bounding box center [526, 131] width 587 height 87
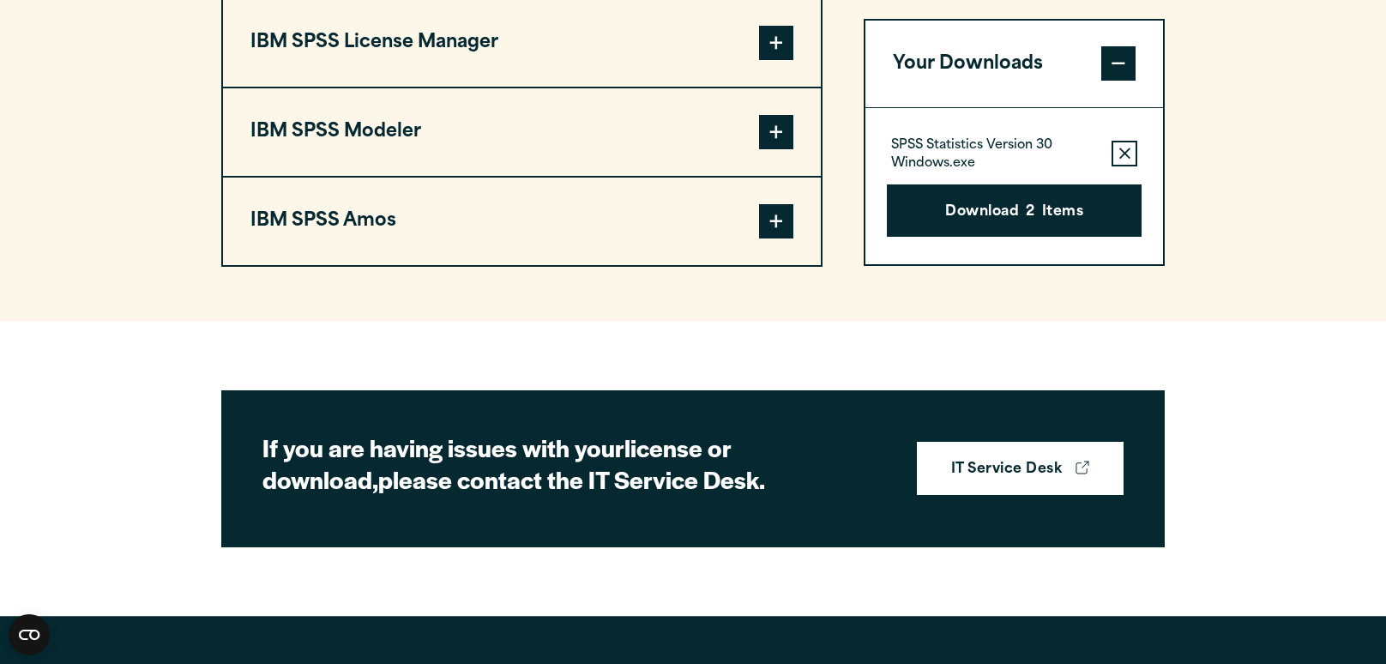
click at [534, 176] on button "IBM SPSS Modeler" at bounding box center [522, 131] width 598 height 87
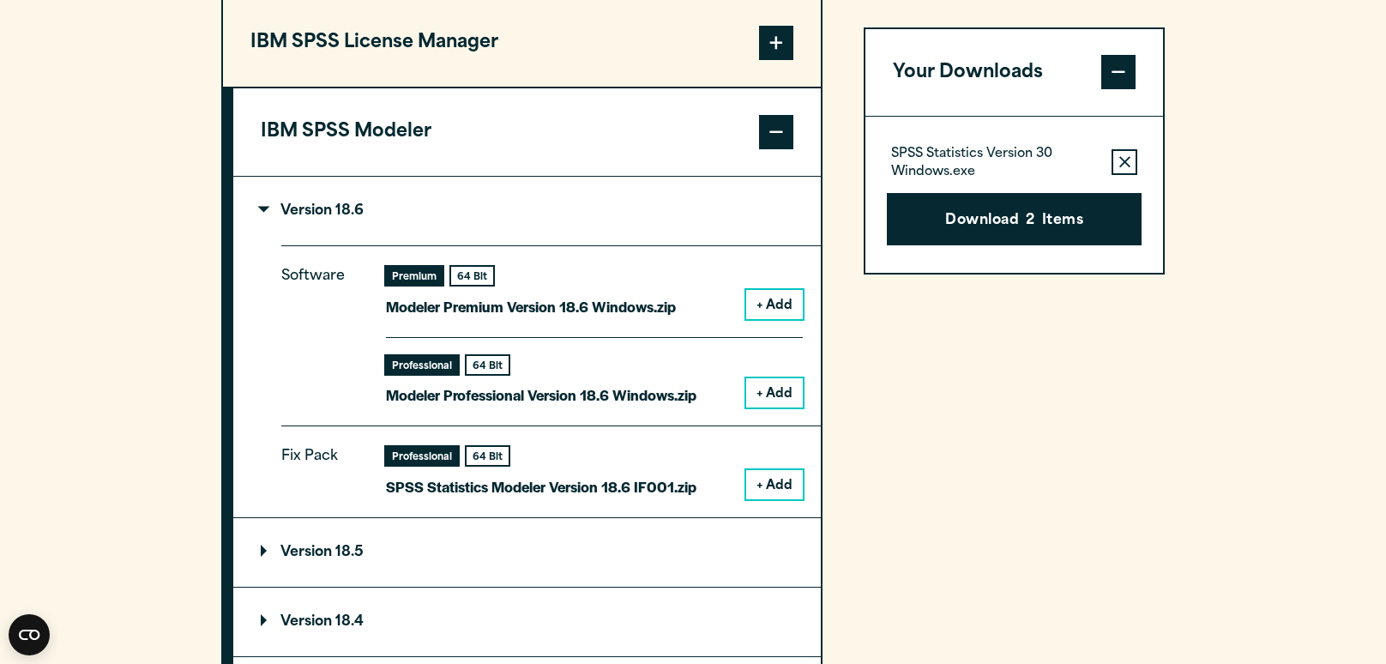
click at [517, 245] on summary "Version 18.6" at bounding box center [526, 211] width 587 height 69
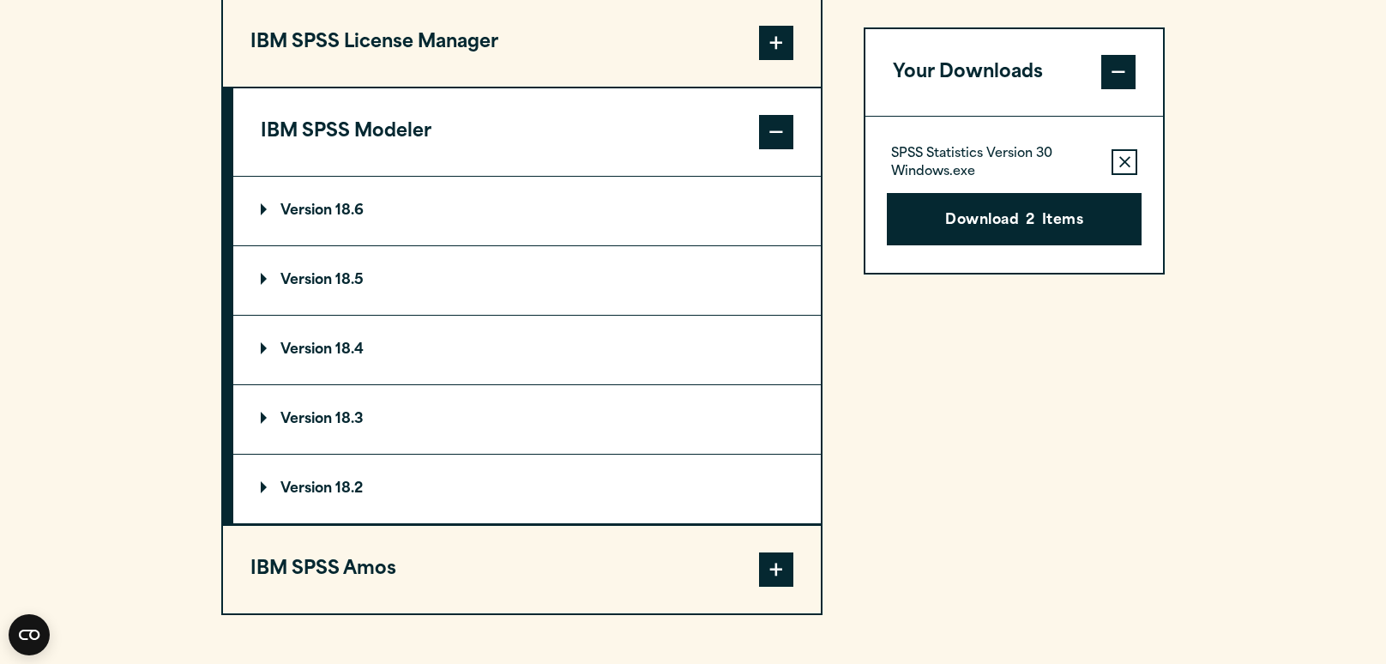
click at [667, 176] on button "IBM SPSS Modeler" at bounding box center [526, 131] width 587 height 87
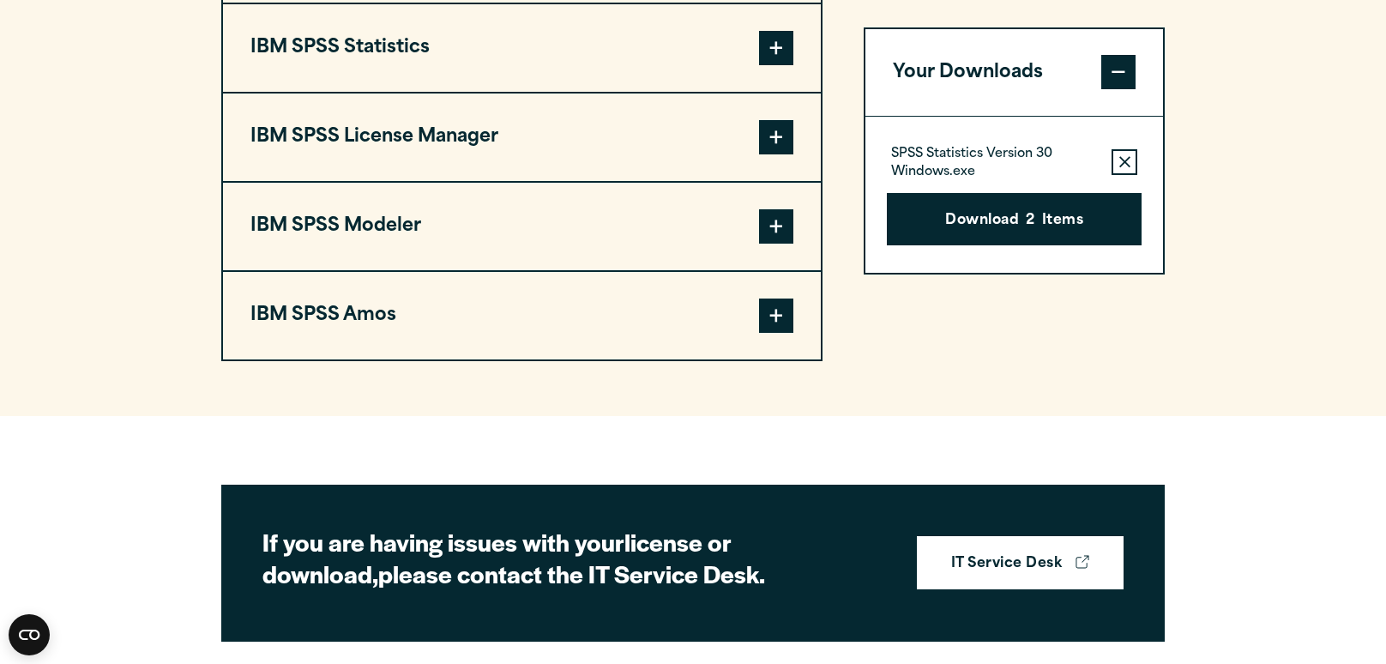
scroll to position [1452, 0]
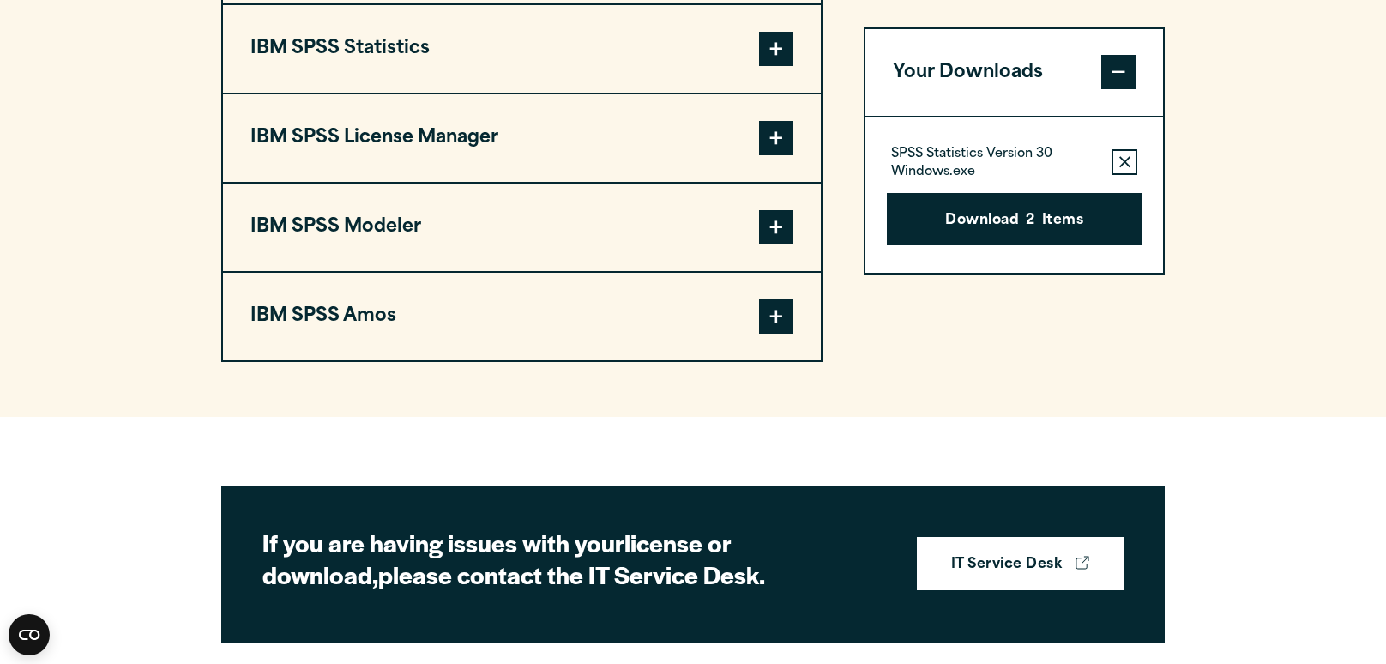
click at [687, 175] on button "IBM SPSS License Manager" at bounding box center [522, 137] width 598 height 87
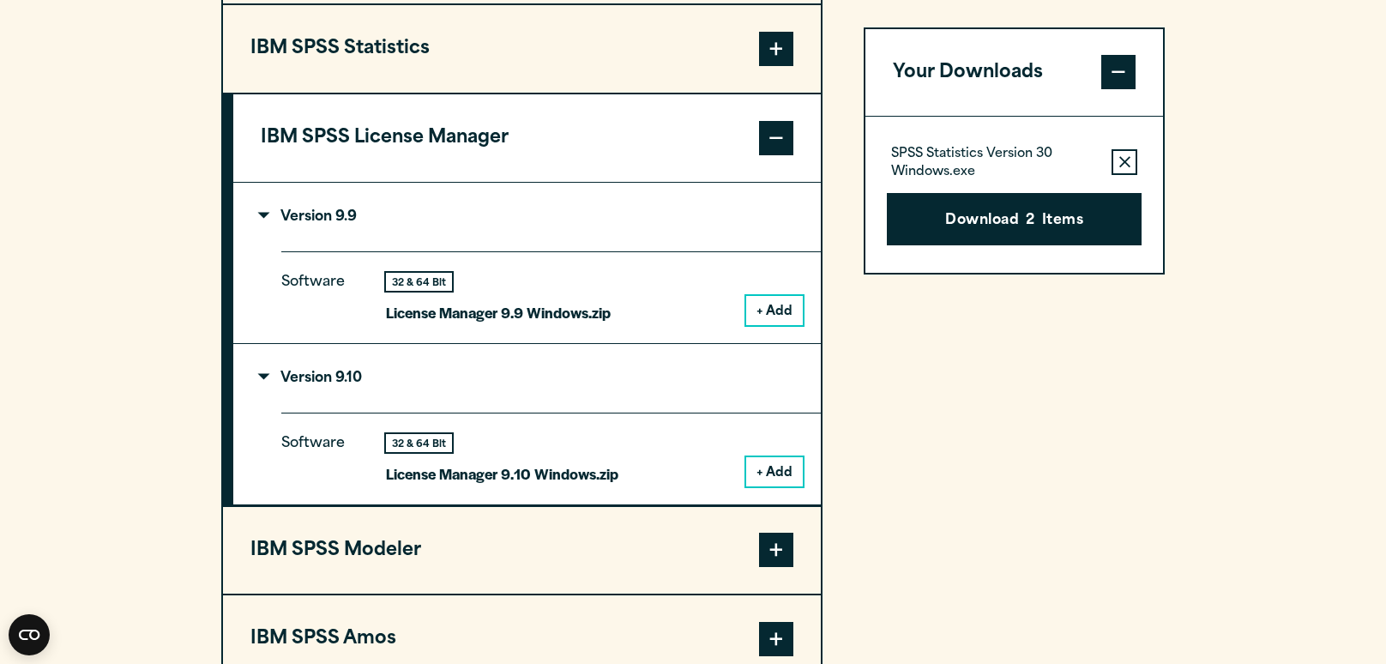
click at [596, 251] on summary "Version 9.9" at bounding box center [526, 217] width 587 height 69
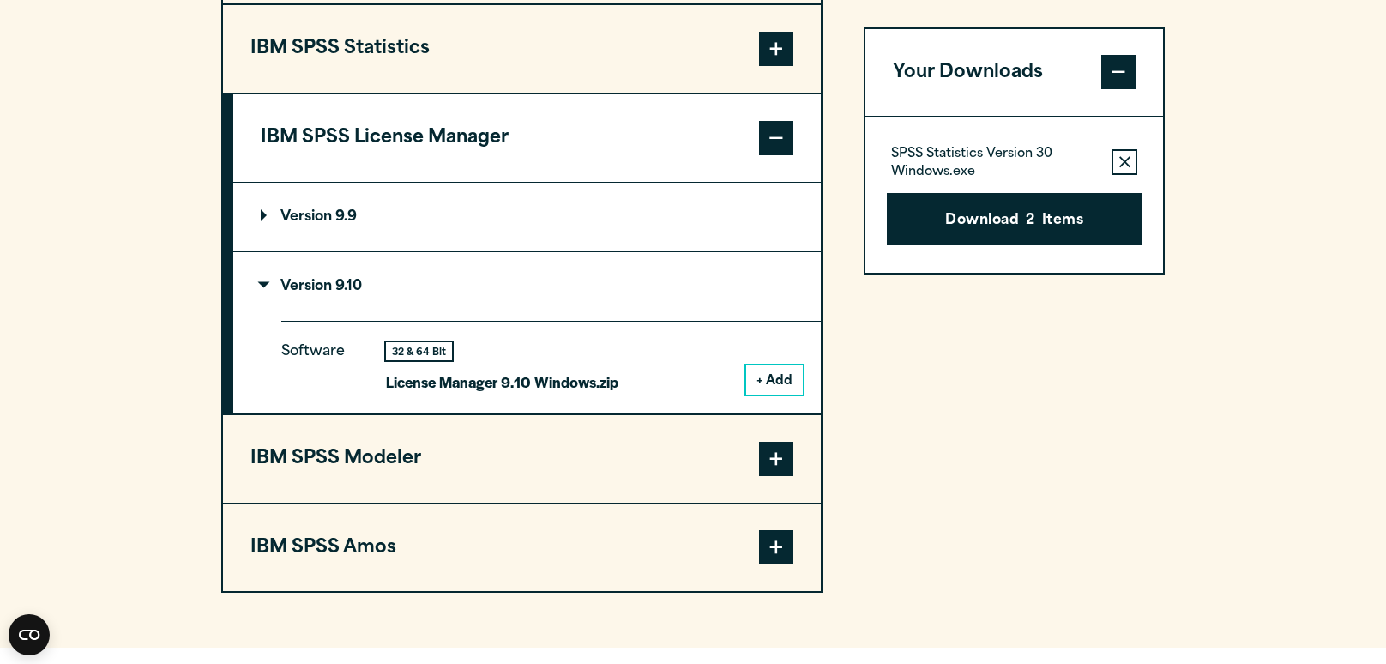
click at [581, 315] on summary "Version 9.10" at bounding box center [526, 286] width 587 height 69
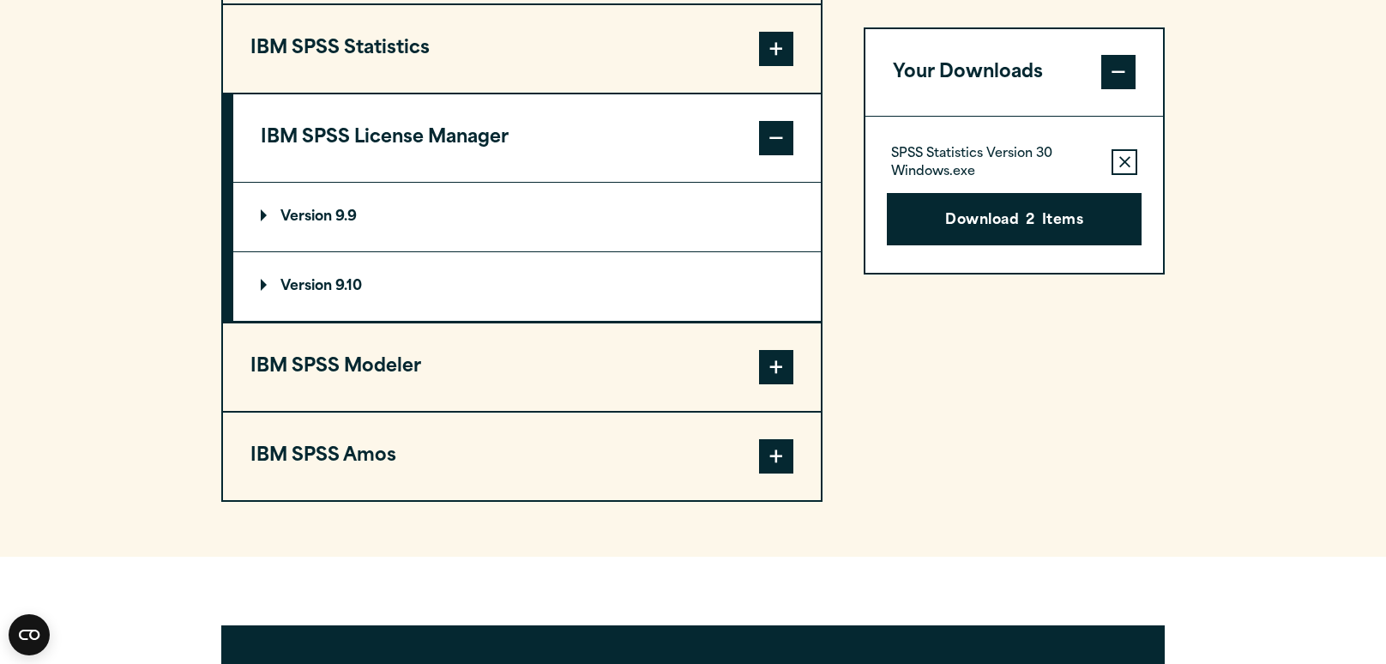
click at [677, 174] on button "IBM SPSS License Manager" at bounding box center [526, 137] width 587 height 87
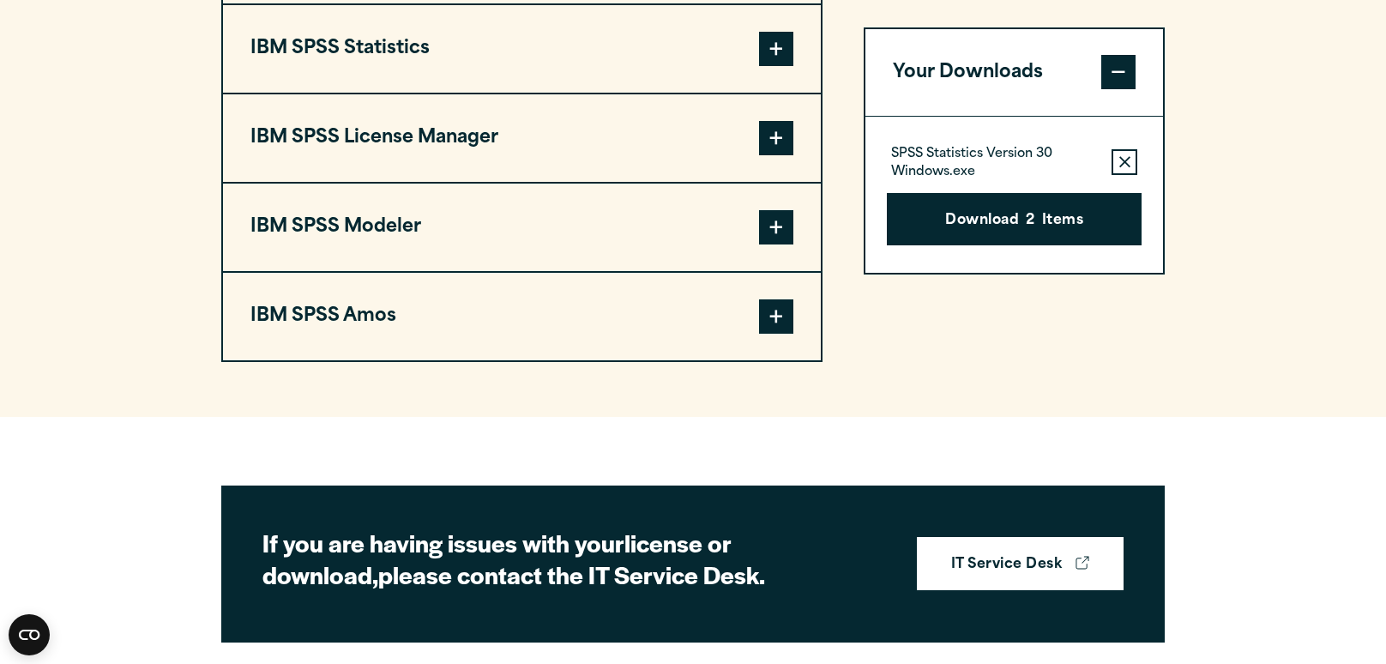
click at [714, 93] on button "IBM SPSS Statistics" at bounding box center [522, 48] width 598 height 87
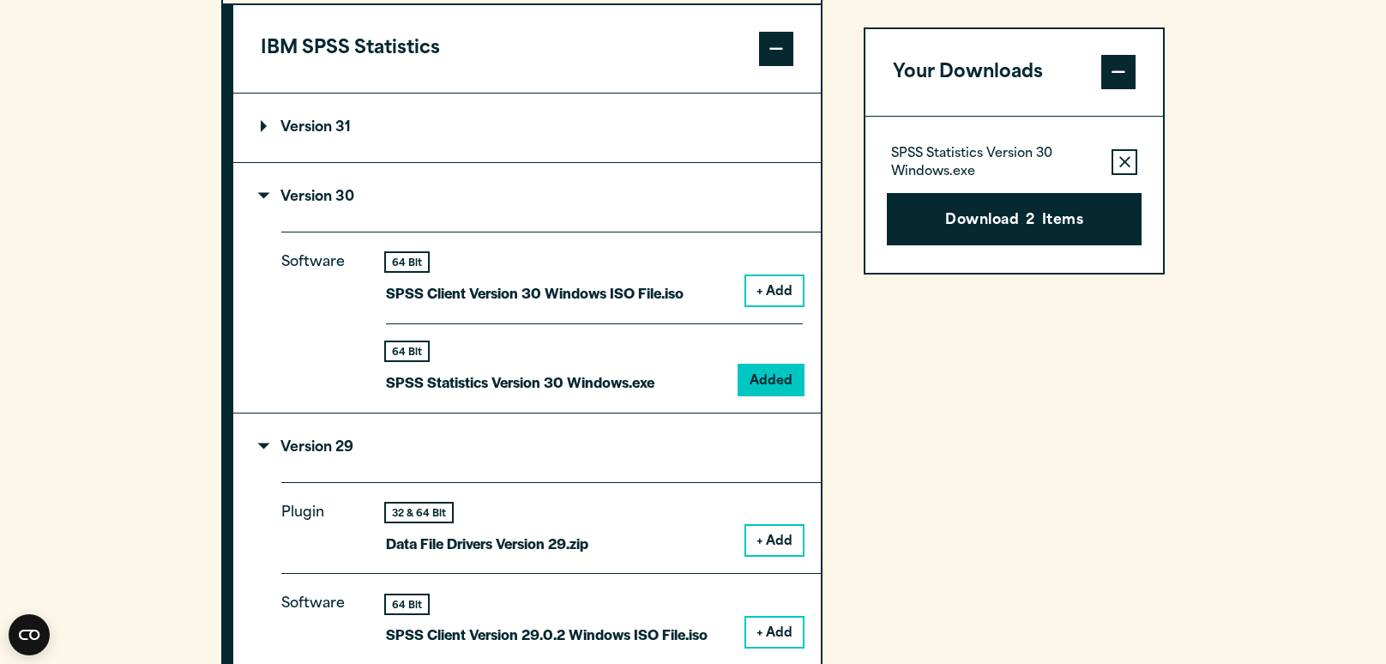
click at [634, 232] on summary "Version 30" at bounding box center [526, 197] width 587 height 69
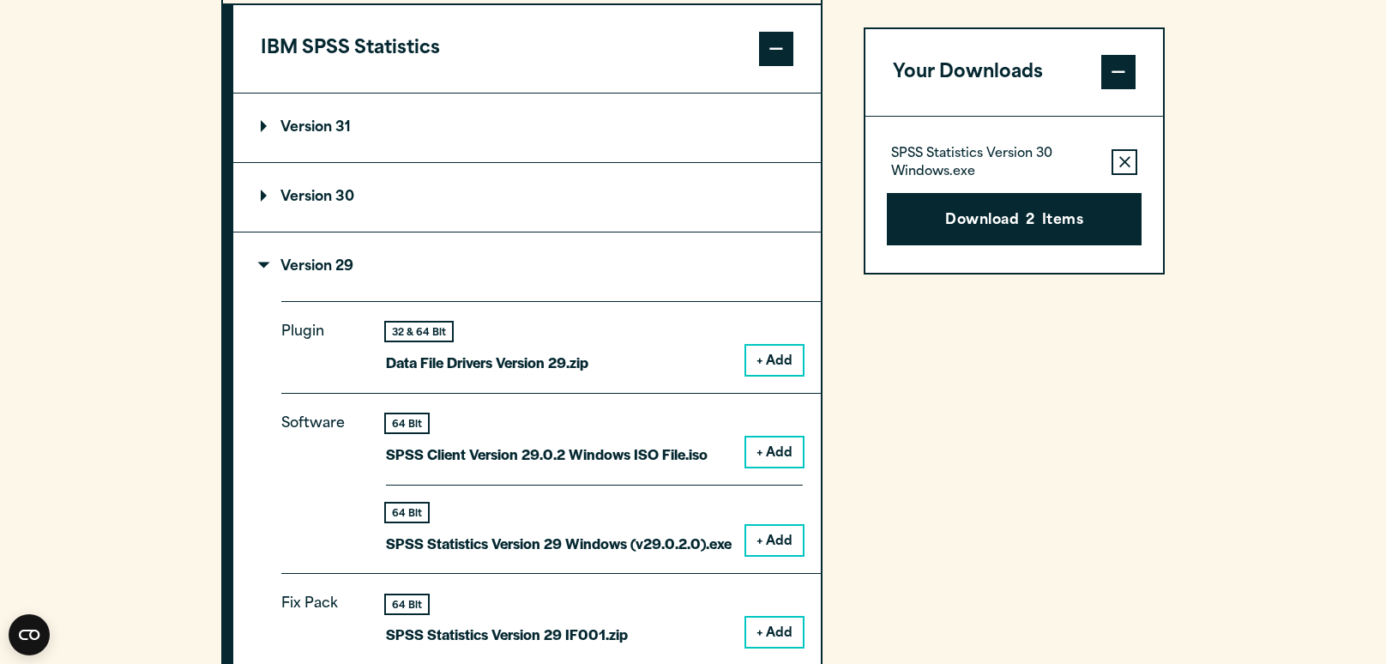
click at [598, 301] on summary "Version 29" at bounding box center [526, 266] width 587 height 69
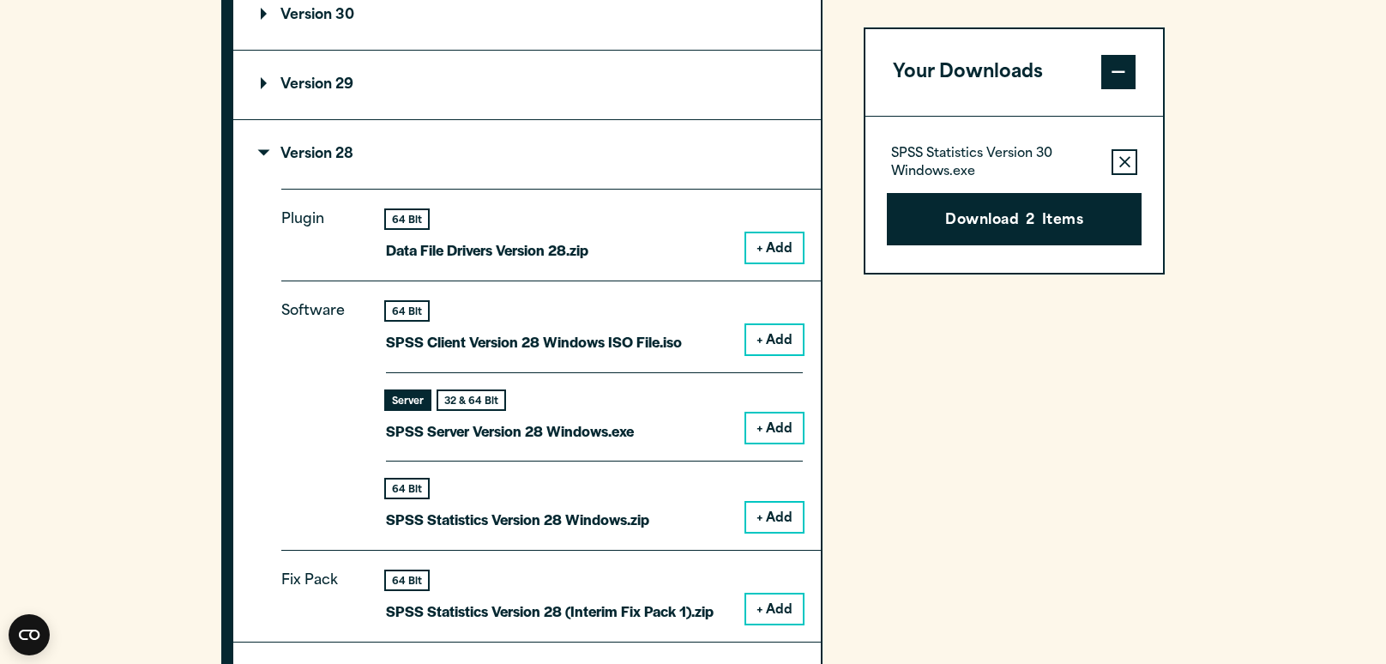
scroll to position [1639, 0]
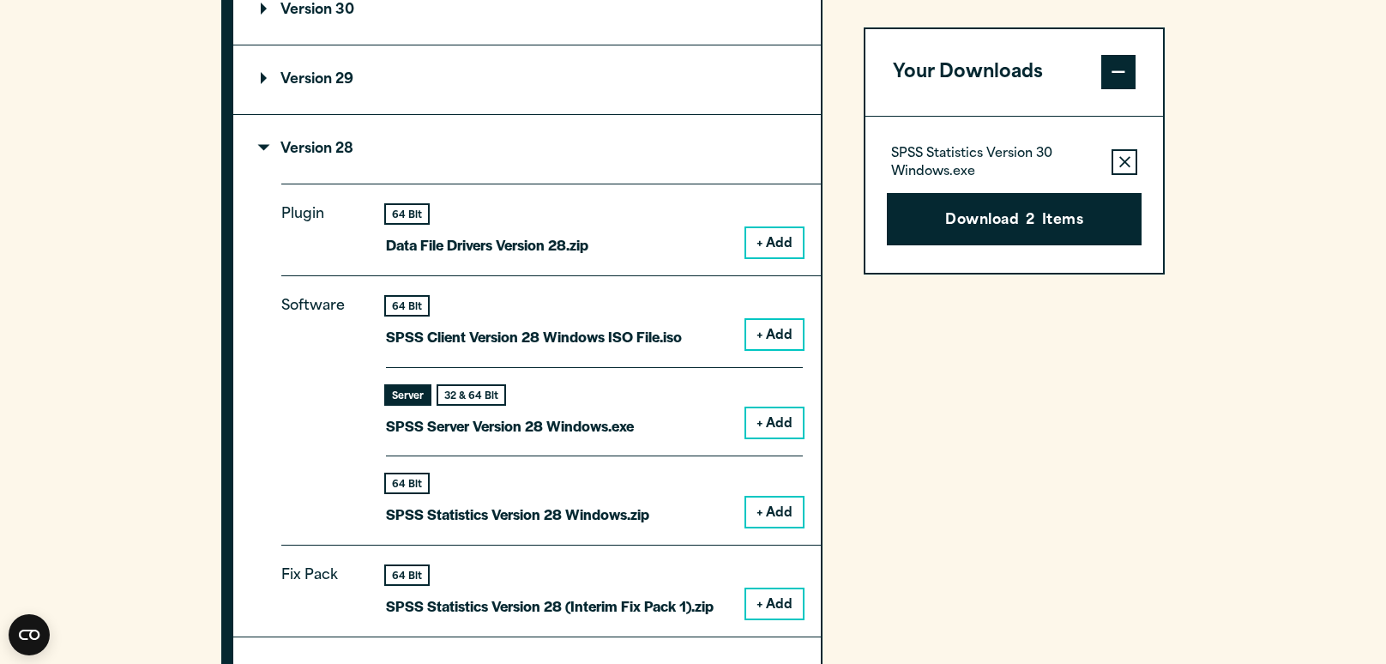
click at [602, 183] on summary "Version 28" at bounding box center [526, 149] width 587 height 69
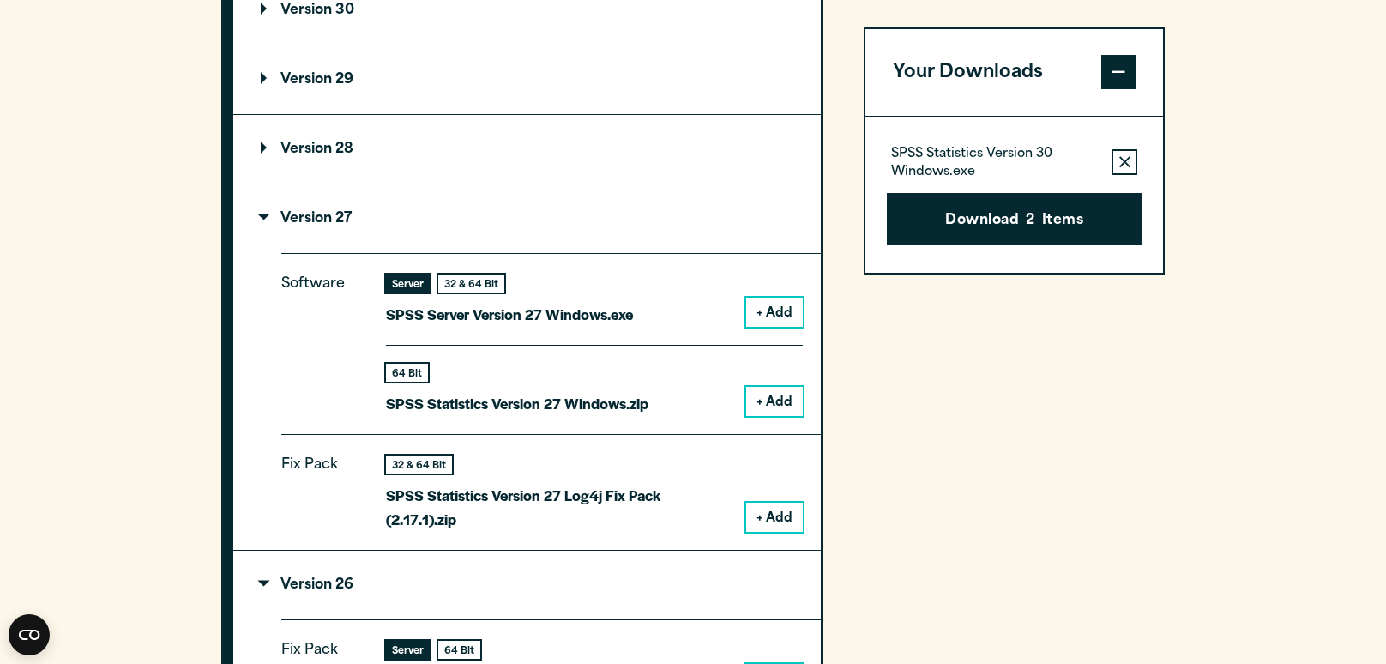
click at [594, 253] on summary "Version 27" at bounding box center [526, 218] width 587 height 69
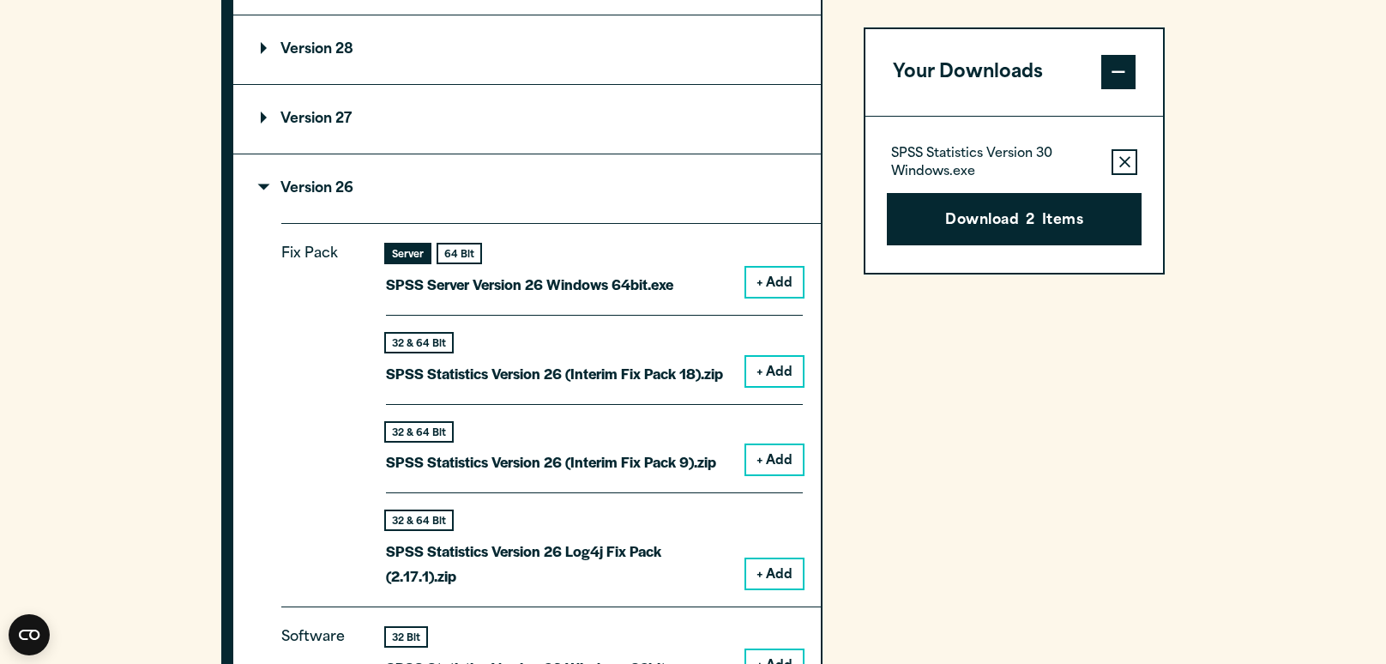
scroll to position [1743, 0]
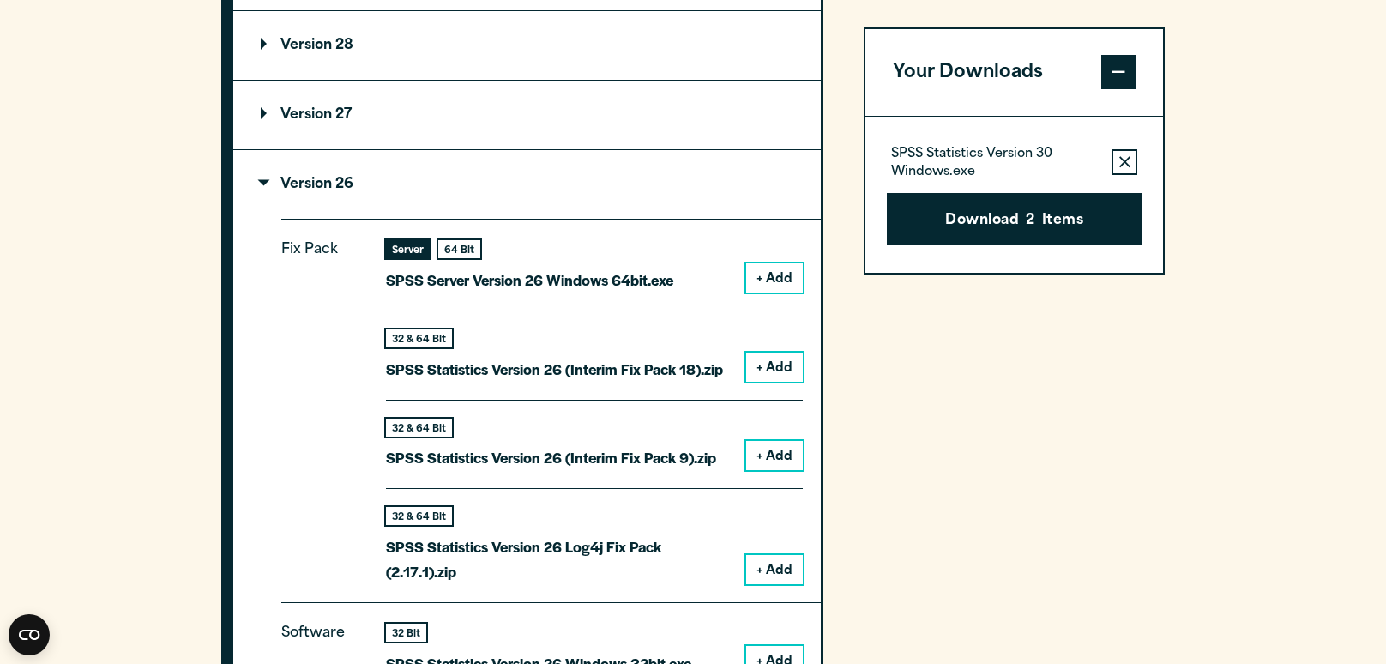
click at [589, 219] on summary "Version 26" at bounding box center [526, 184] width 587 height 69
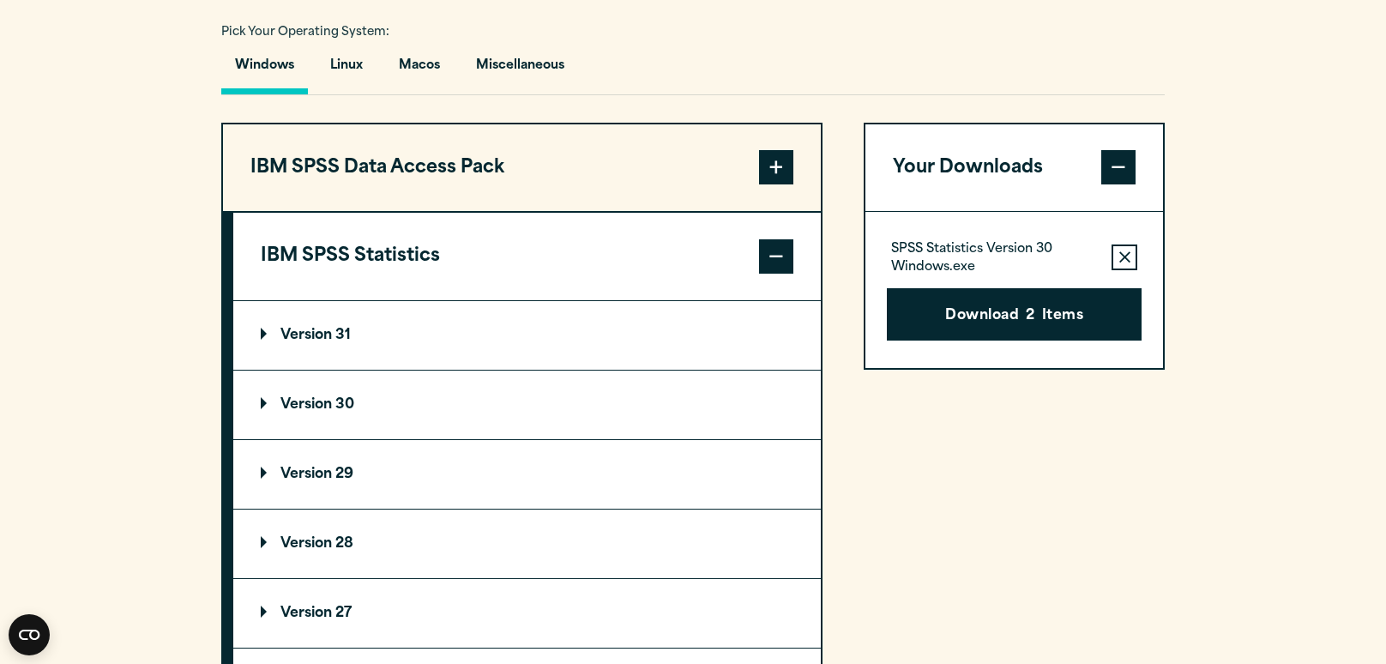
scroll to position [1242, 0]
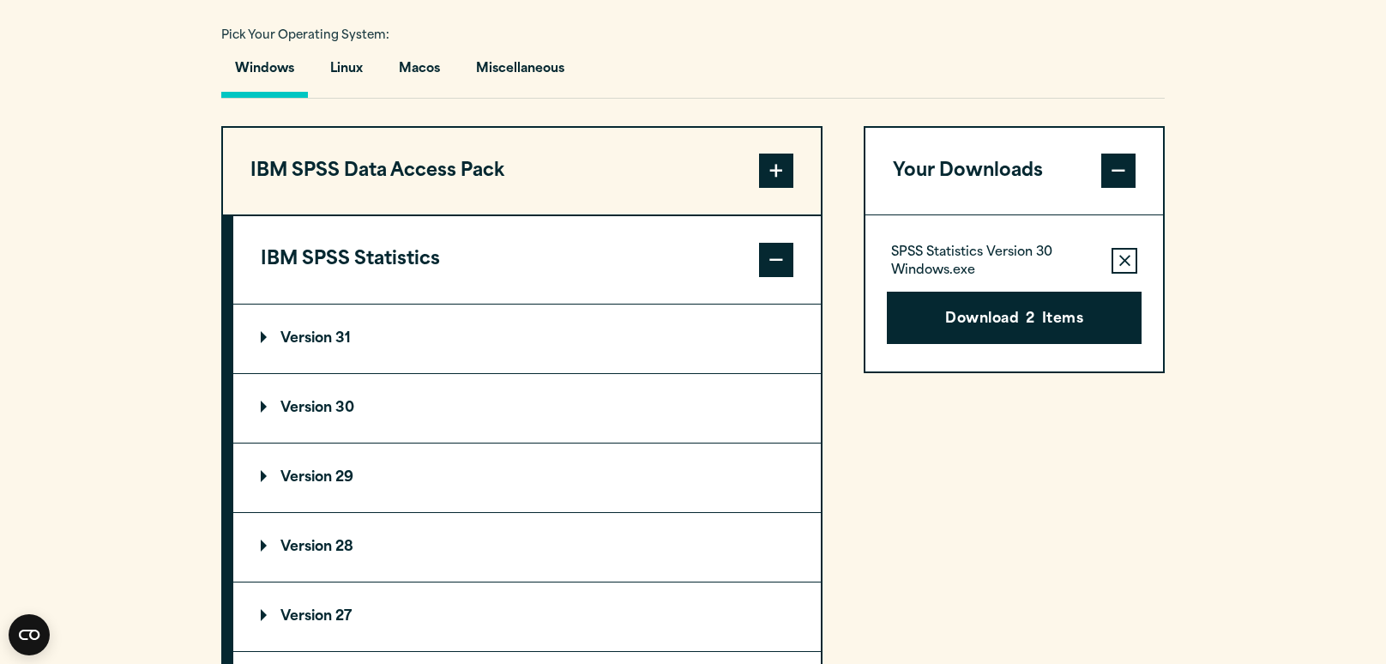
click at [621, 254] on button "IBM SPSS Statistics" at bounding box center [526, 259] width 587 height 87
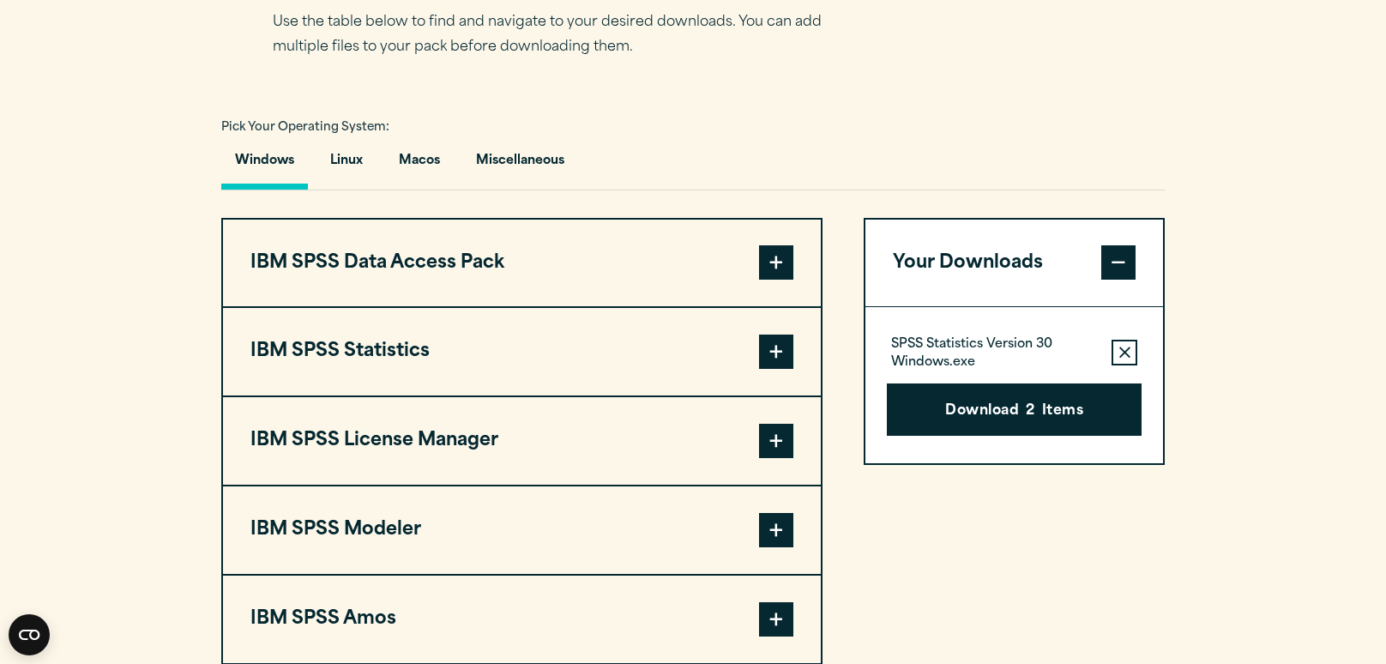
scroll to position [1134, 0]
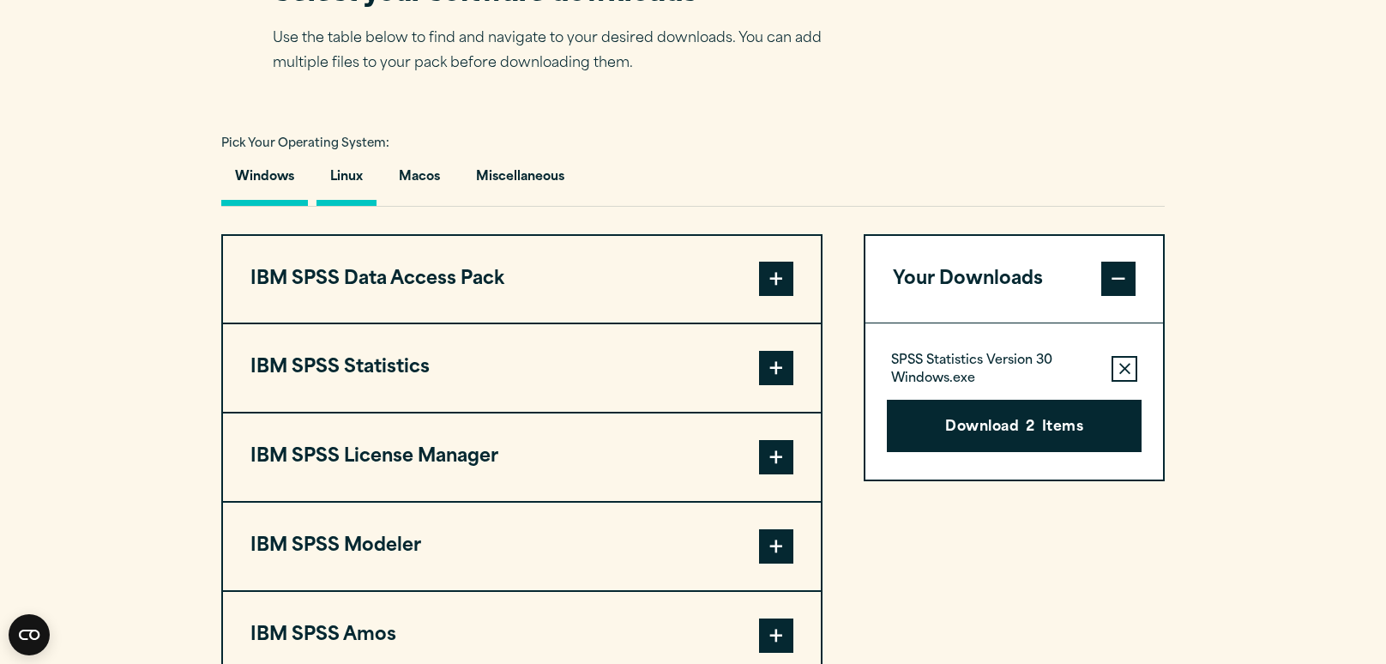
click at [358, 206] on button "Linux" at bounding box center [346, 181] width 60 height 49
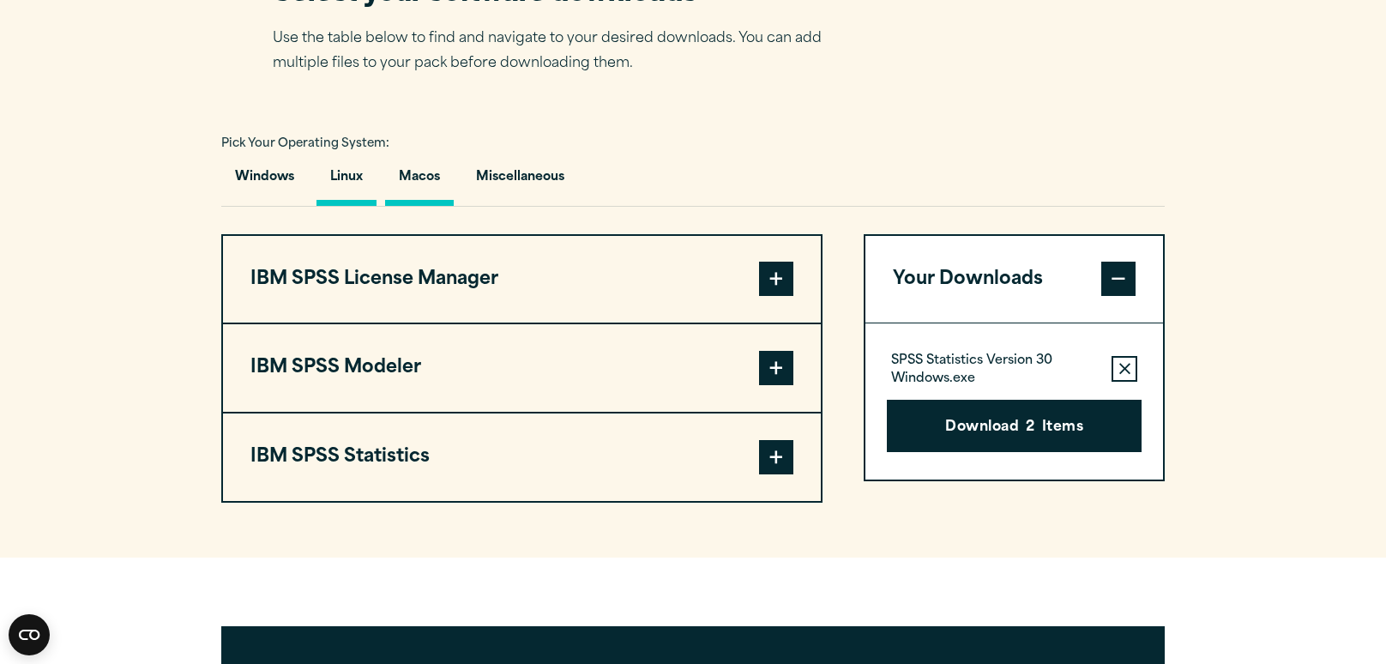
click at [418, 206] on button "Macos" at bounding box center [419, 181] width 69 height 49
click at [492, 206] on button "Miscellaneous" at bounding box center [520, 181] width 116 height 49
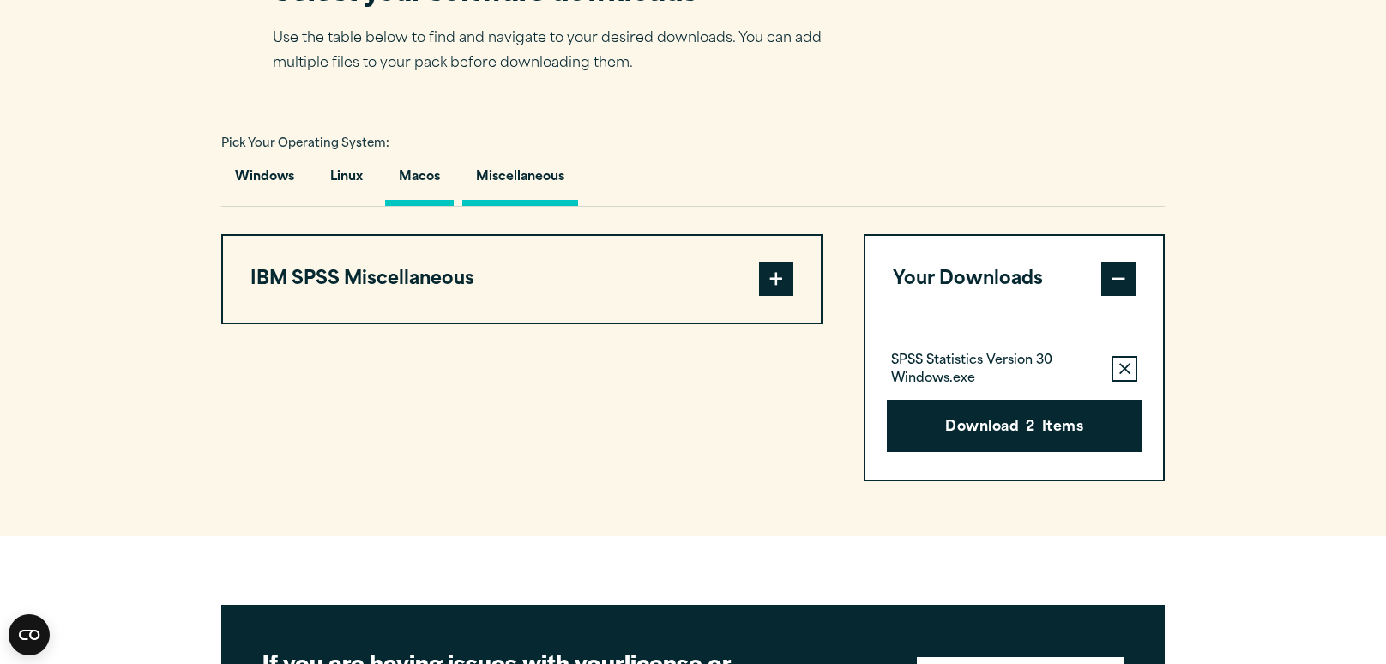
click at [403, 202] on button "Macos" at bounding box center [419, 181] width 69 height 49
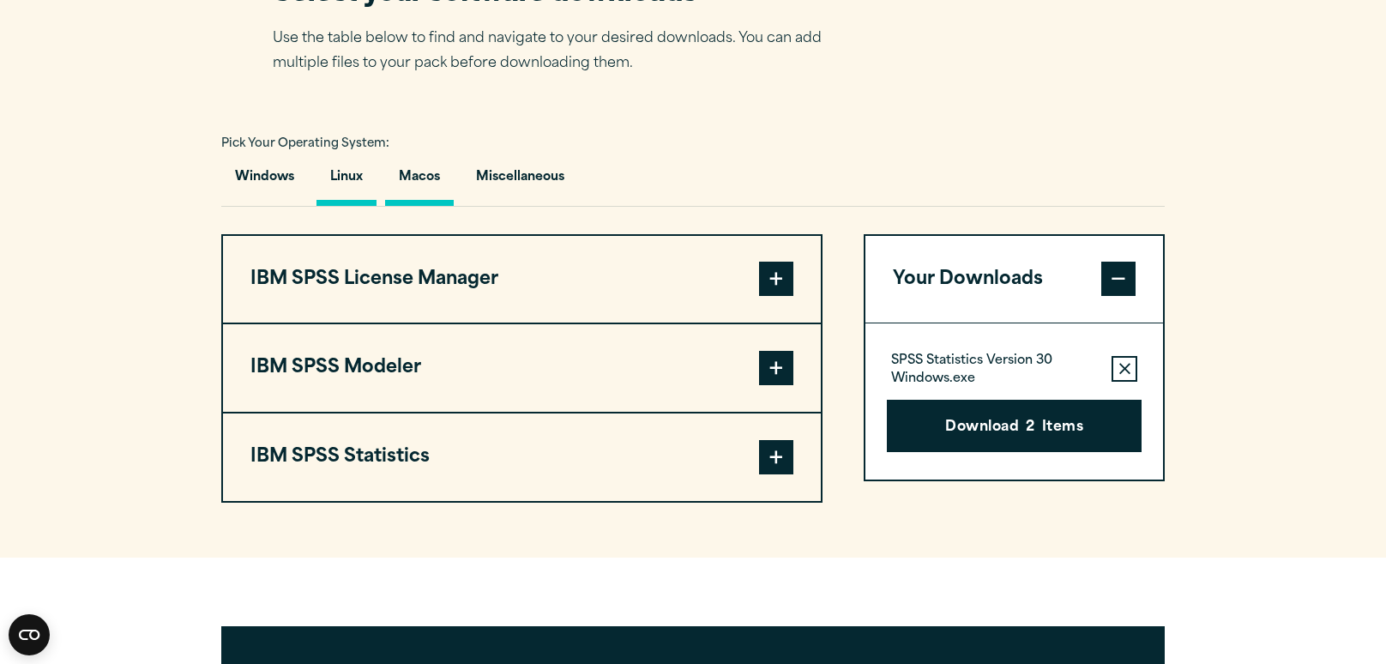
click at [352, 196] on button "Linux" at bounding box center [346, 181] width 60 height 49
click at [354, 194] on button "Linux" at bounding box center [346, 181] width 60 height 49
click at [949, 453] on button "Download 2 Items" at bounding box center [1014, 426] width 255 height 53
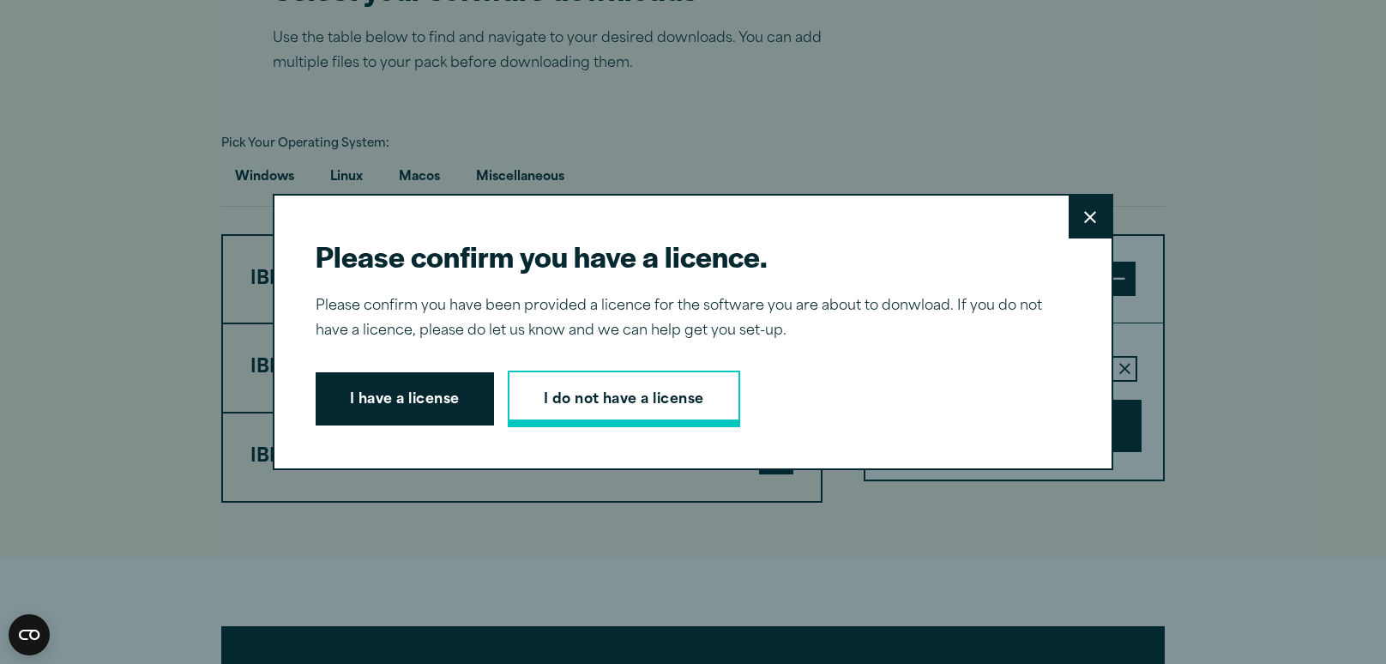
click at [584, 400] on link "I do not have a license" at bounding box center [624, 398] width 232 height 57
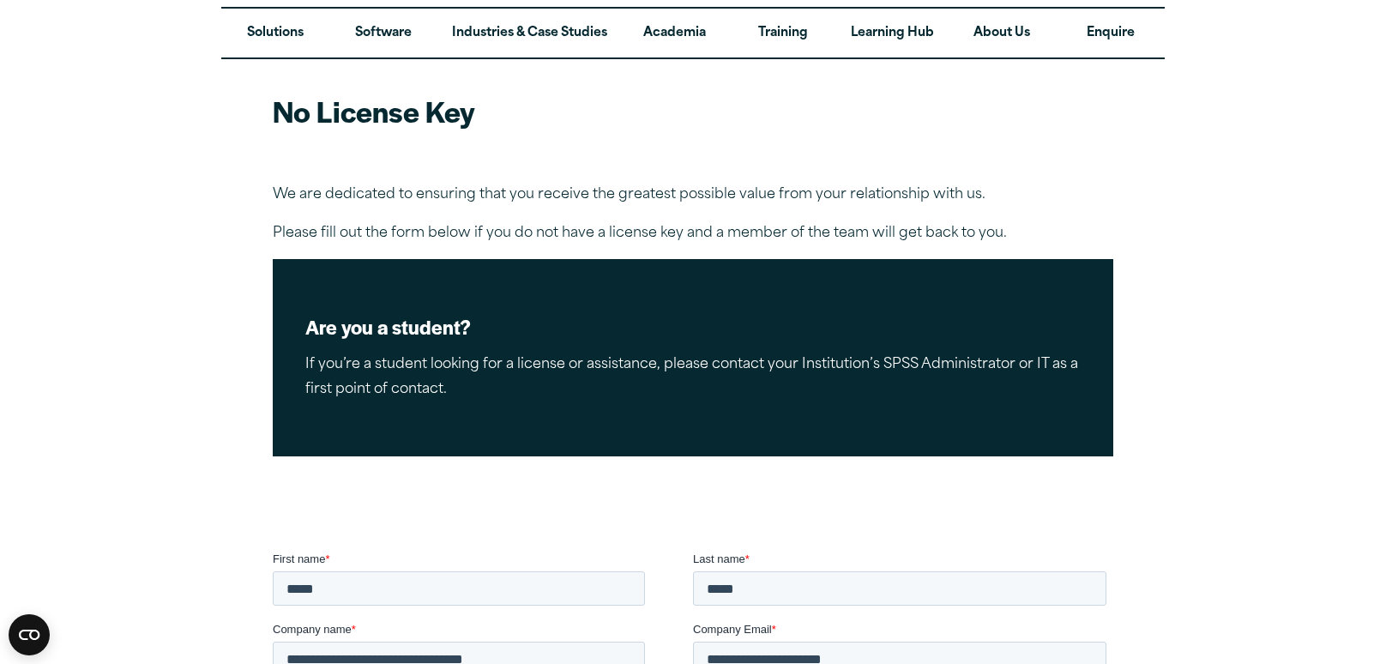
scroll to position [71, 0]
